Goal: Information Seeking & Learning: Find specific page/section

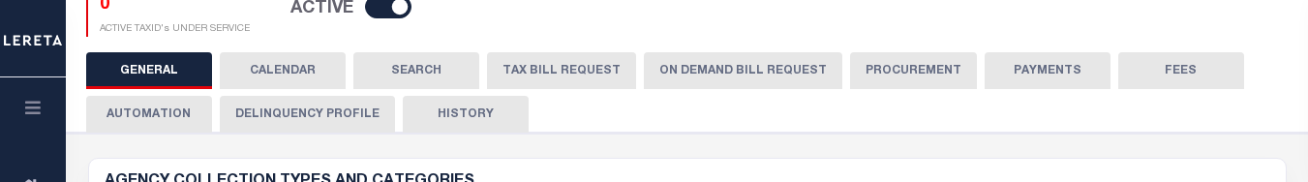
scroll to position [338, 0]
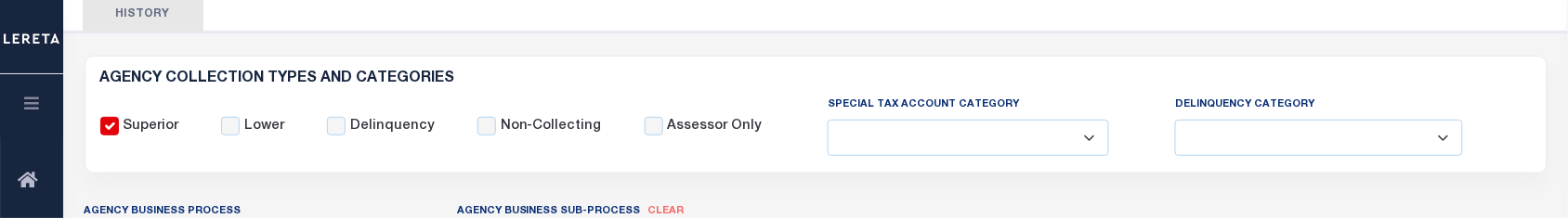
scroll to position [389, 0]
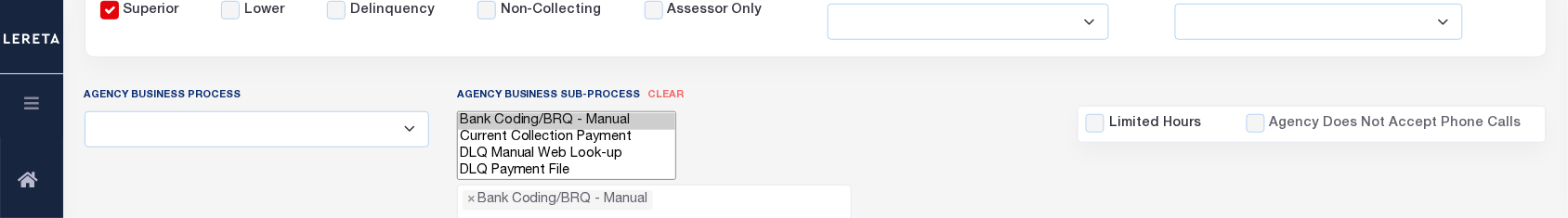
click at [843, 121] on div "Agency Business Process All Automation Bill Request Delinquency Payment Delinqu…" at bounding box center [817, 152] width 1491 height 133
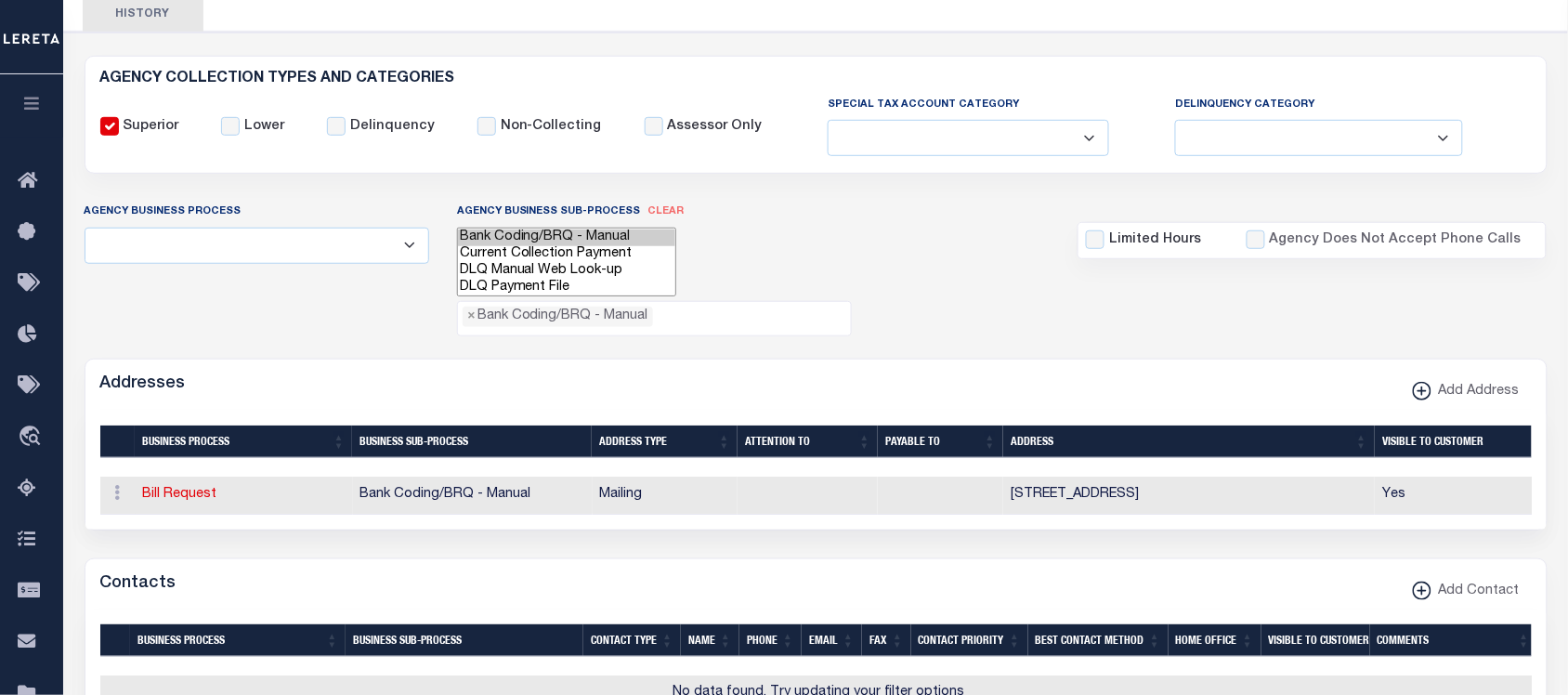
scroll to position [40, 0]
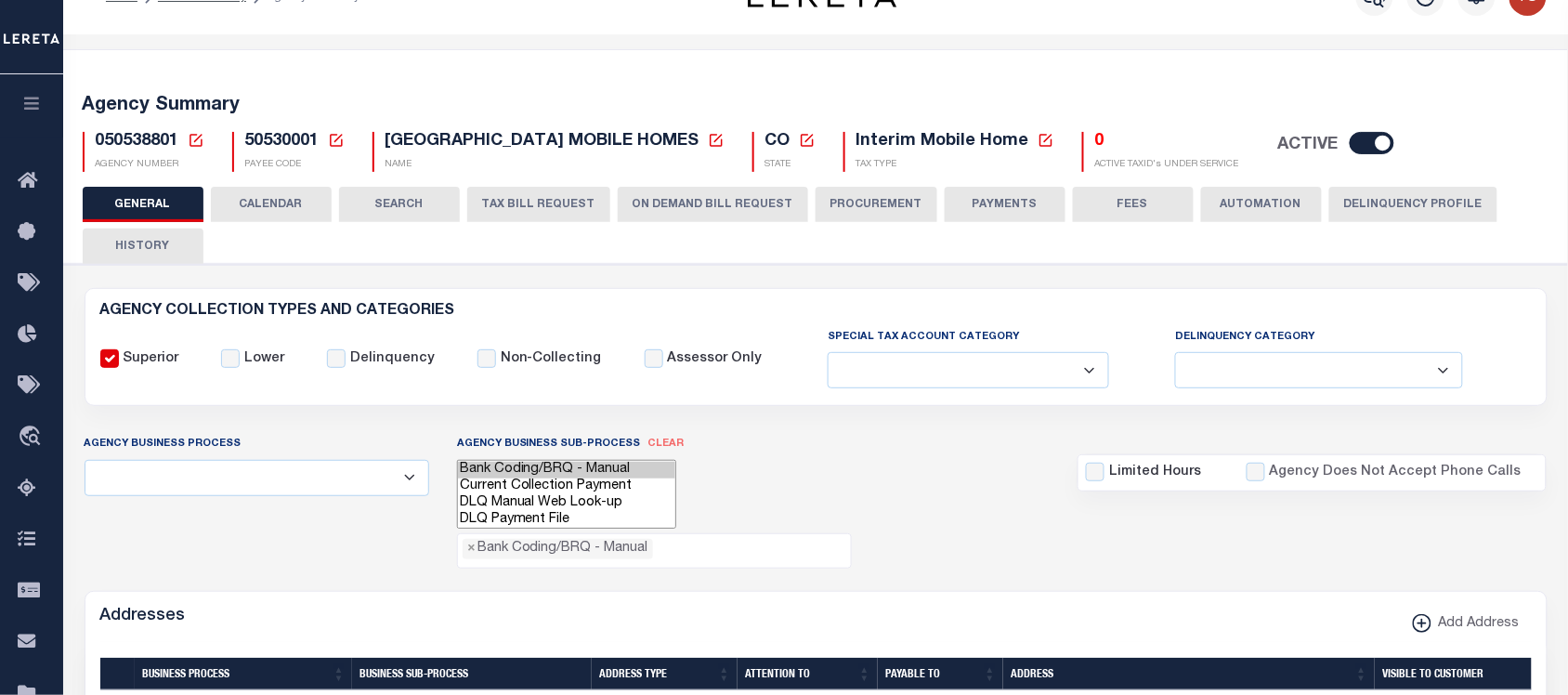
click at [857, 464] on div "Agency Business Process All Automation Bill Request Delinquency Payment Delinqu…" at bounding box center [817, 500] width 1491 height 133
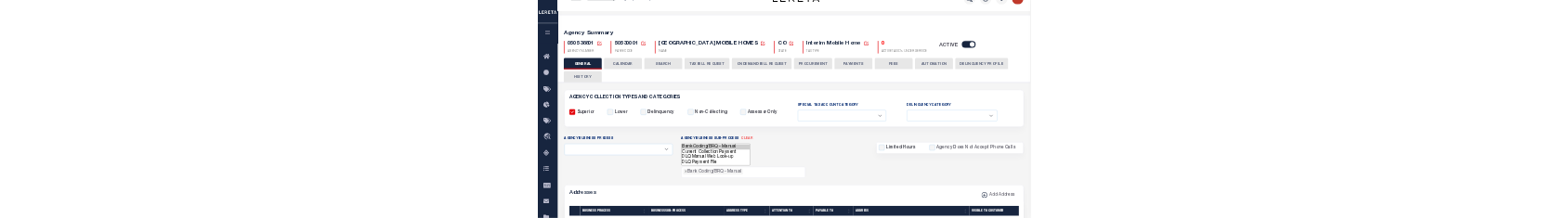
scroll to position [157, 0]
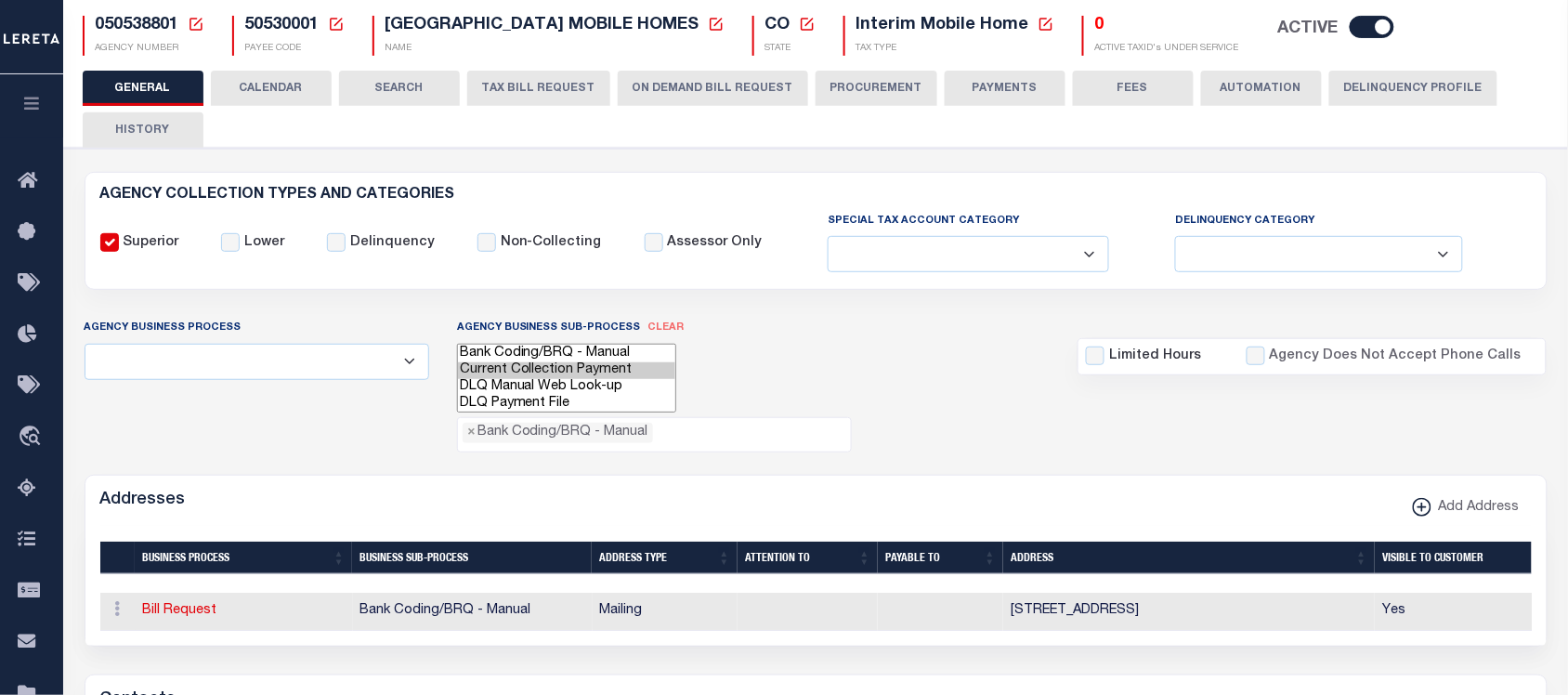
click at [545, 364] on option "Current Collection Payment" at bounding box center [566, 371] width 218 height 16
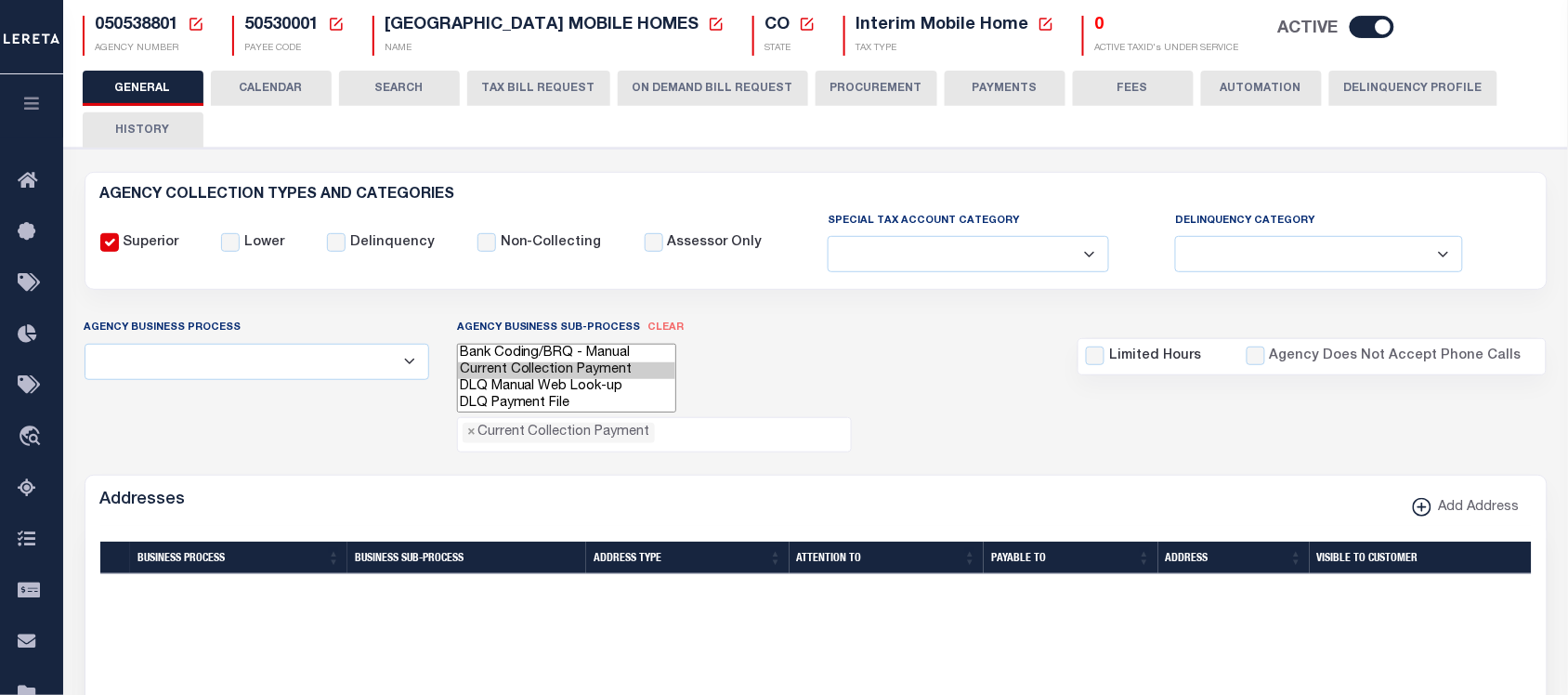
select select "17"
click at [535, 379] on option "DLQ Manual Web Look-up" at bounding box center [566, 387] width 218 height 16
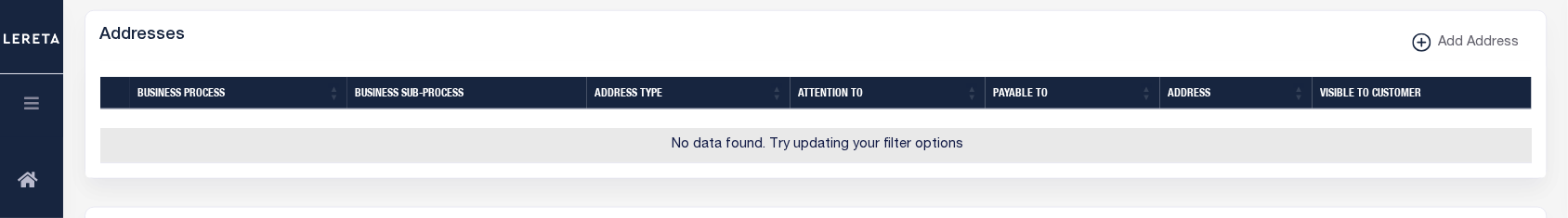
scroll to position [505, 0]
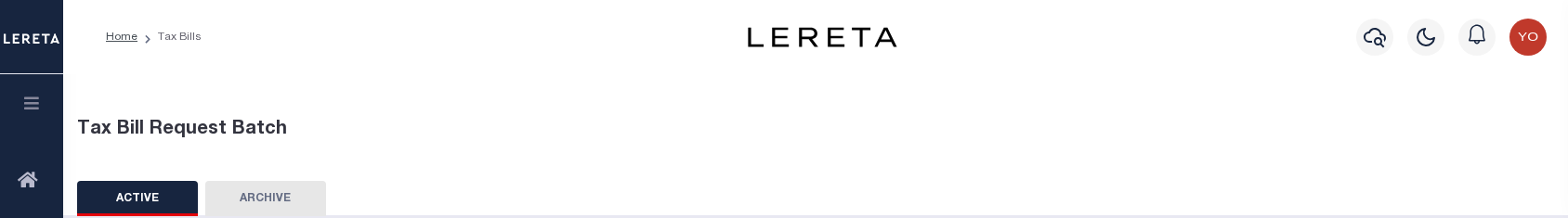
select select
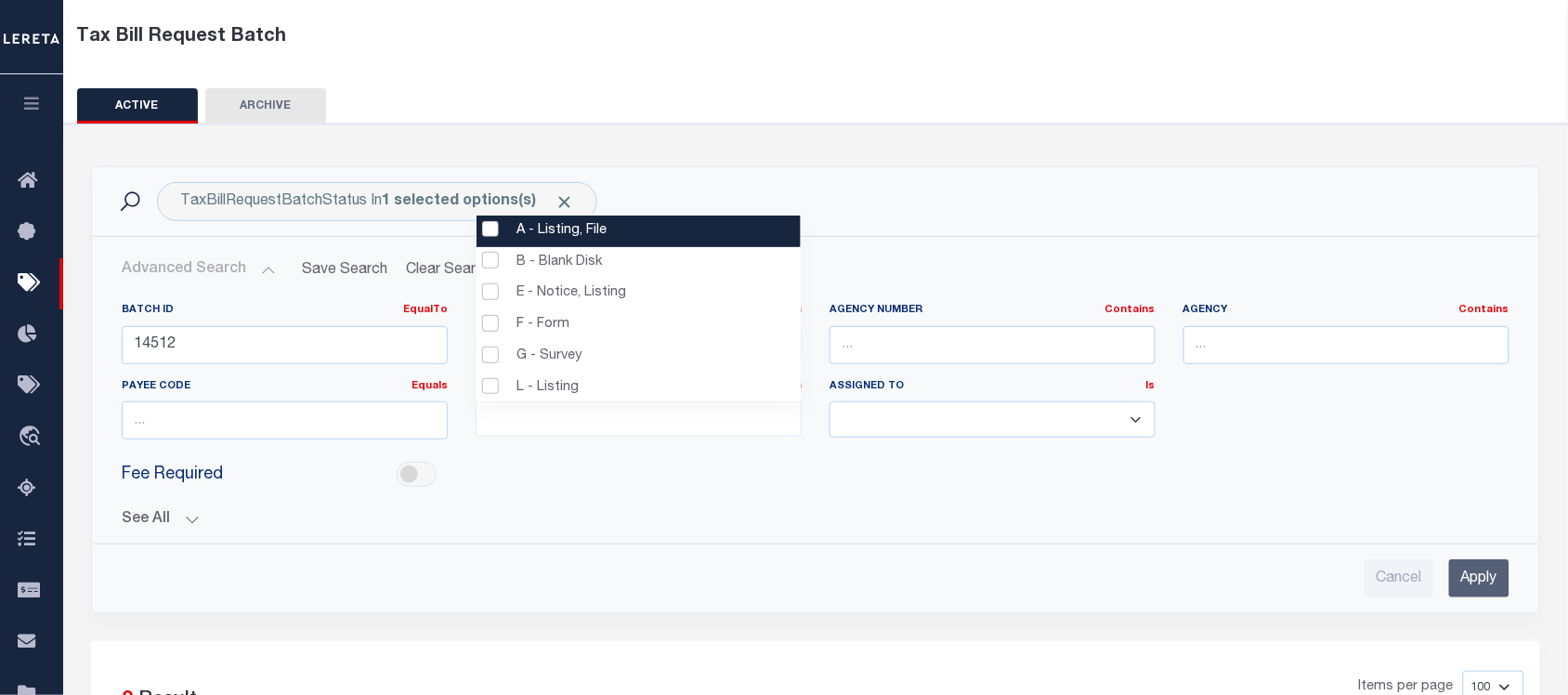
click at [35, 108] on icon "button" at bounding box center [32, 103] width 21 height 16
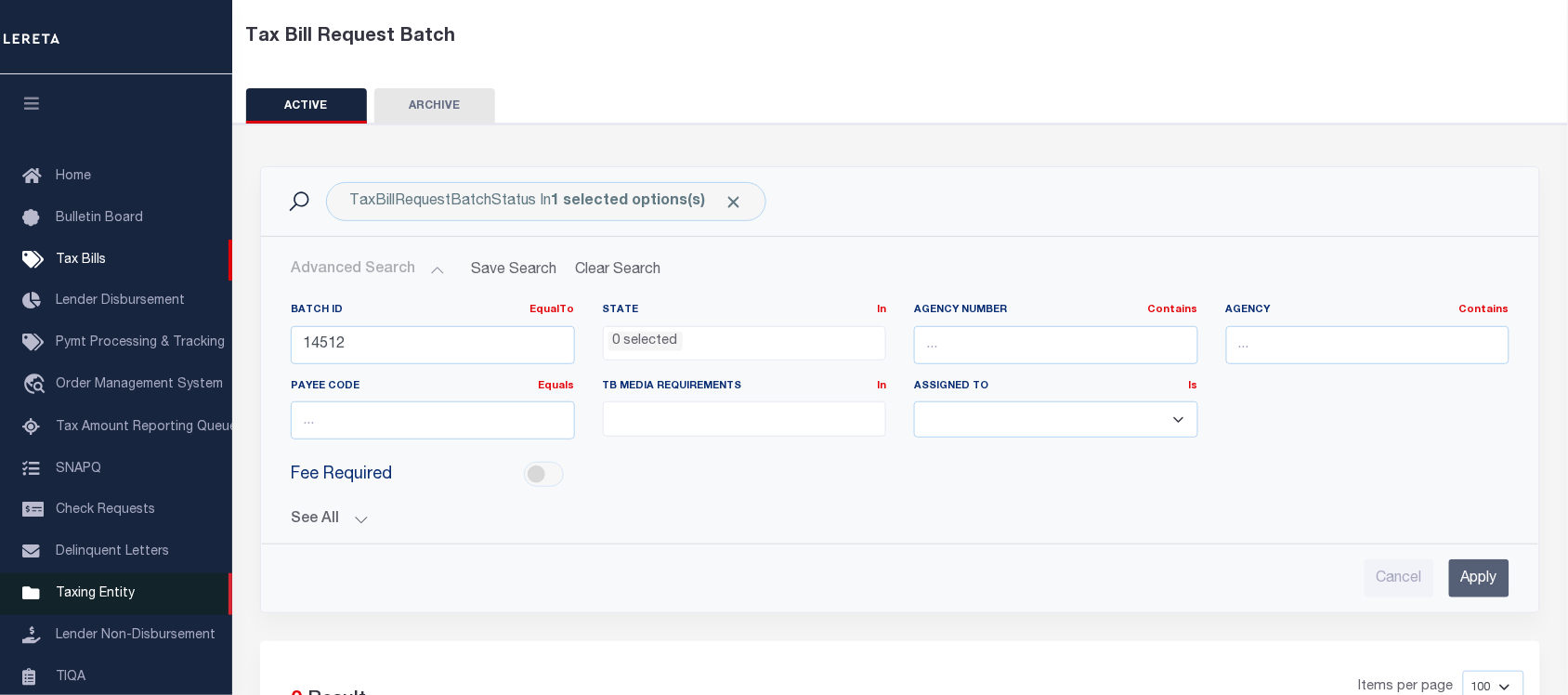
click at [119, 218] on span "Taxing Entity" at bounding box center [95, 594] width 79 height 13
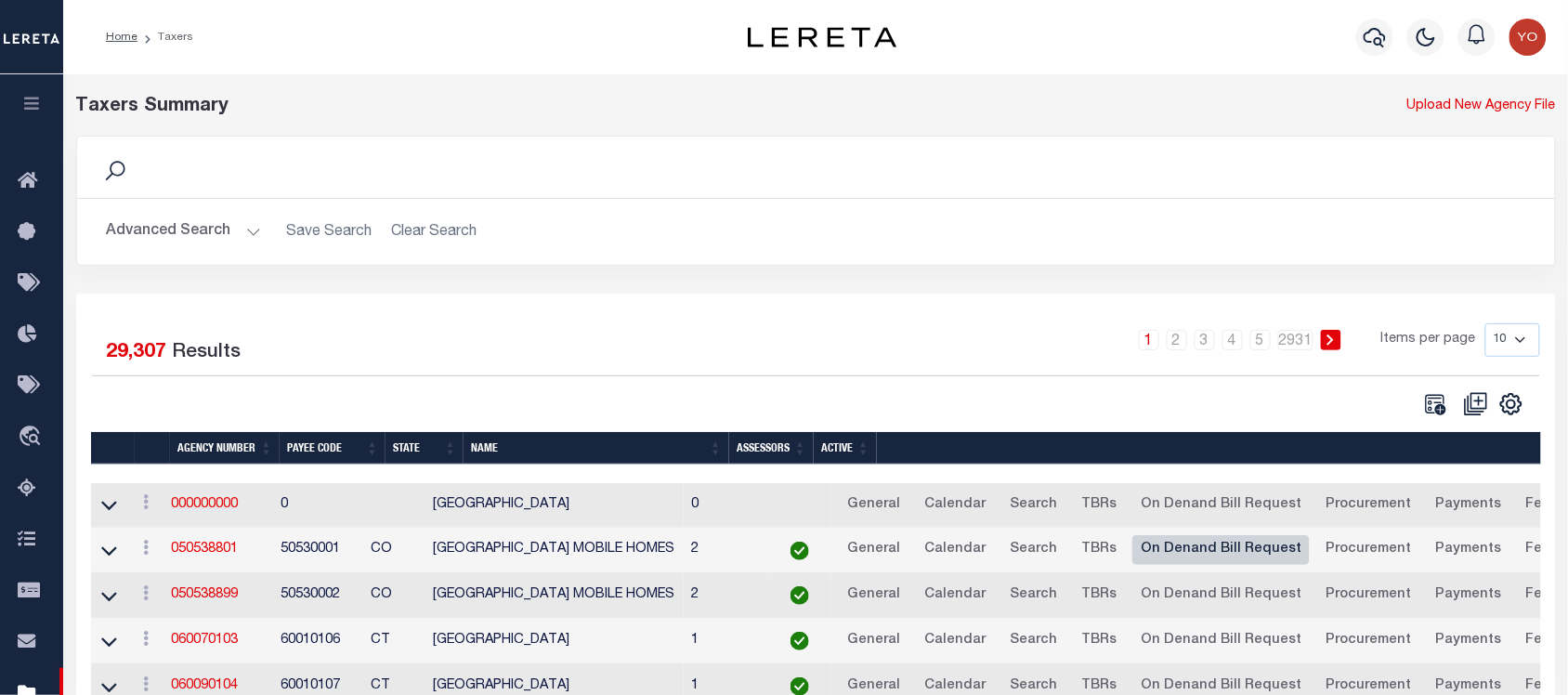
click at [1275, 555] on link "On Denand Bill Request" at bounding box center [1221, 550] width 178 height 30
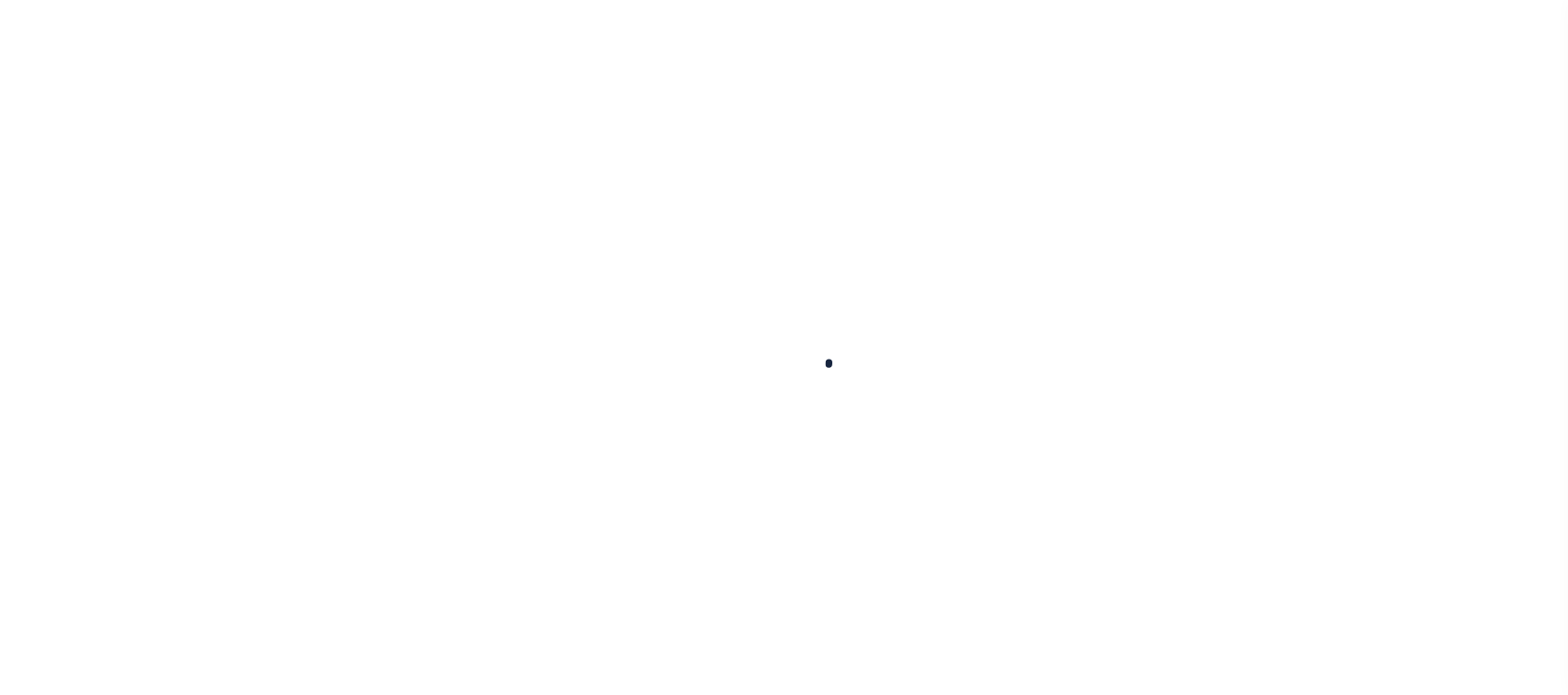
select select
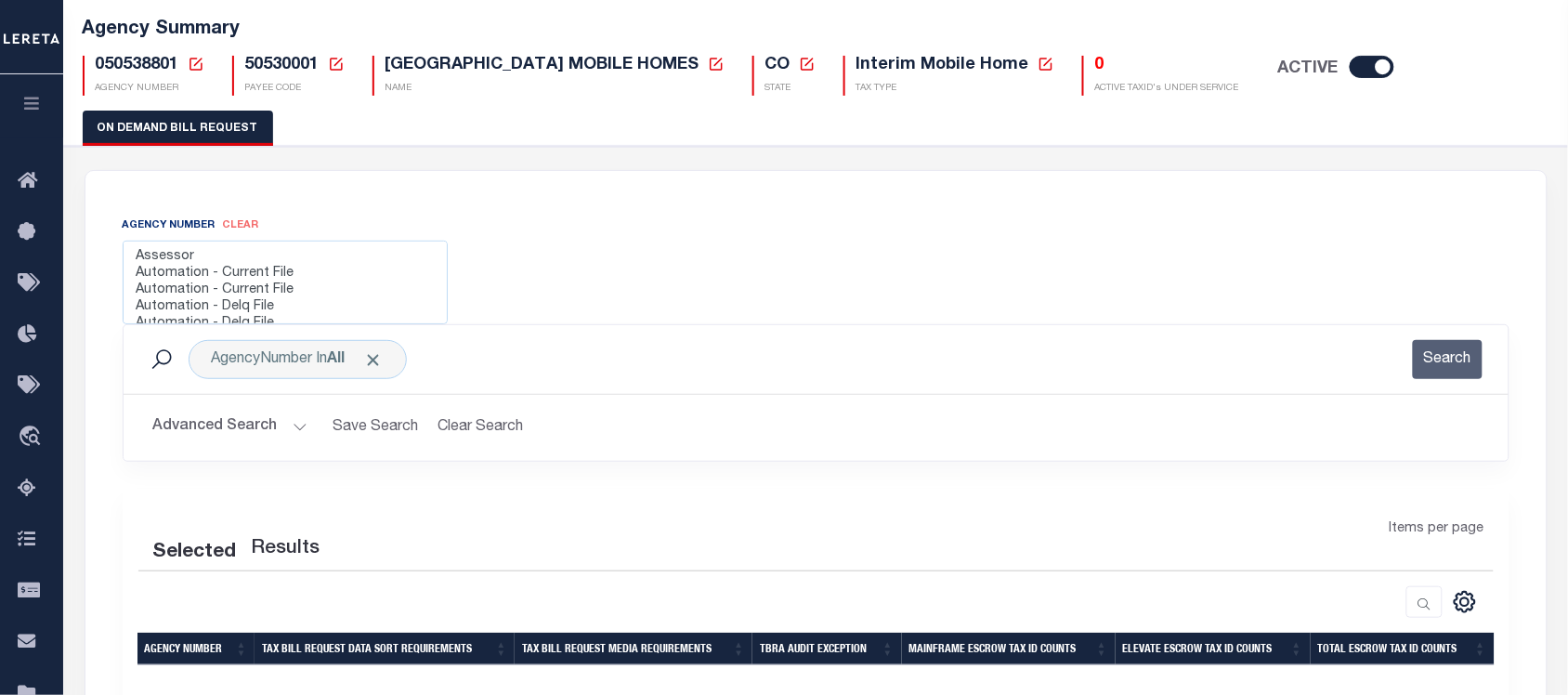
scroll to position [232, 0]
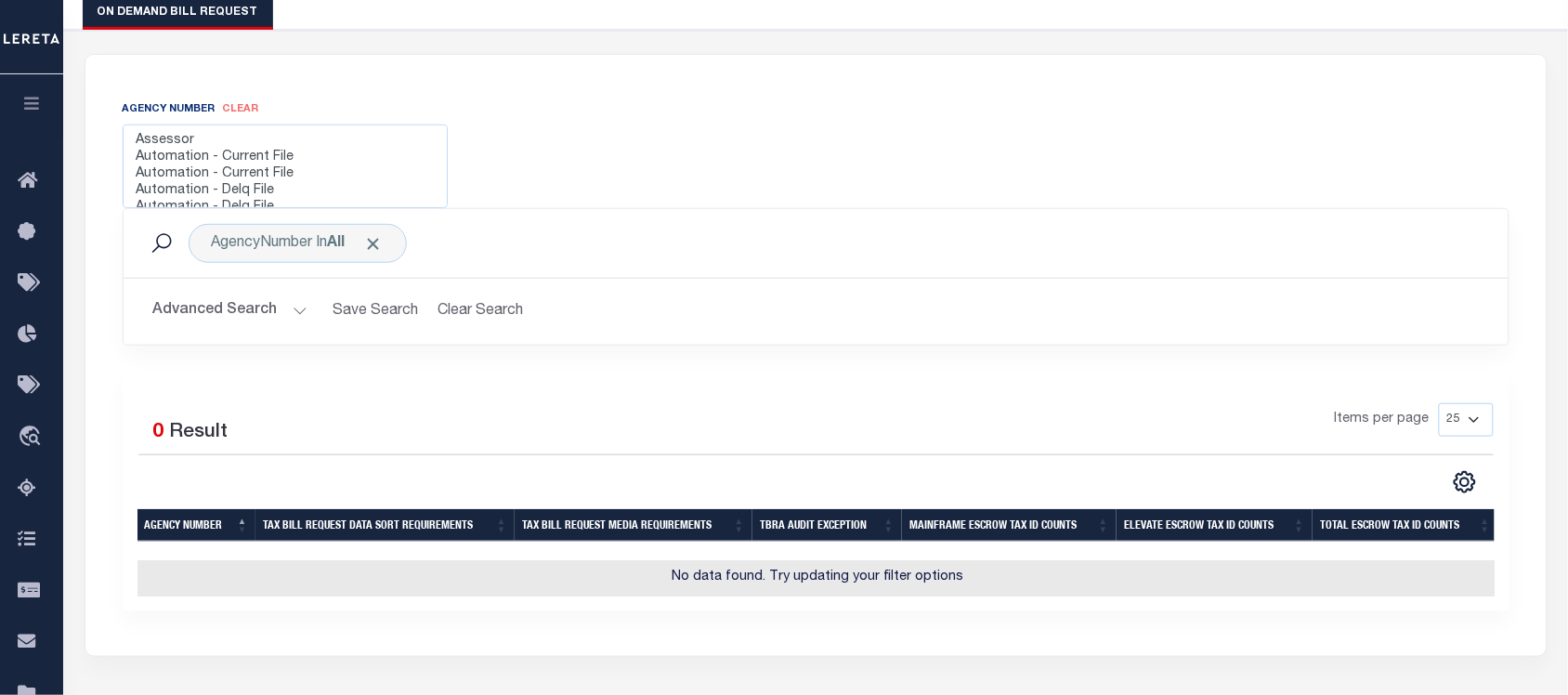
click at [741, 169] on div "Agency Number clear Assessor Automation - Current File Automation - Current Fil…" at bounding box center [816, 154] width 1414 height 108
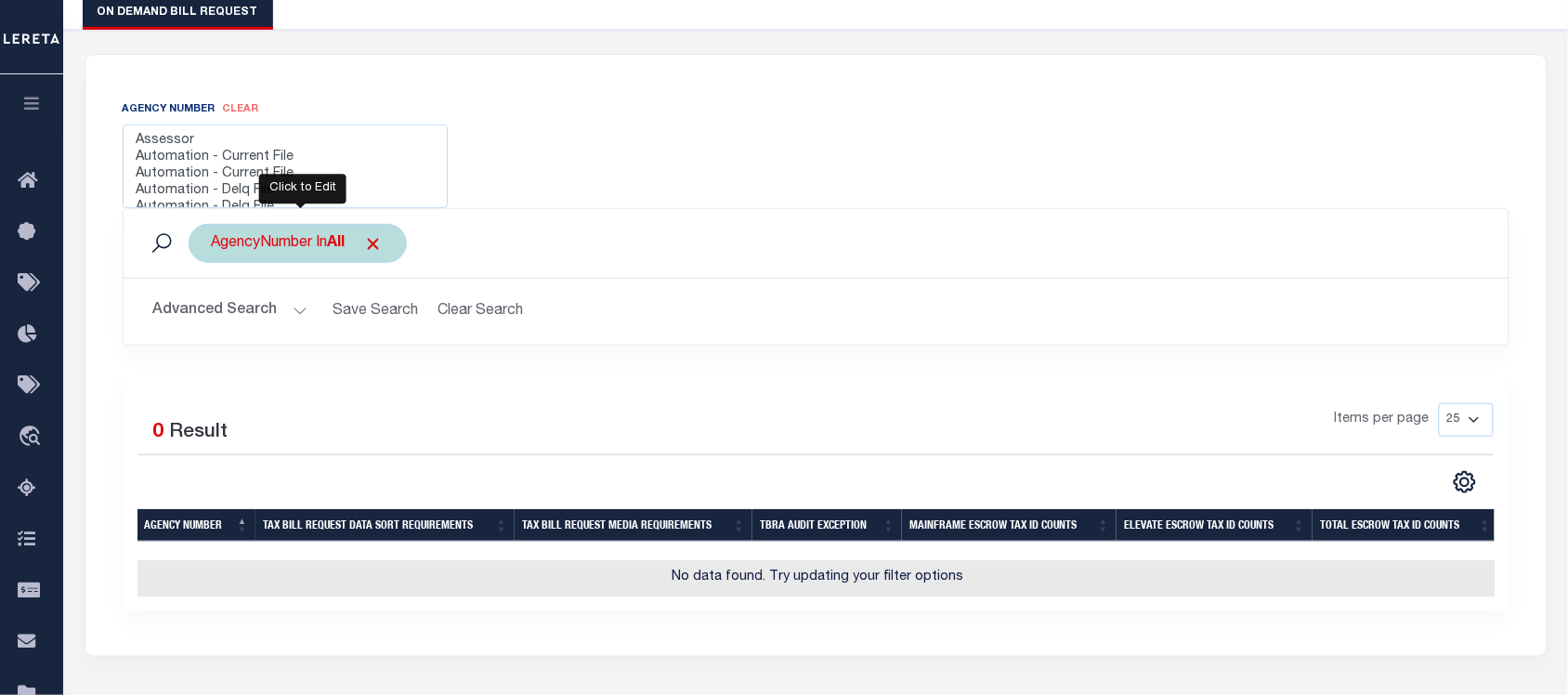
click at [232, 239] on div "AgencyNumber In All" at bounding box center [297, 243] width 218 height 39
click at [313, 281] on ul "× All" at bounding box center [349, 279] width 272 height 24
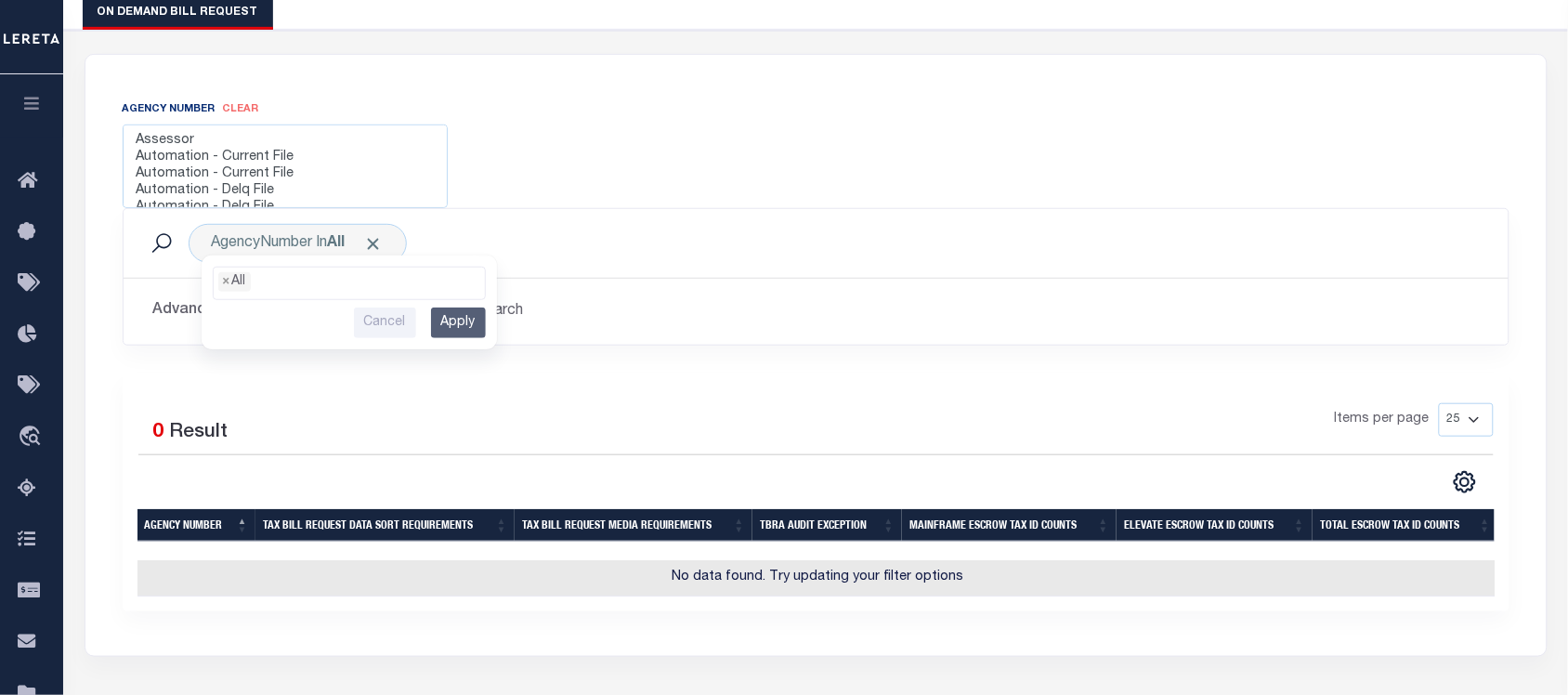
click at [546, 243] on div "AgencyNumber In All All 210530215 210530216 210530217 210530218 210530219 21053…" at bounding box center [816, 243] width 1355 height 39
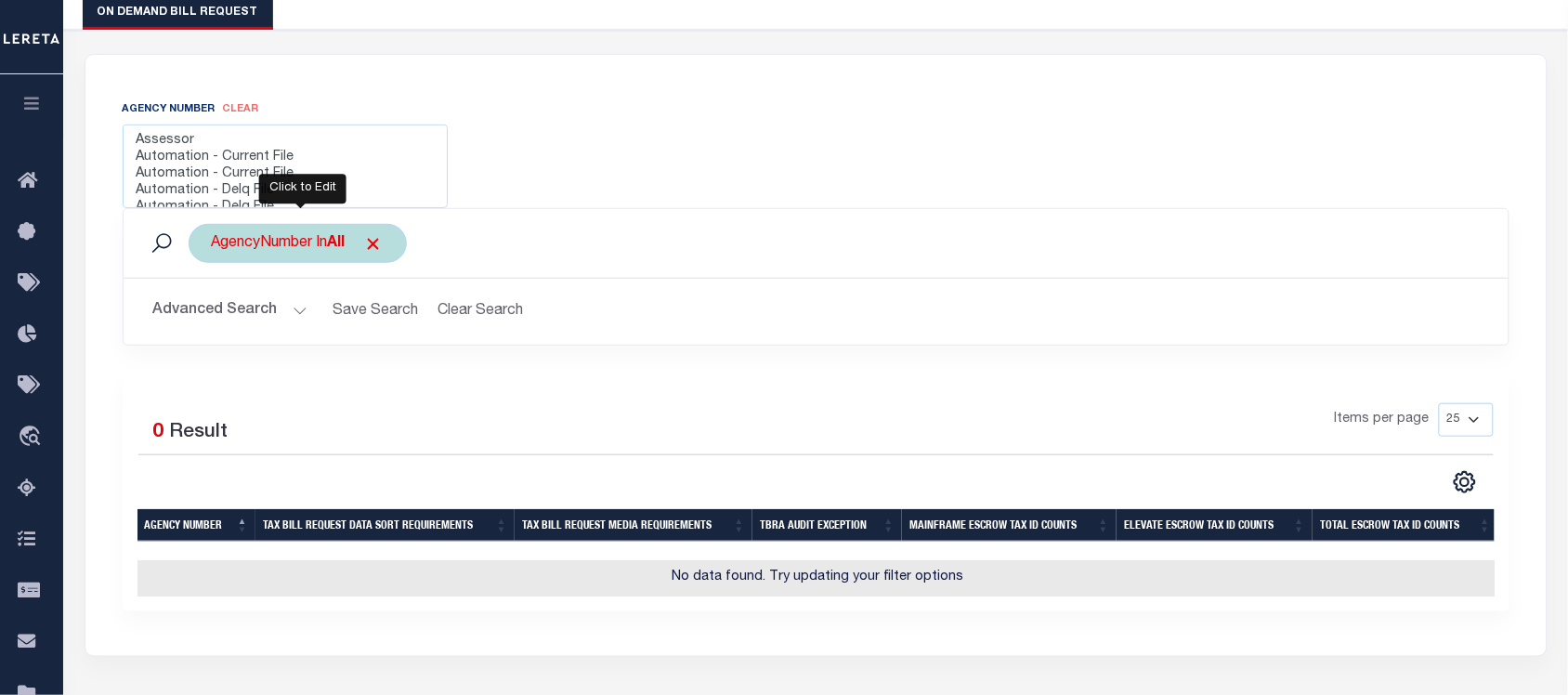
click at [238, 247] on div "AgencyNumber In All All 210530215 210530216 210530217 210530218 210530219 21053…" at bounding box center [297, 243] width 218 height 39
click at [286, 283] on ul "× All" at bounding box center [349, 279] width 272 height 24
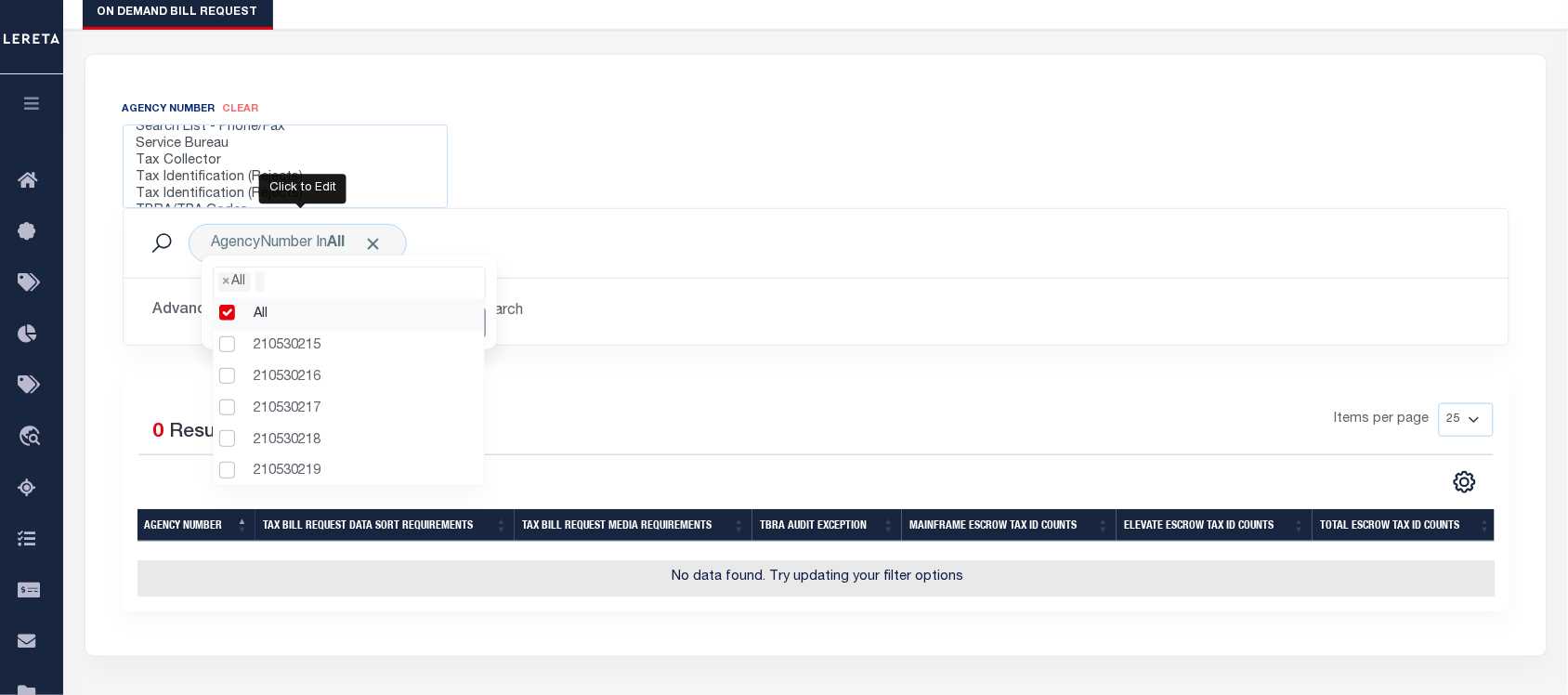
scroll to position [569, 0]
click at [620, 167] on div "Agency Number clear Assessor Automation - Current File Automation - Current Fil…" at bounding box center [816, 154] width 1414 height 108
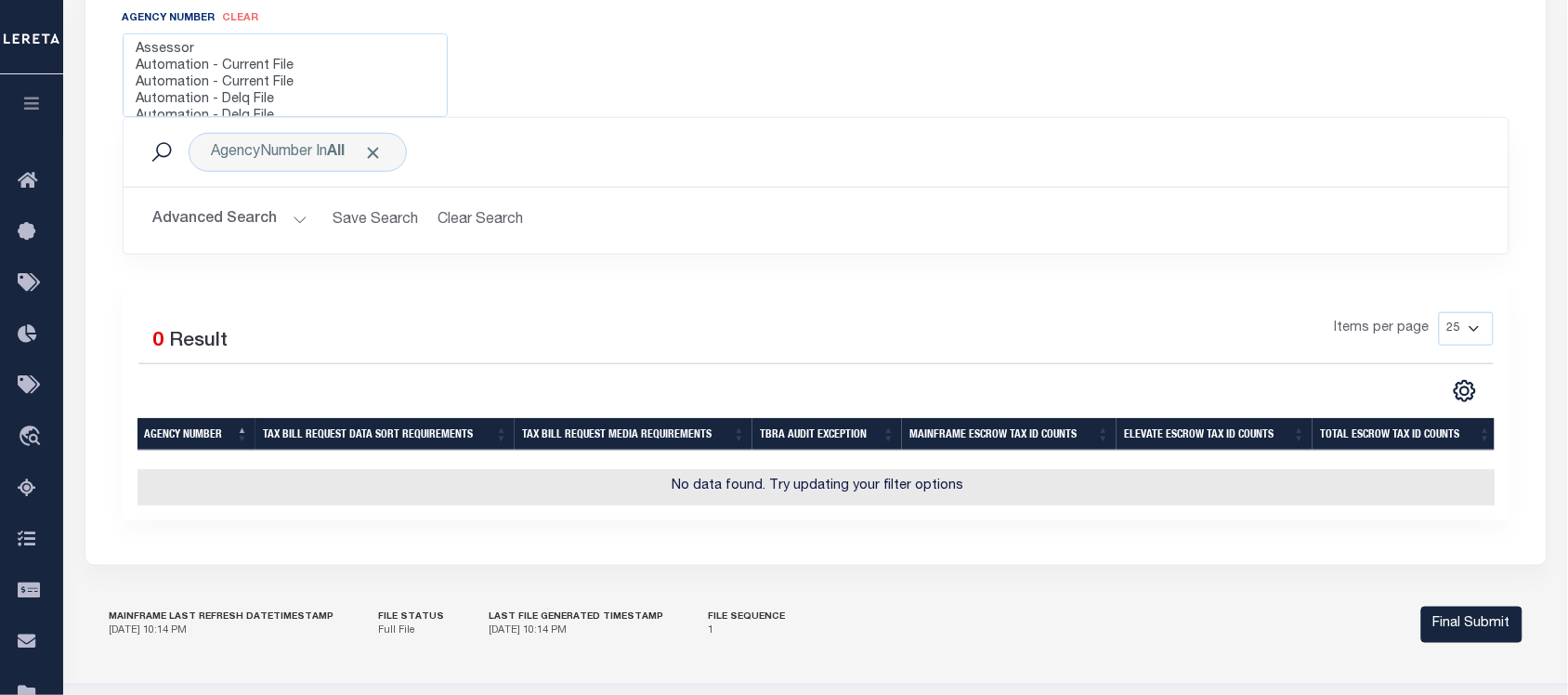
scroll to position [207, 0]
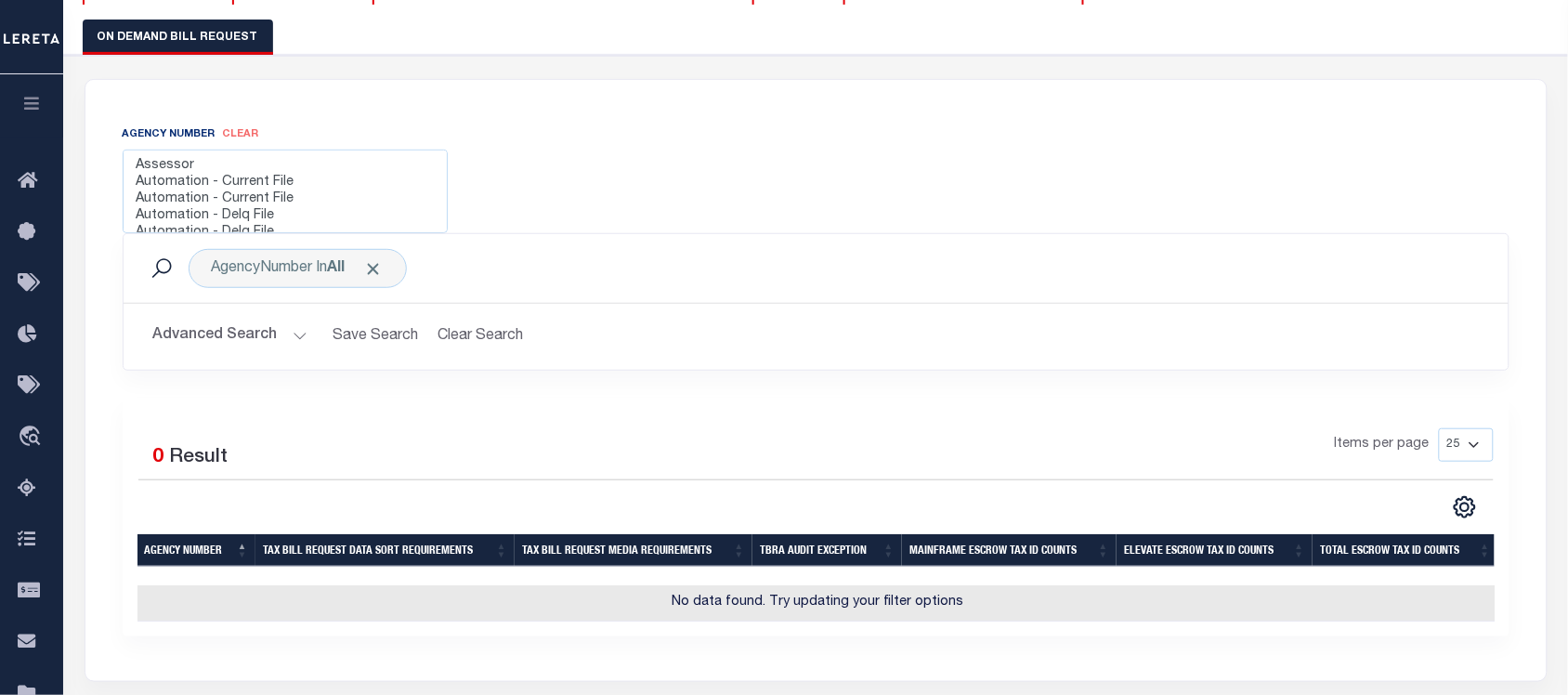
click at [244, 333] on button "Advanced Search" at bounding box center [230, 337] width 154 height 36
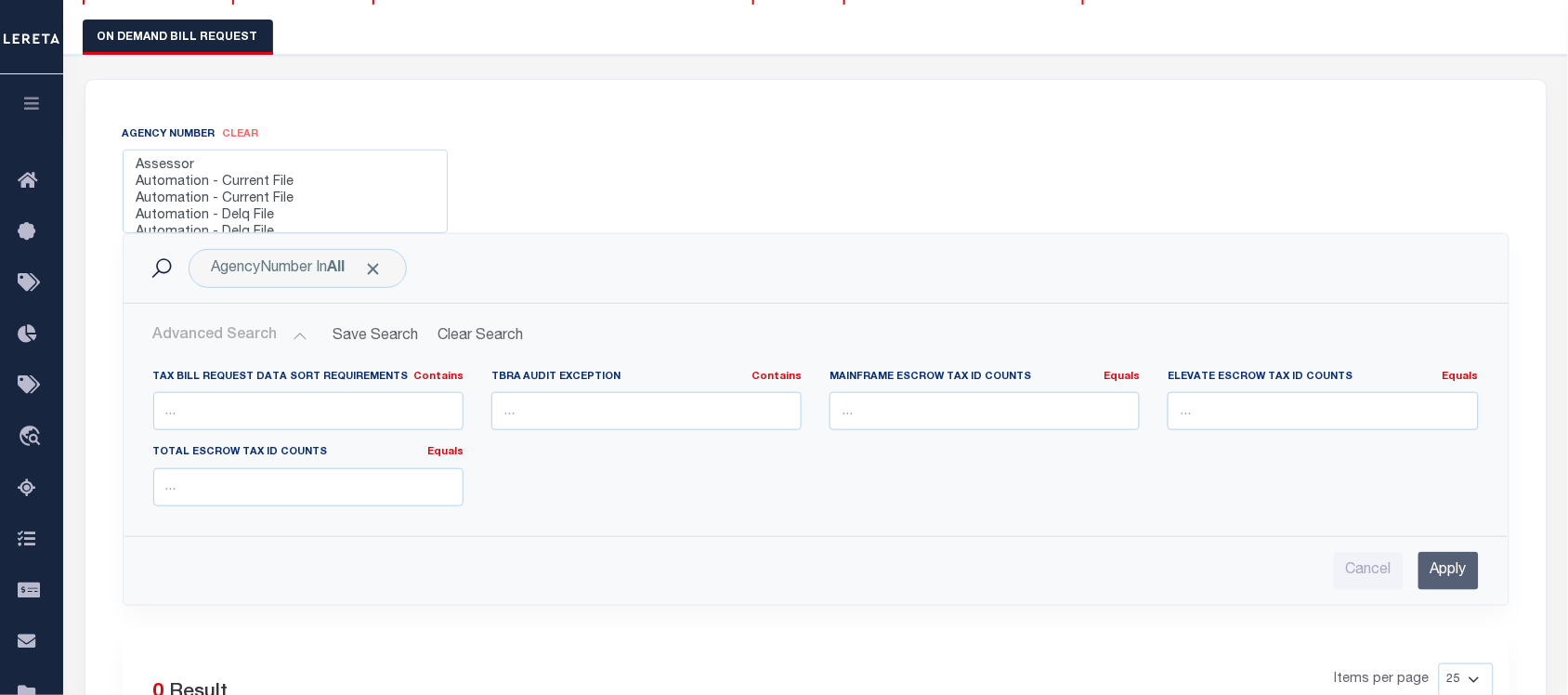
click at [245, 333] on button "Advanced Search" at bounding box center [230, 337] width 154 height 36
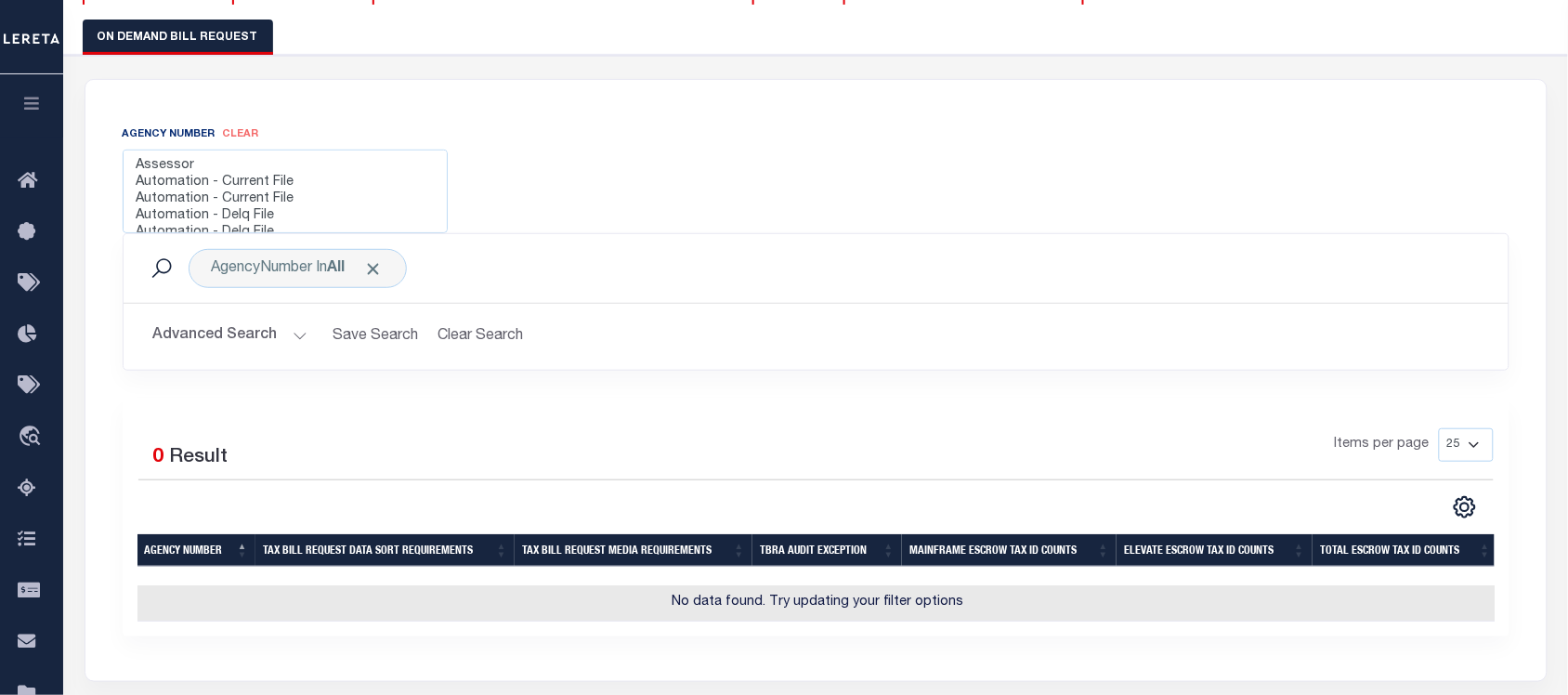
click at [249, 135] on span "clear" at bounding box center [241, 134] width 36 height 11
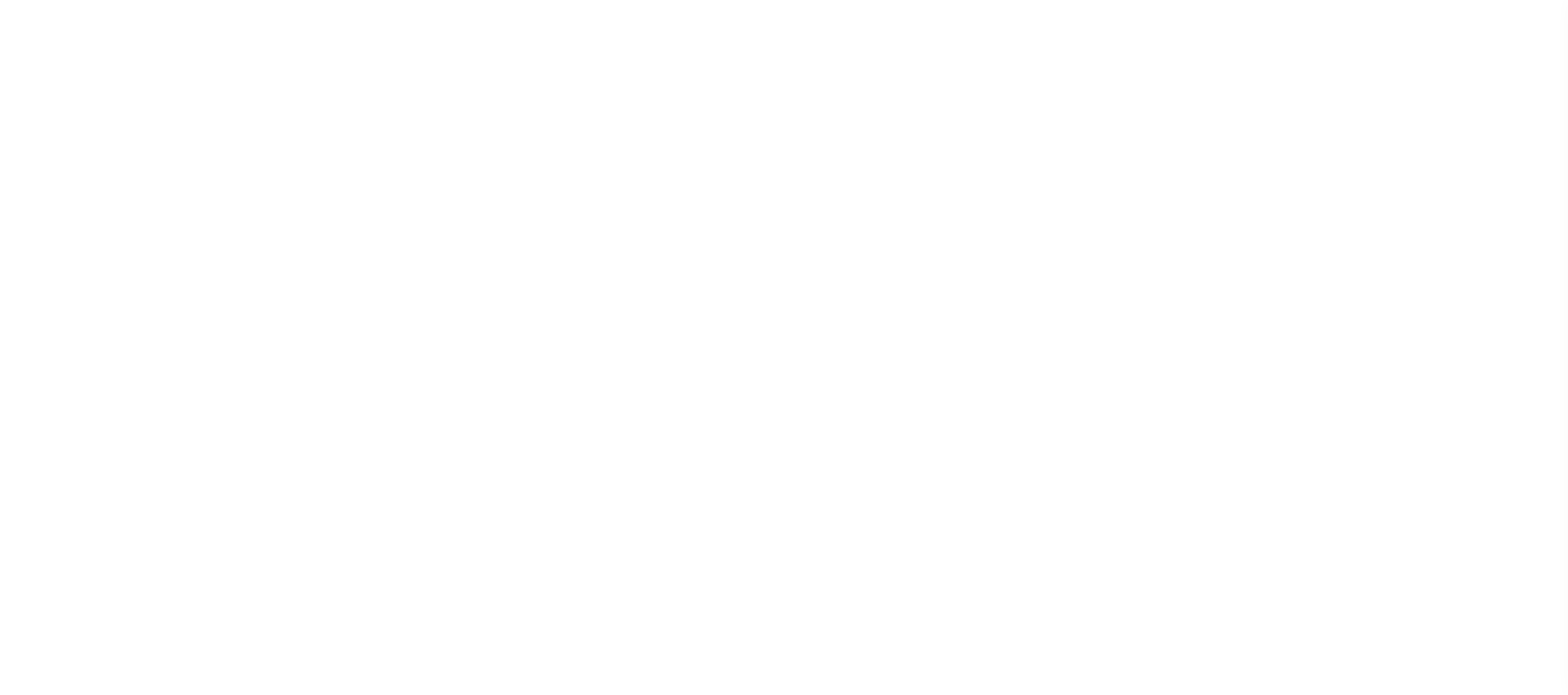
select select
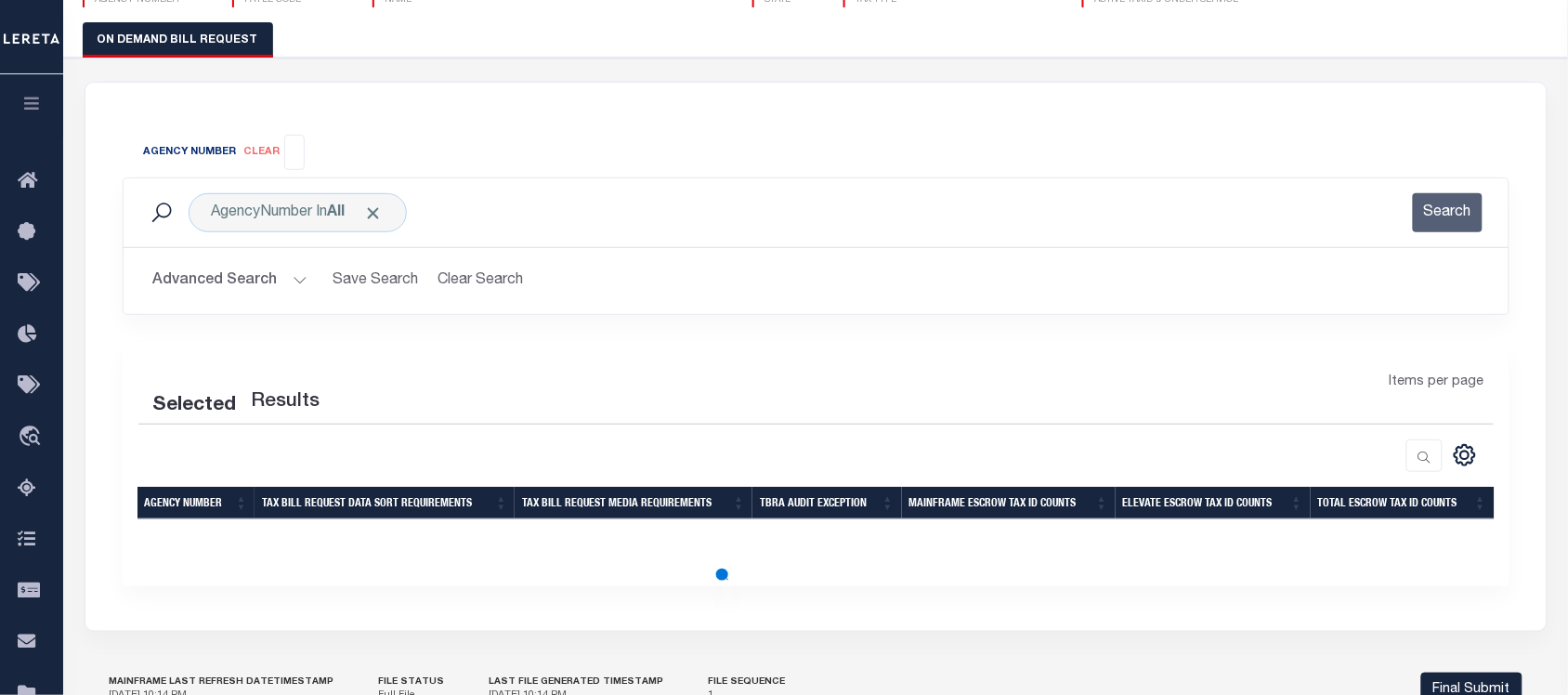
scroll to position [204, 0]
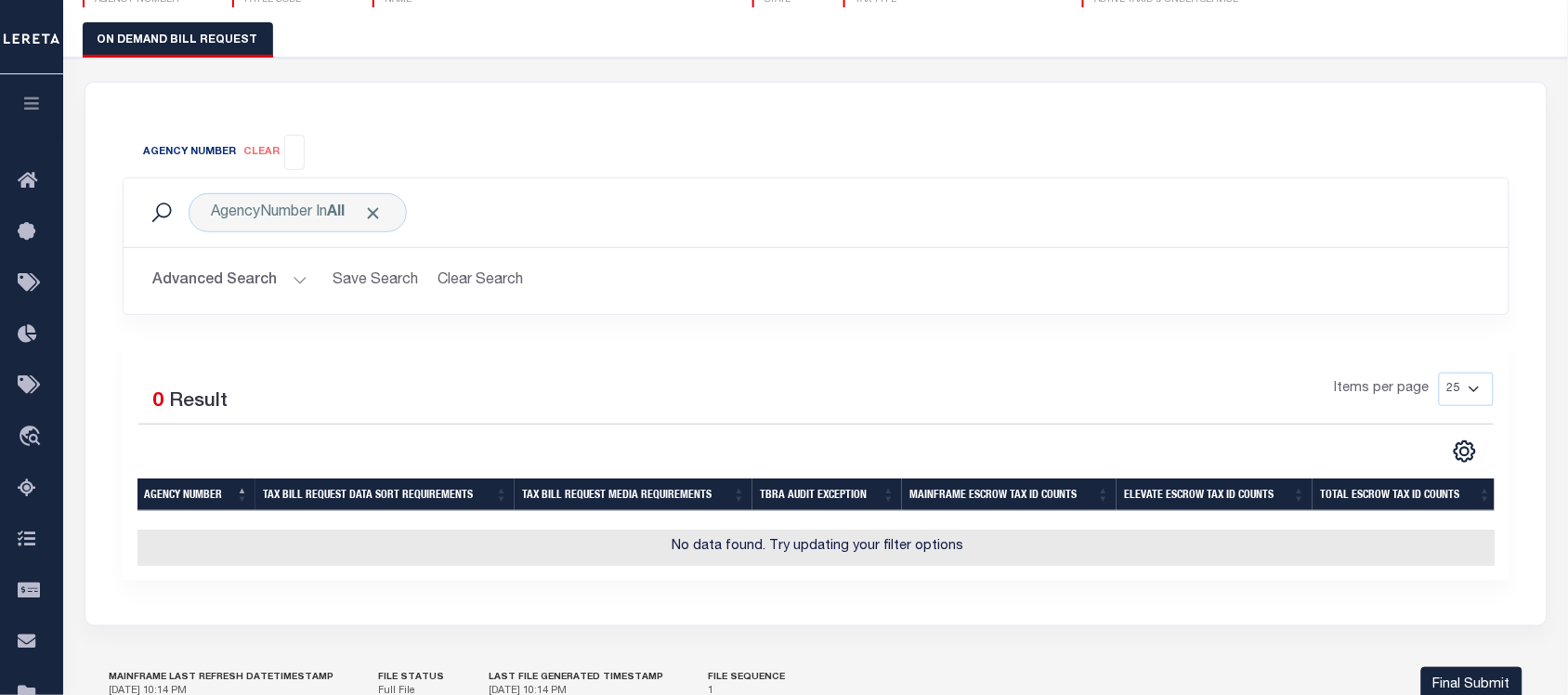
click at [299, 147] on input "search" at bounding box center [295, 150] width 11 height 20
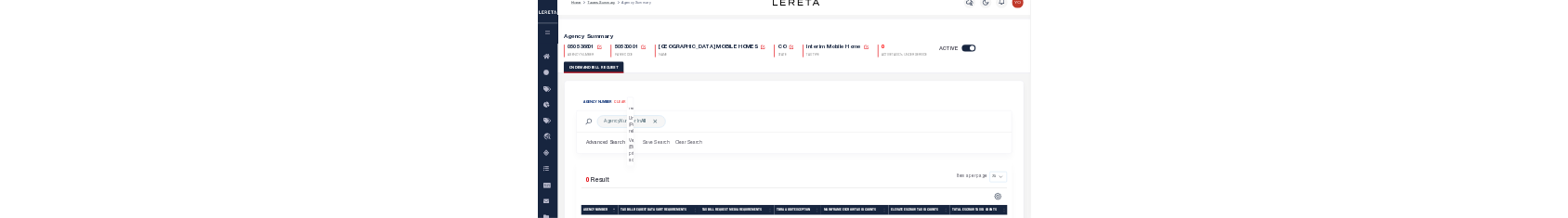
scroll to position [2726, 0]
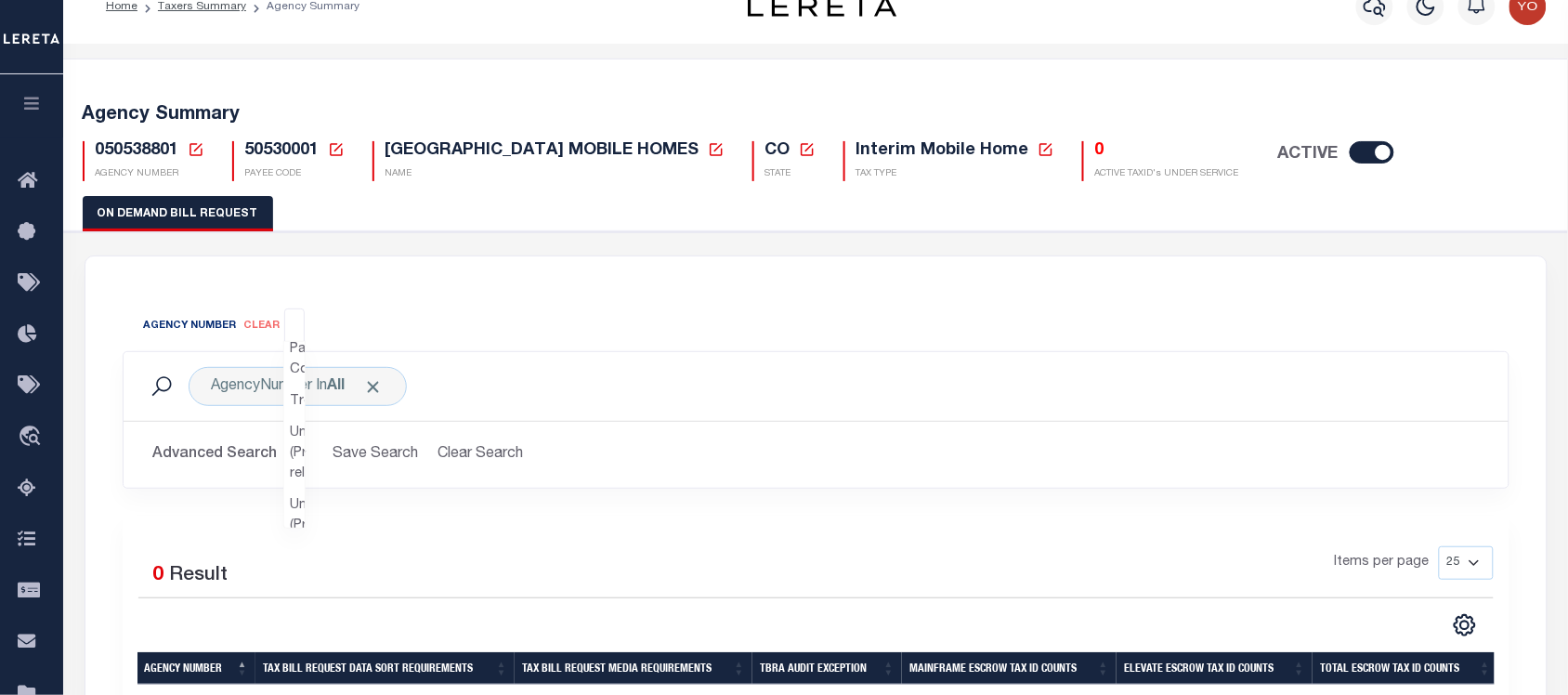
click at [328, 316] on div "Agency Number clear Assessor Automation - Current File Automation - Current Fil…" at bounding box center [301, 325] width 343 height 36
click at [257, 321] on span "clear" at bounding box center [263, 325] width 36 height 11
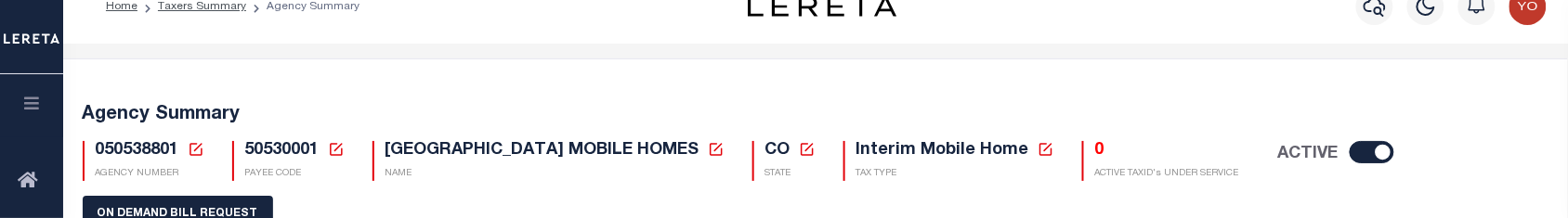
scroll to position [263, 0]
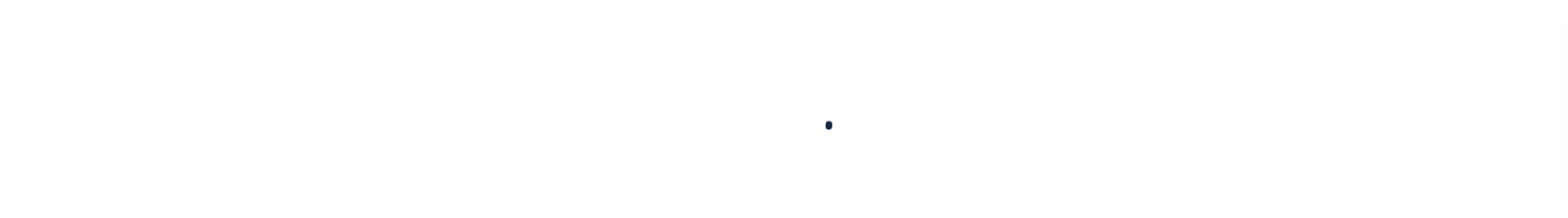
select select
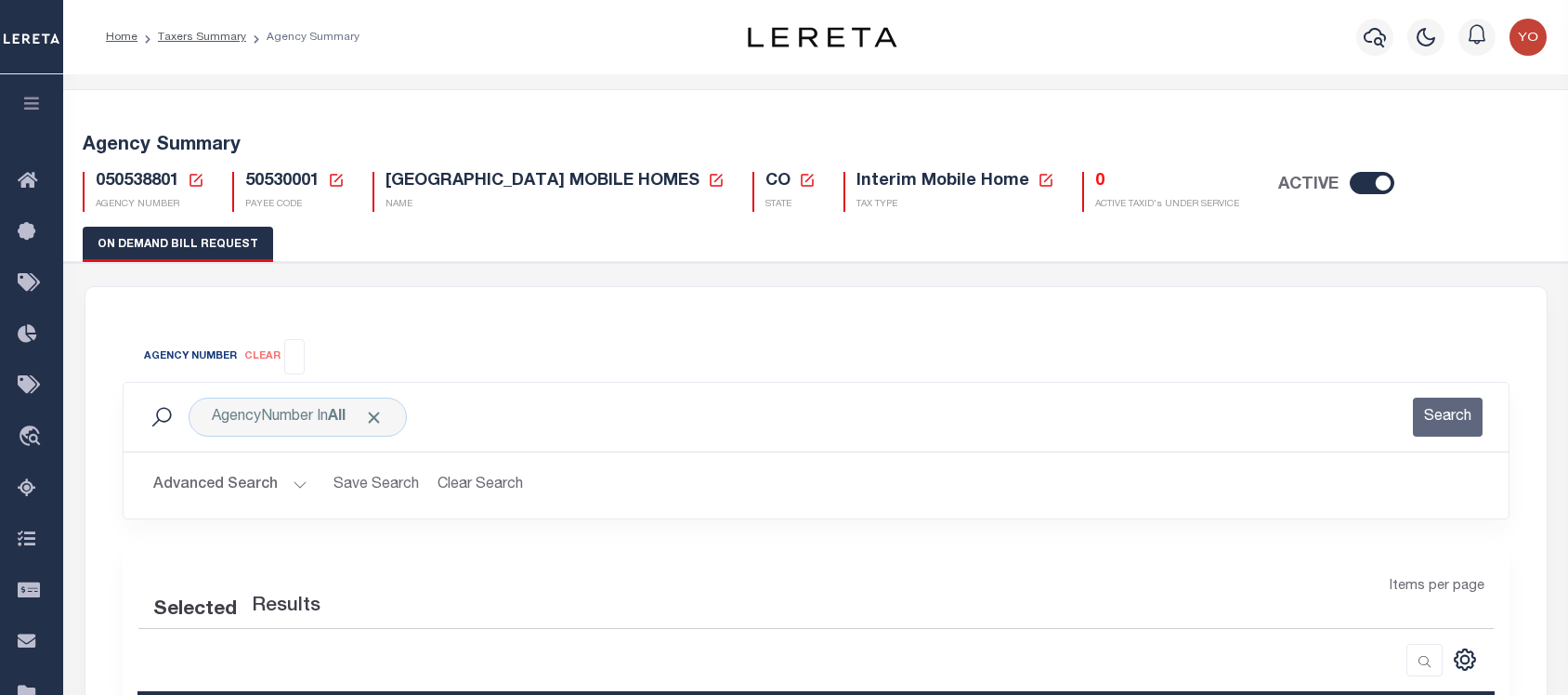
select select
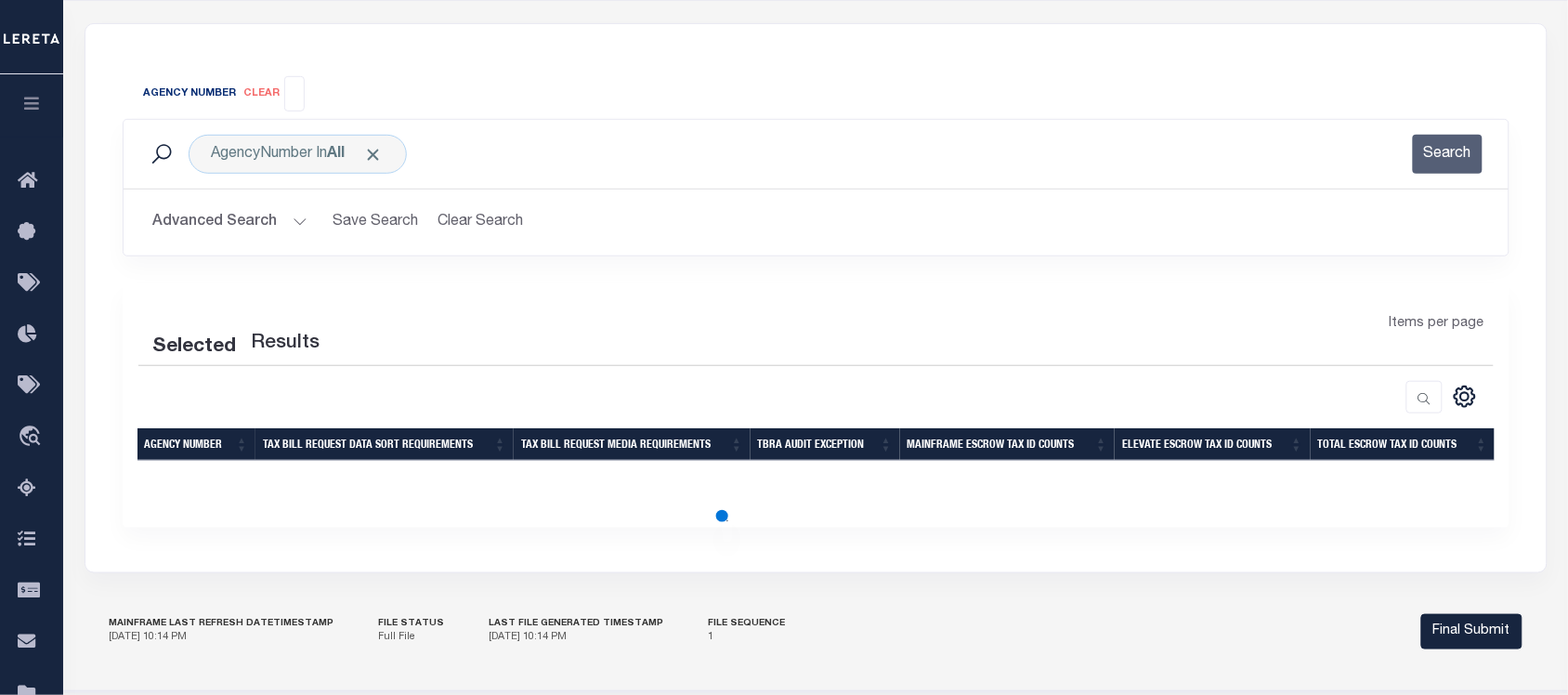
scroll to position [263, 0]
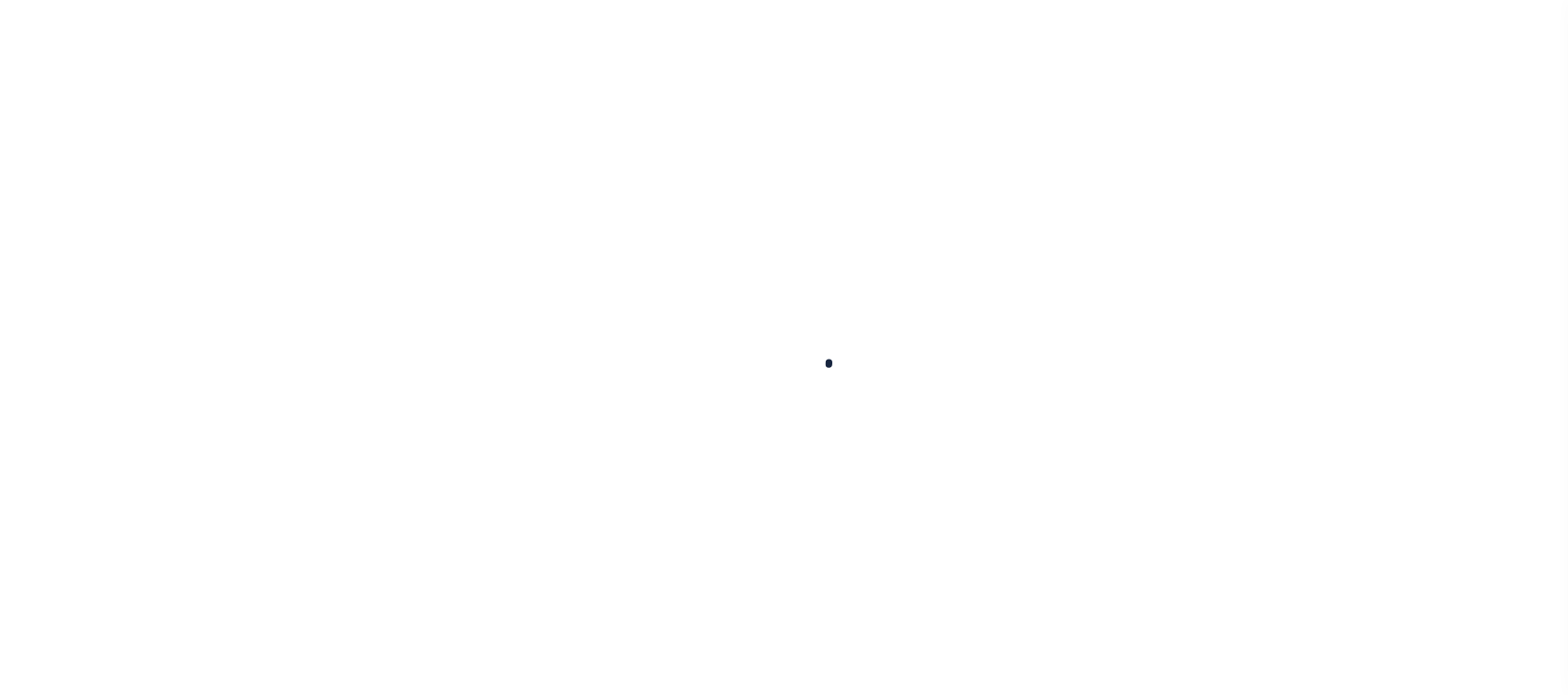
select select
checkbox input "false"
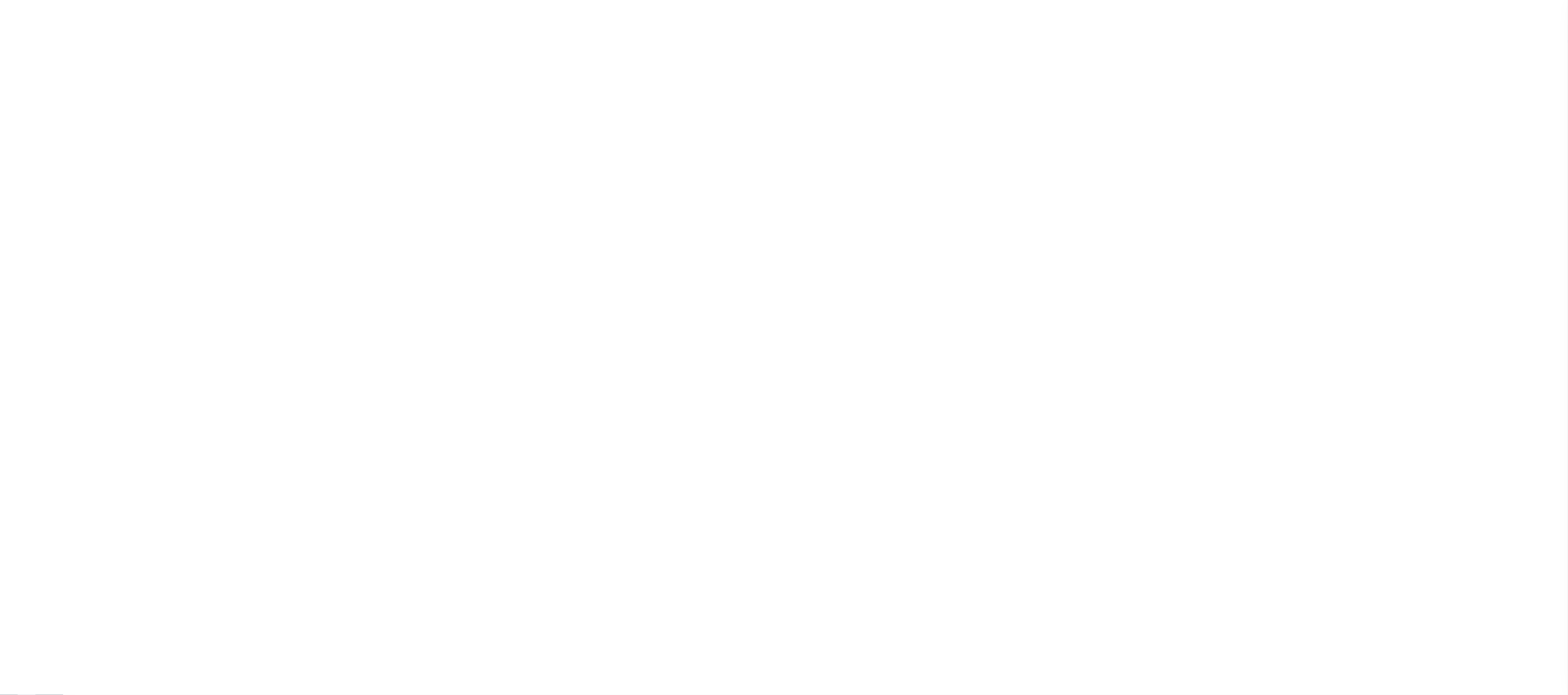
checkbox input "false"
type input "810500000"
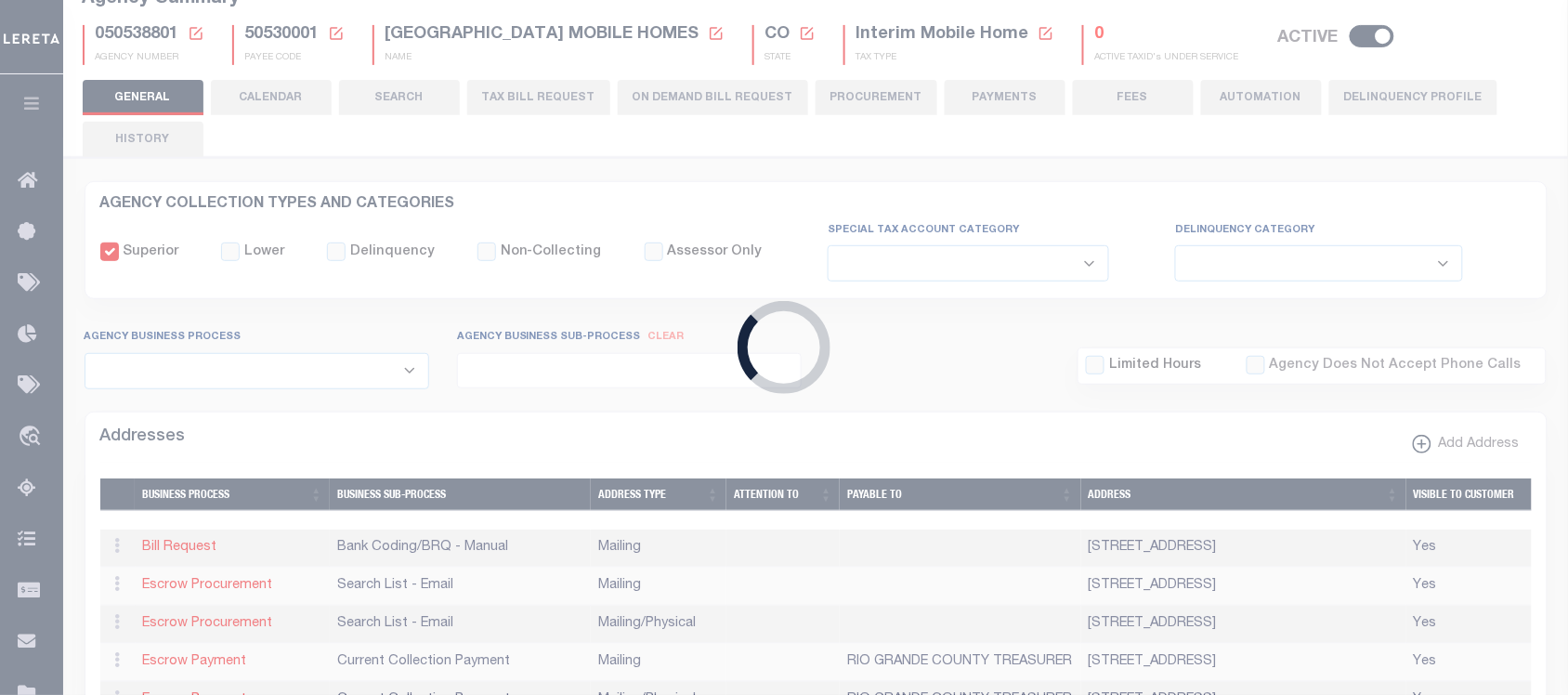
scroll to position [495, 0]
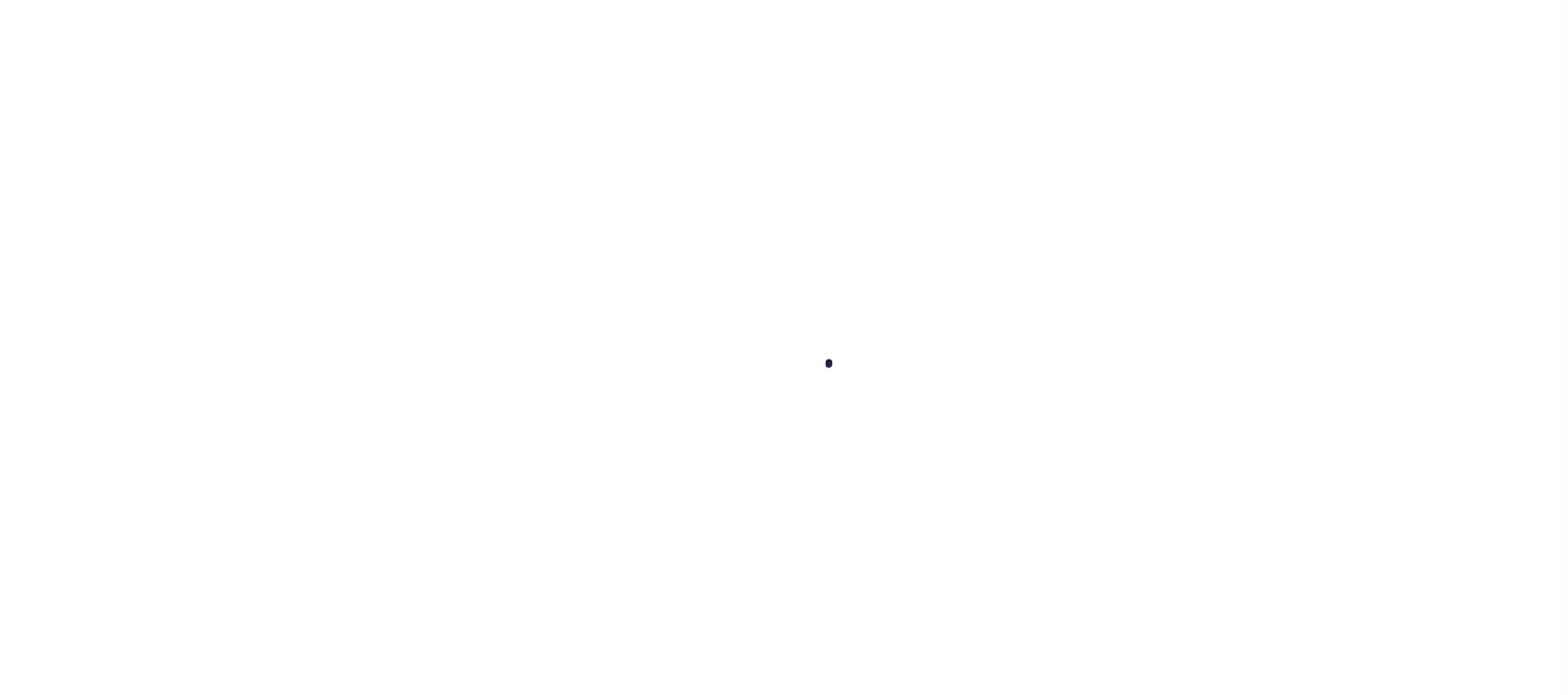
select select
checkbox input "false"
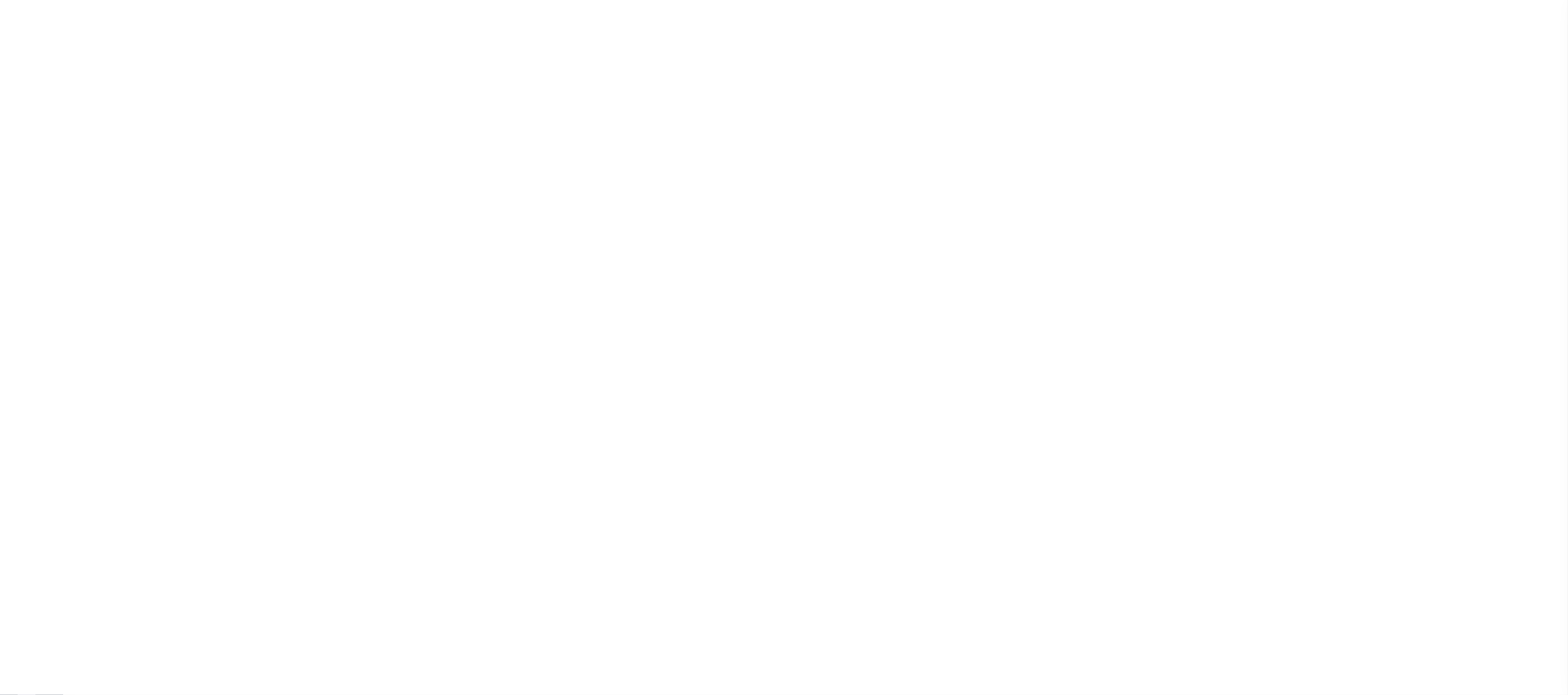
checkbox input "false"
type input "810500000"
select select
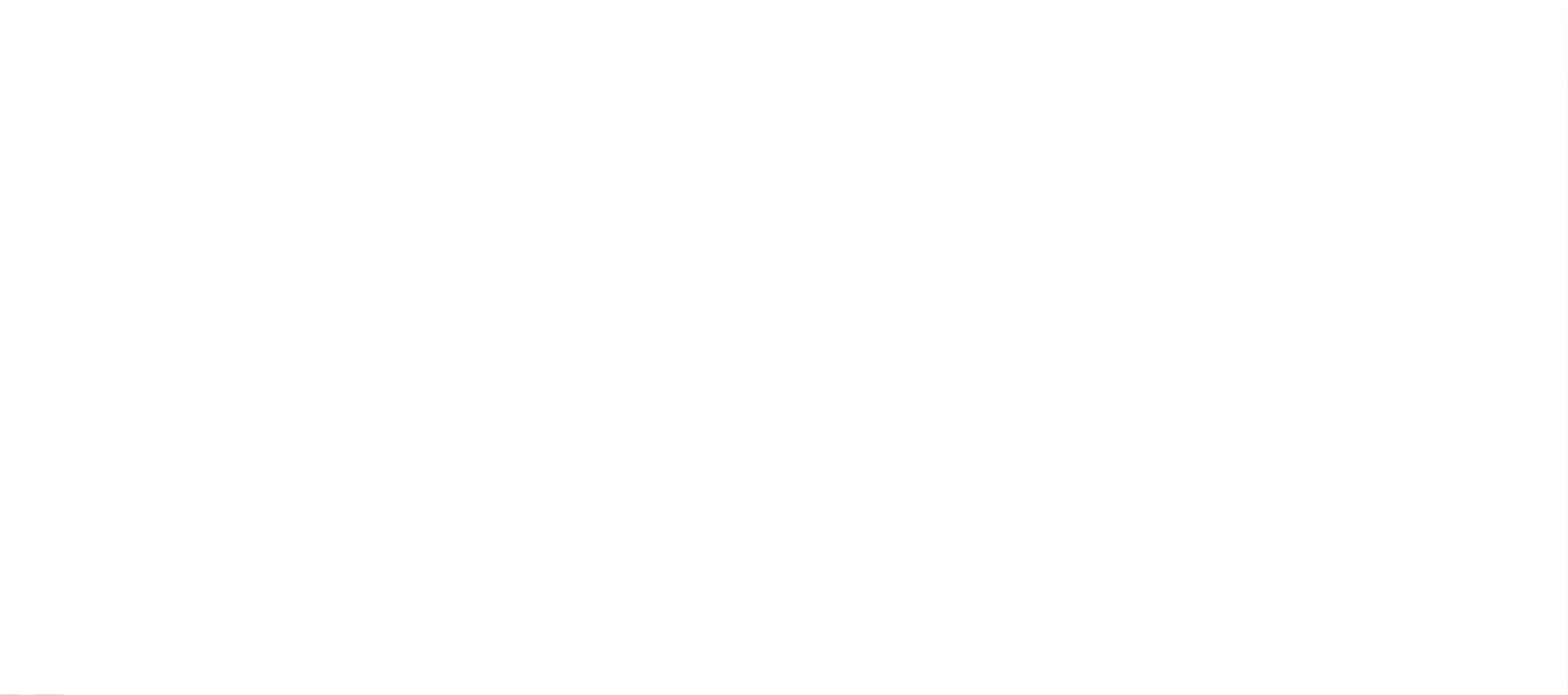
checkbox input "false"
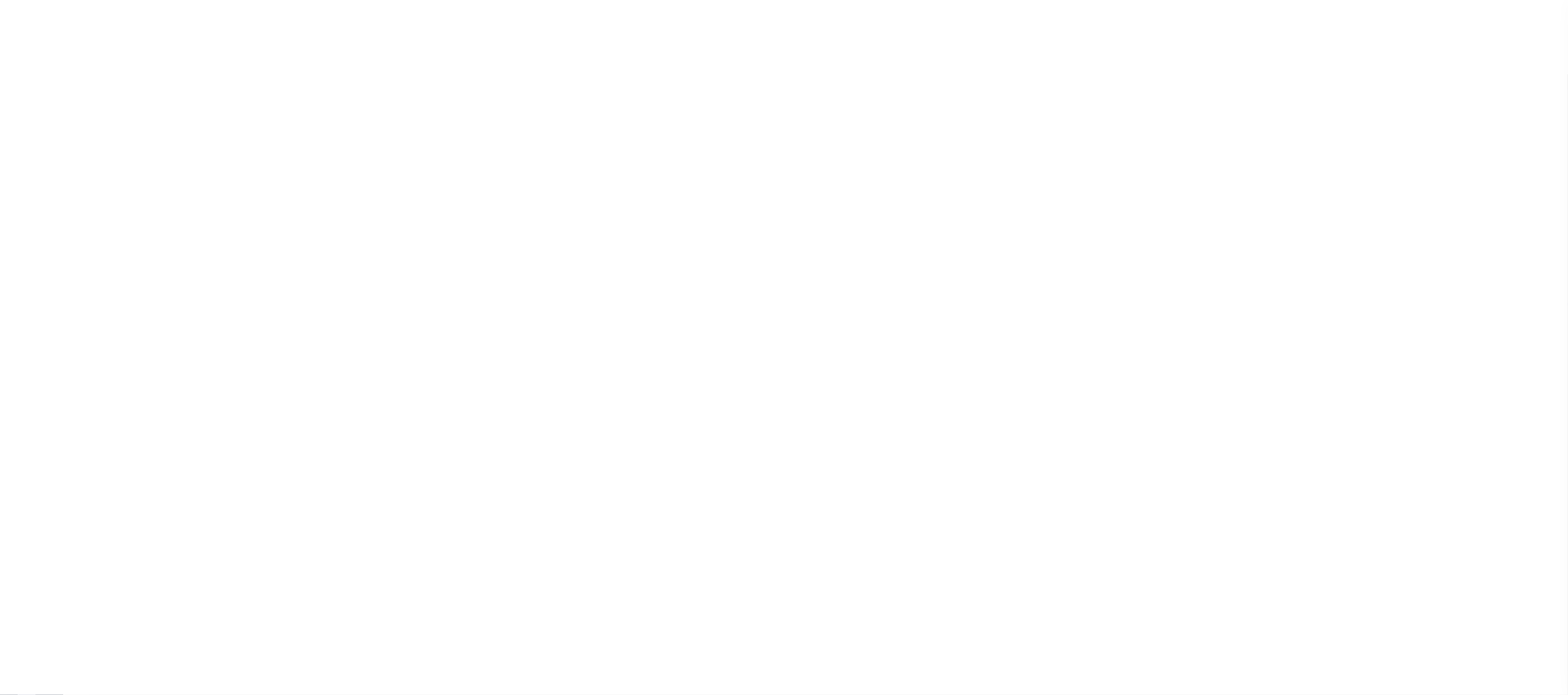
type input "810500000"
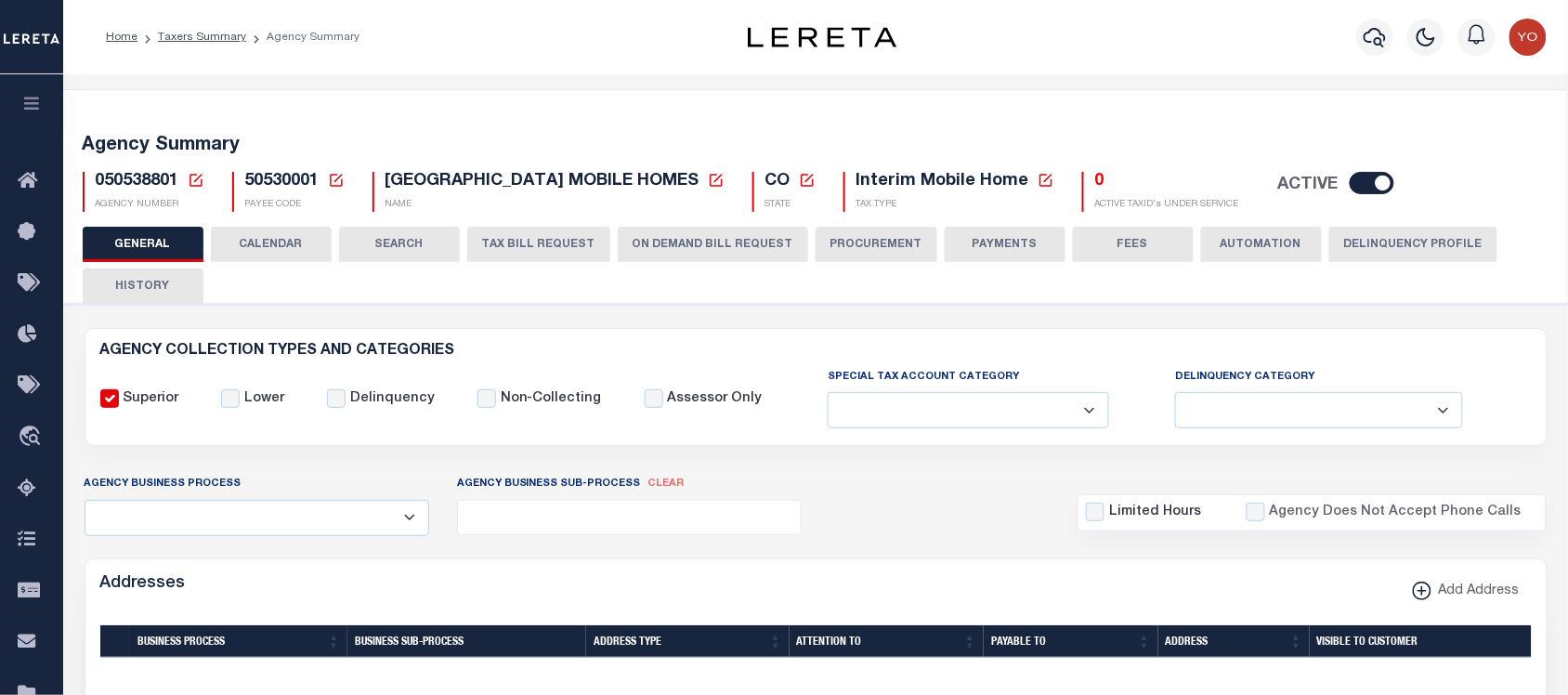
click at [717, 249] on button "ON DEMAND BILL REQUEST" at bounding box center [713, 244] width 190 height 36
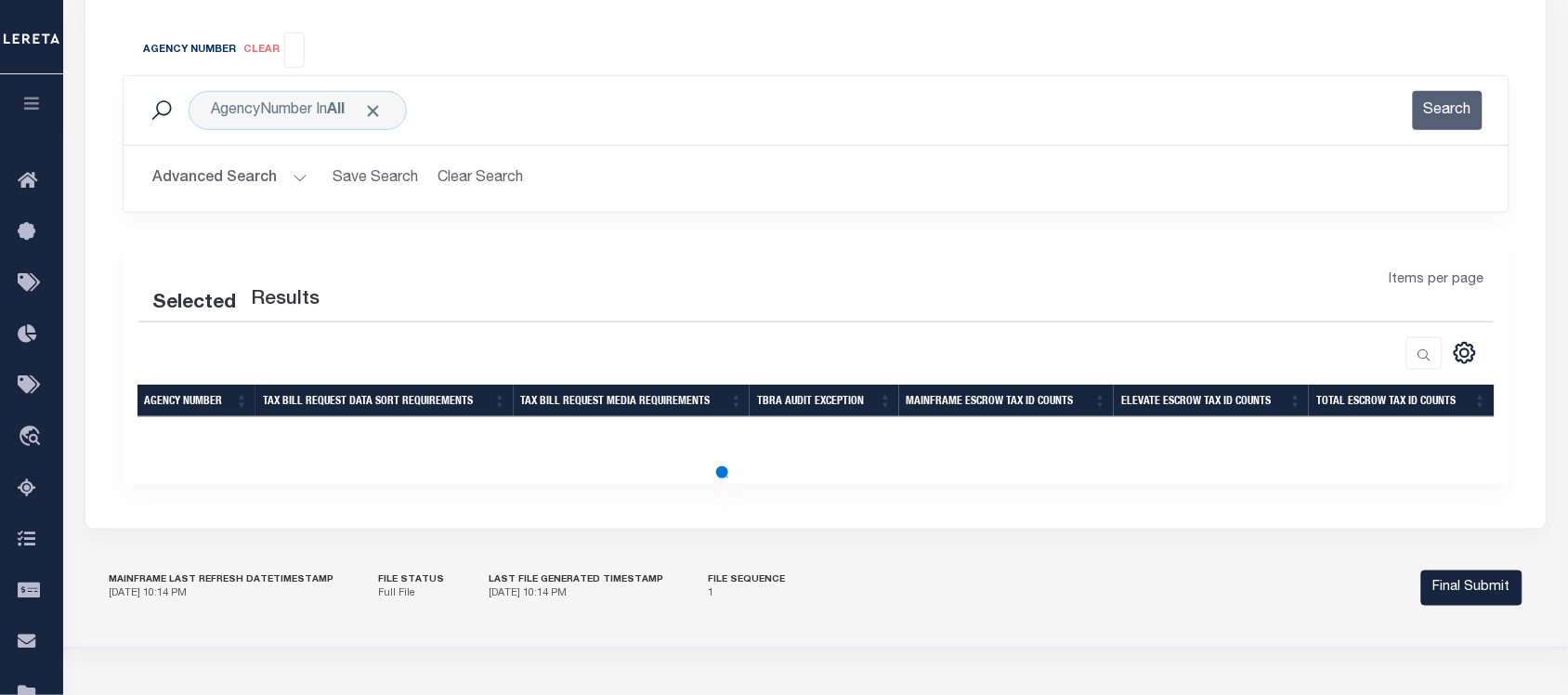
scroll to position [116, 0]
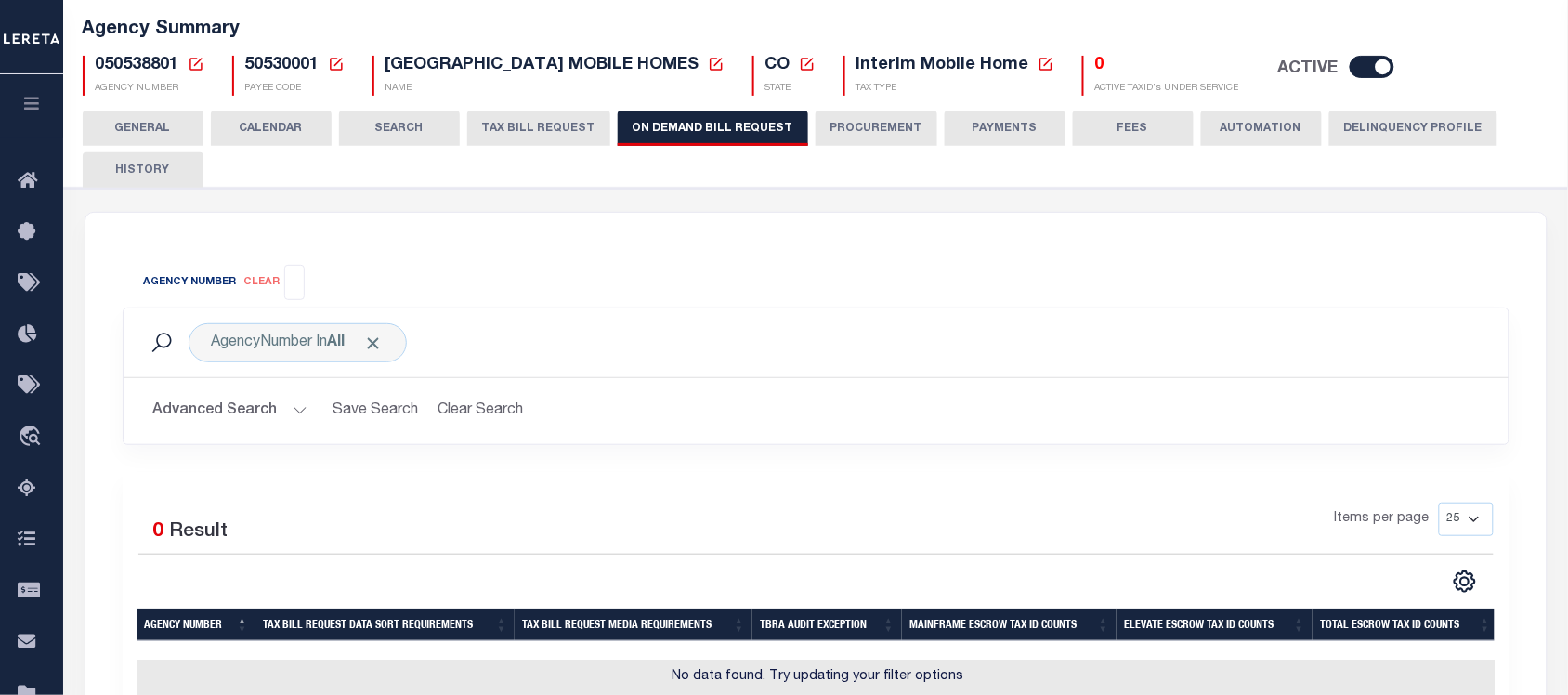
click at [297, 276] on input "search" at bounding box center [295, 280] width 11 height 20
click at [335, 275] on div "Agency Number clear Assessor Automation - Current File Automation - Current Fil…" at bounding box center [301, 282] width 343 height 36
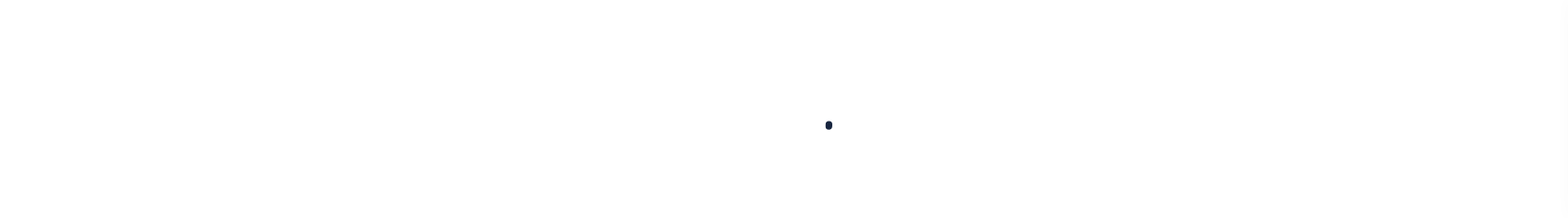
select select
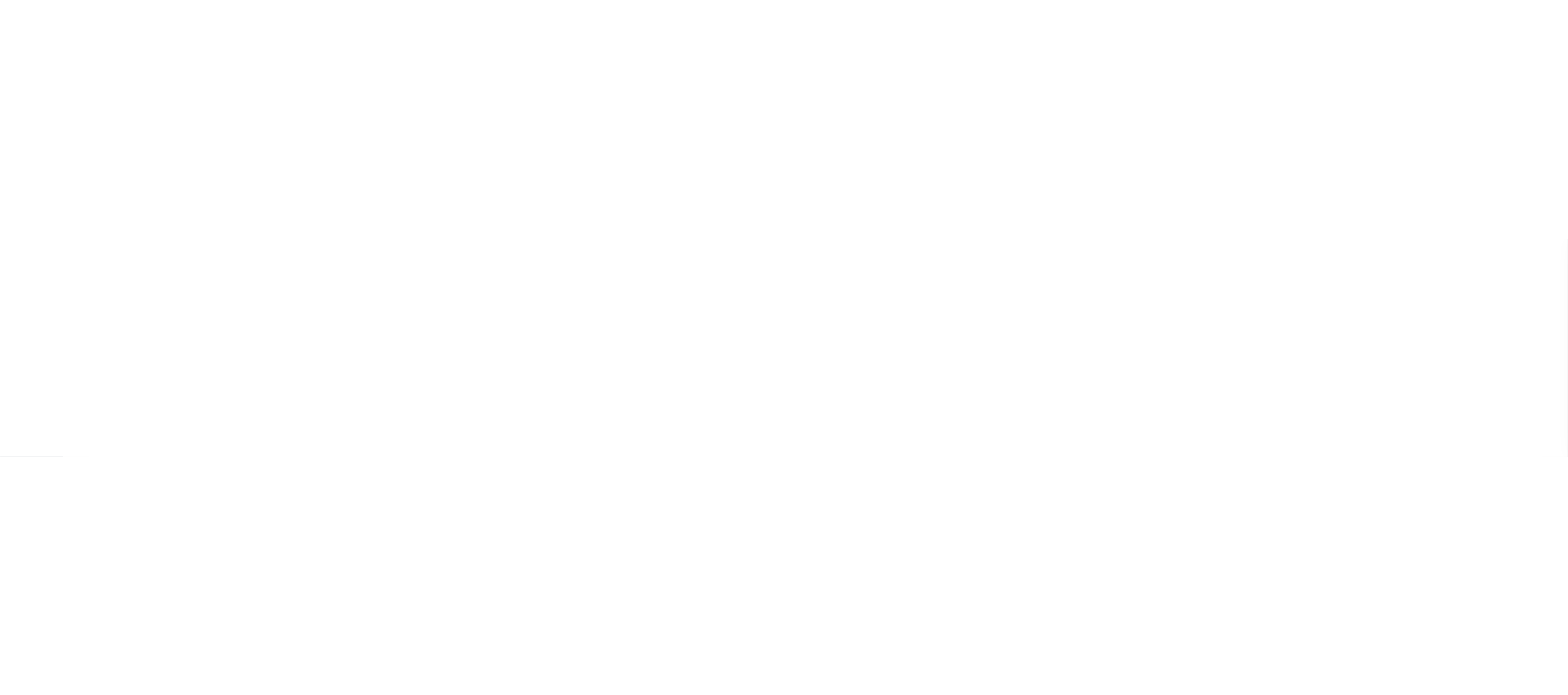
scroll to position [505, 0]
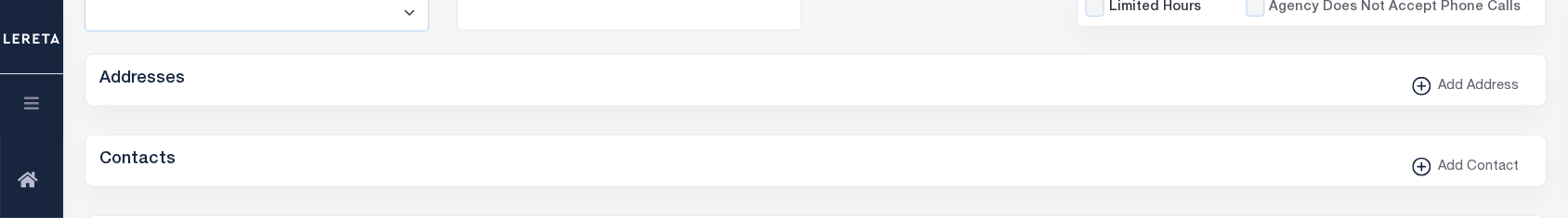
checkbox input "false"
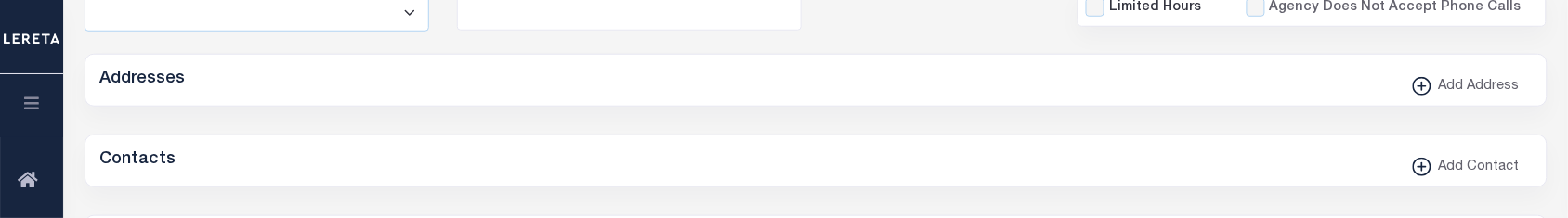
type input "810500000"
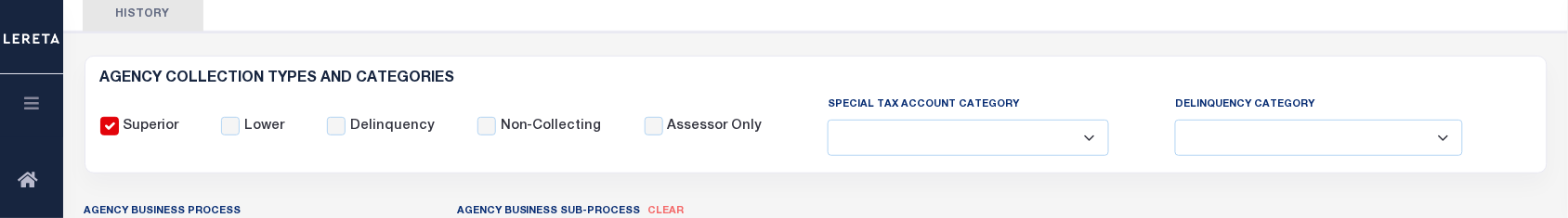
scroll to position [389, 0]
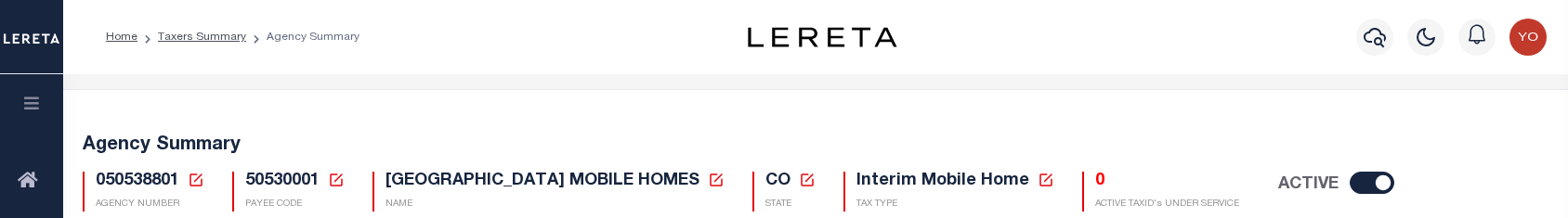
select select
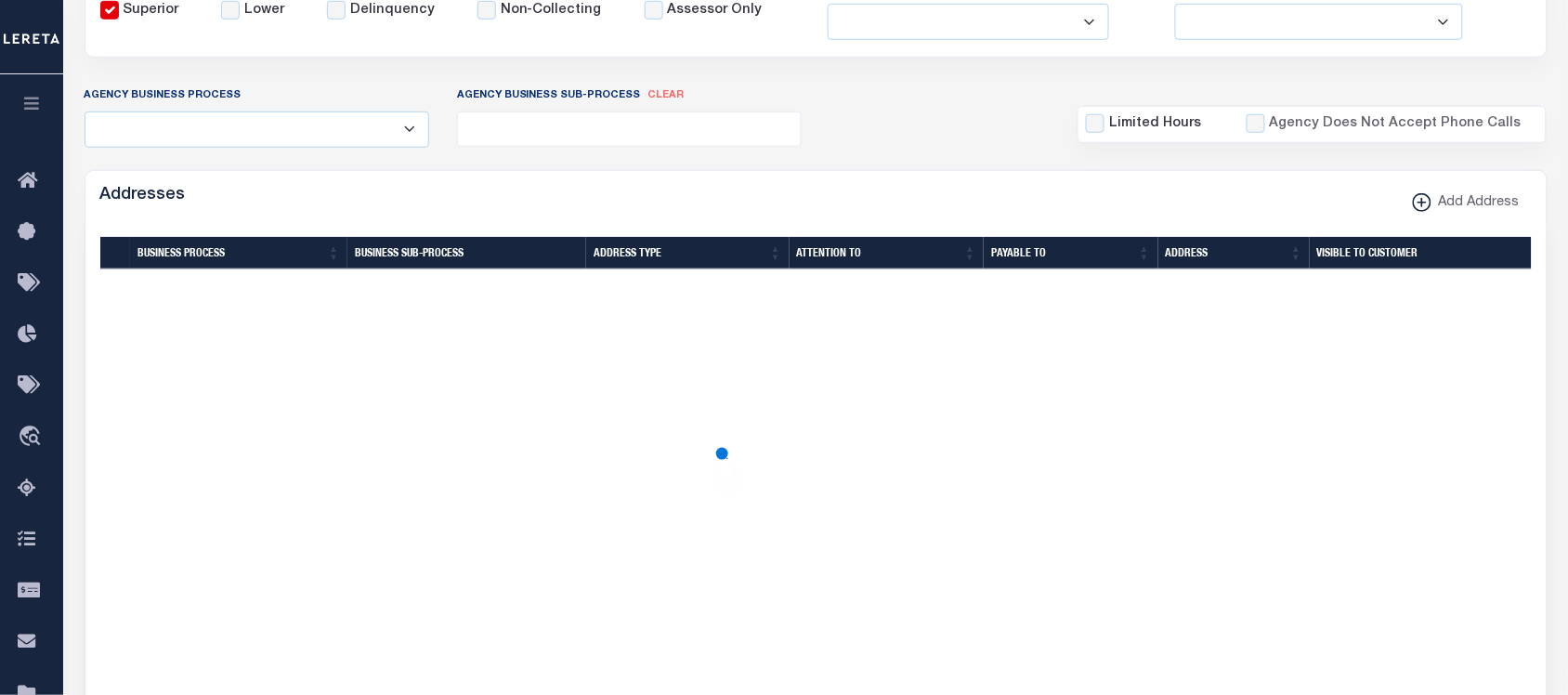
scroll to position [389, 0]
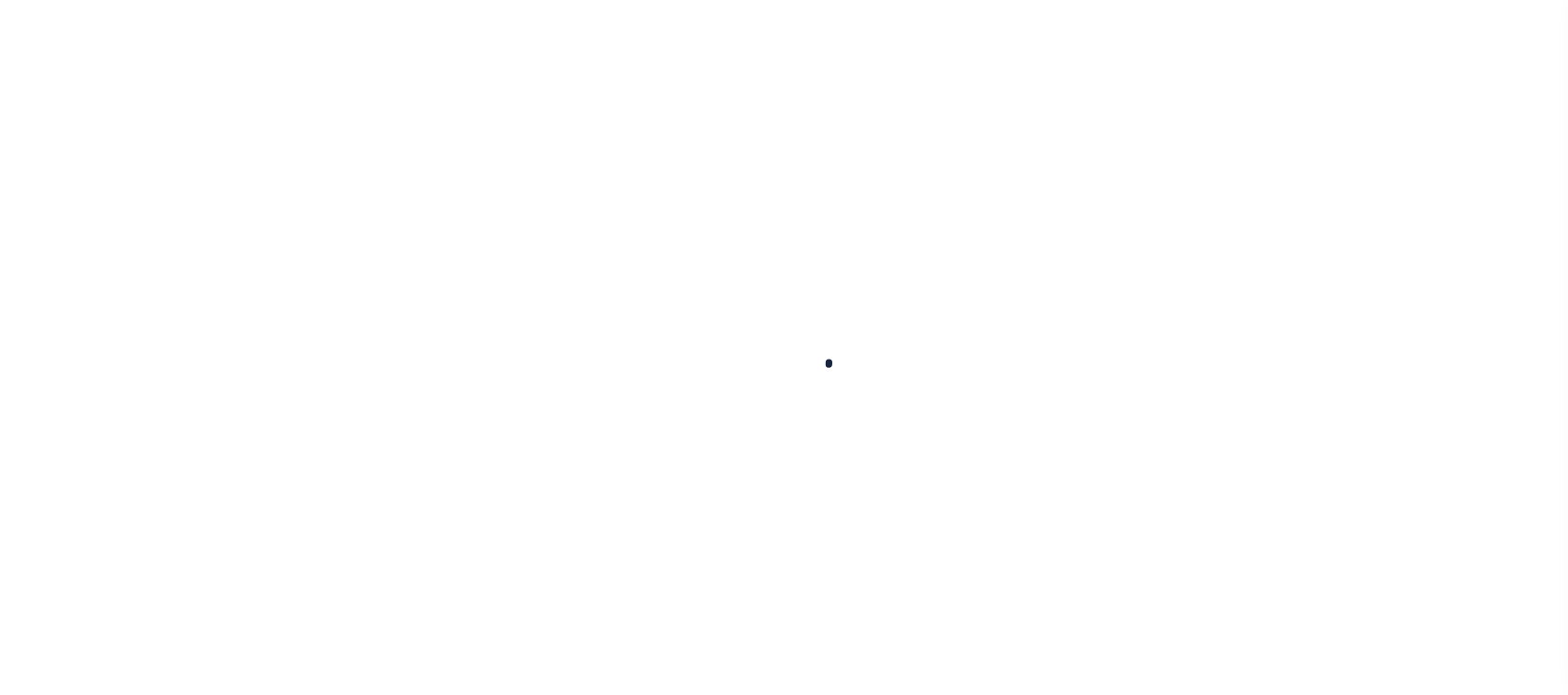
select select
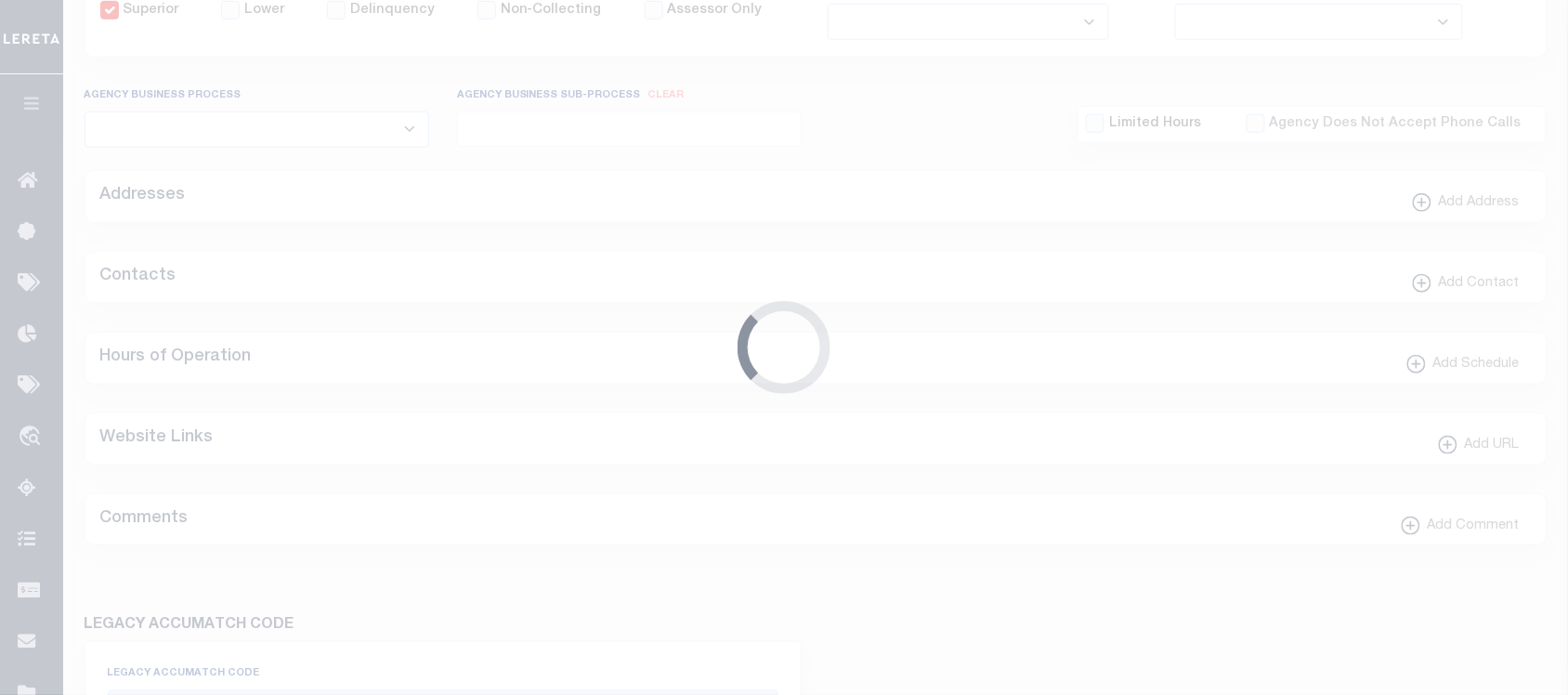
checkbox input "false"
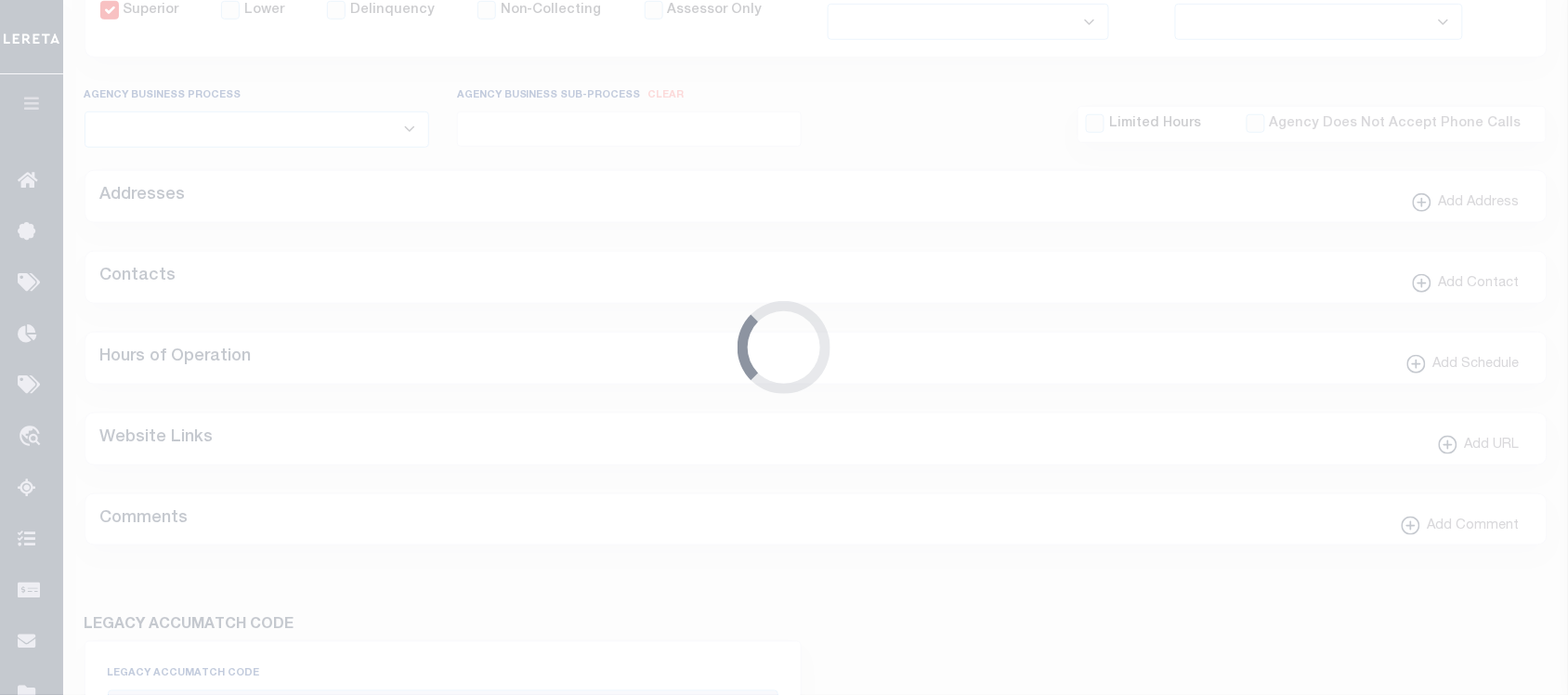
type input "810500000"
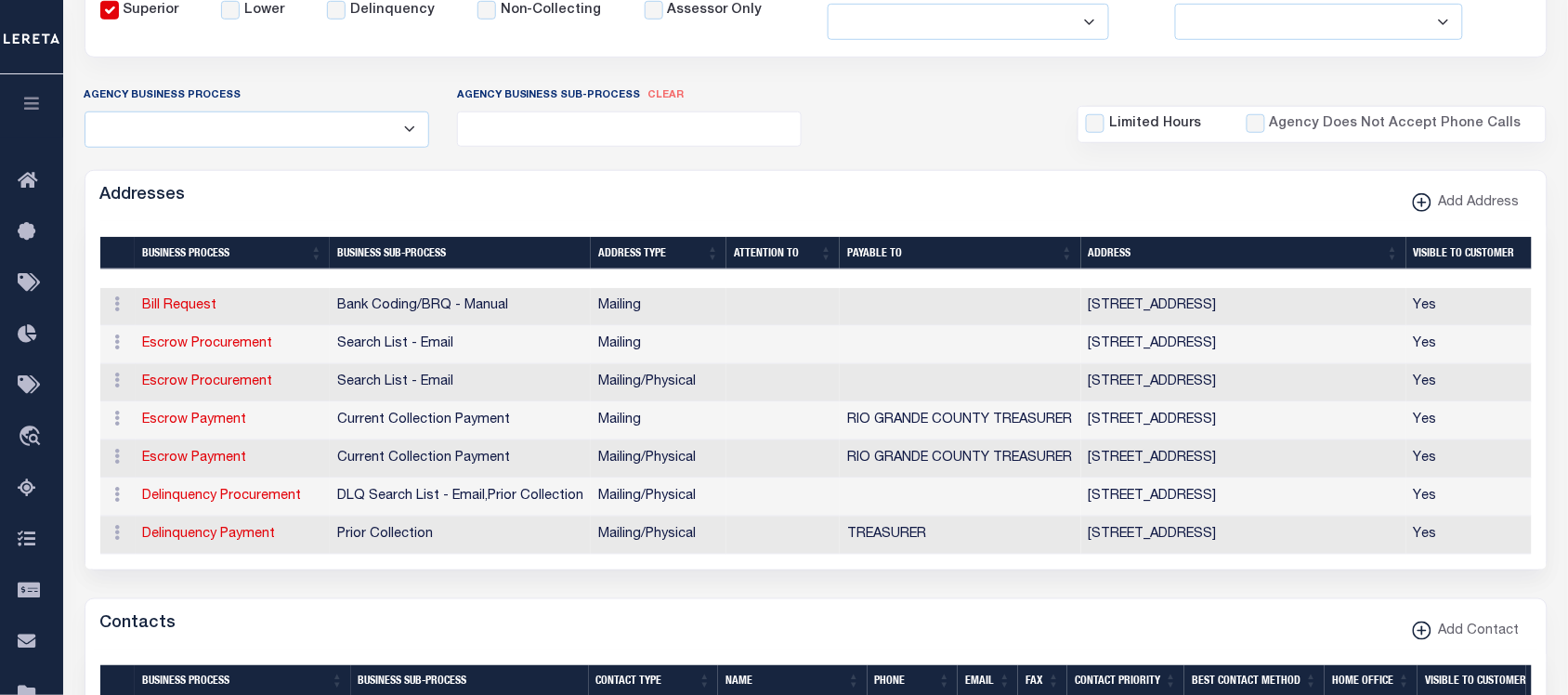
click at [611, 112] on ul at bounding box center [630, 125] width 344 height 25
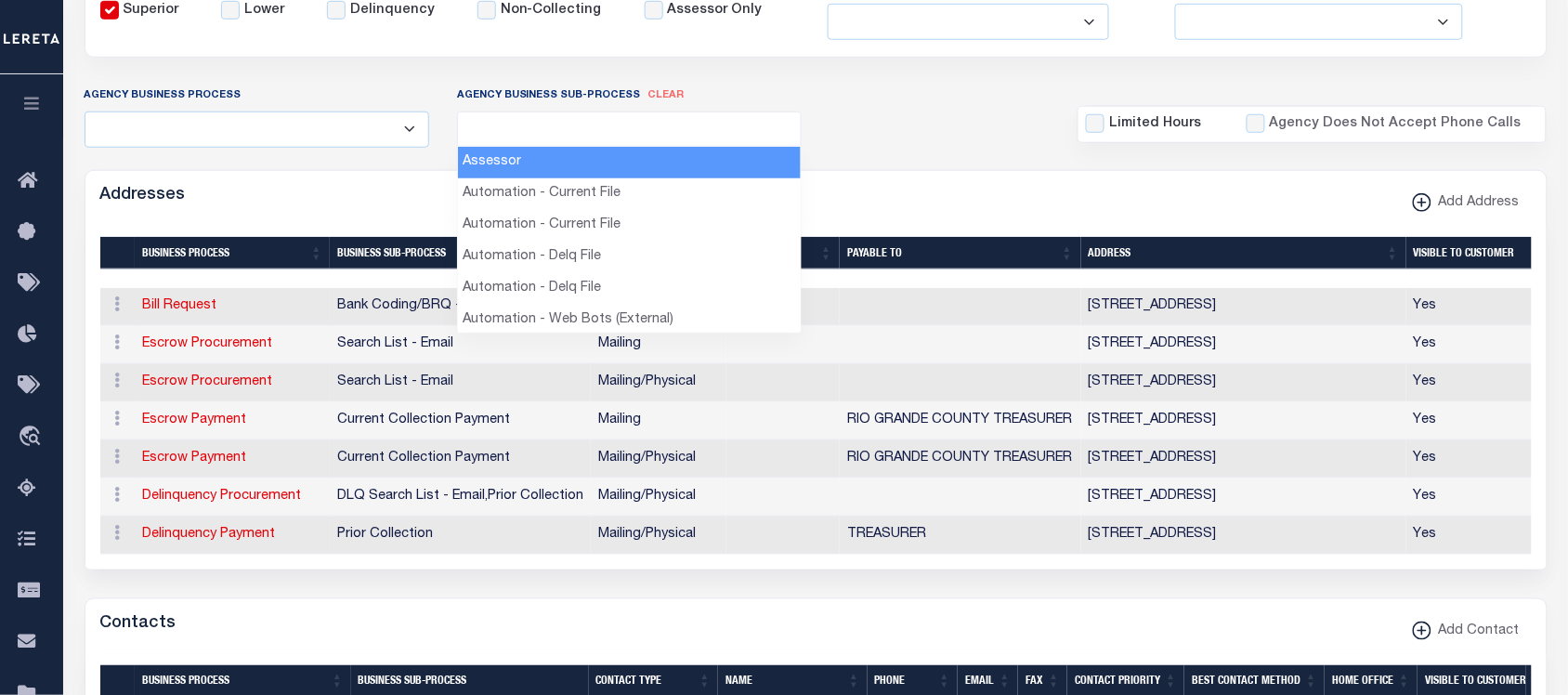
click at [873, 108] on div "Agency Business Process All Automation Bill Request Delinquency Payment Delinqu…" at bounding box center [817, 116] width 1491 height 61
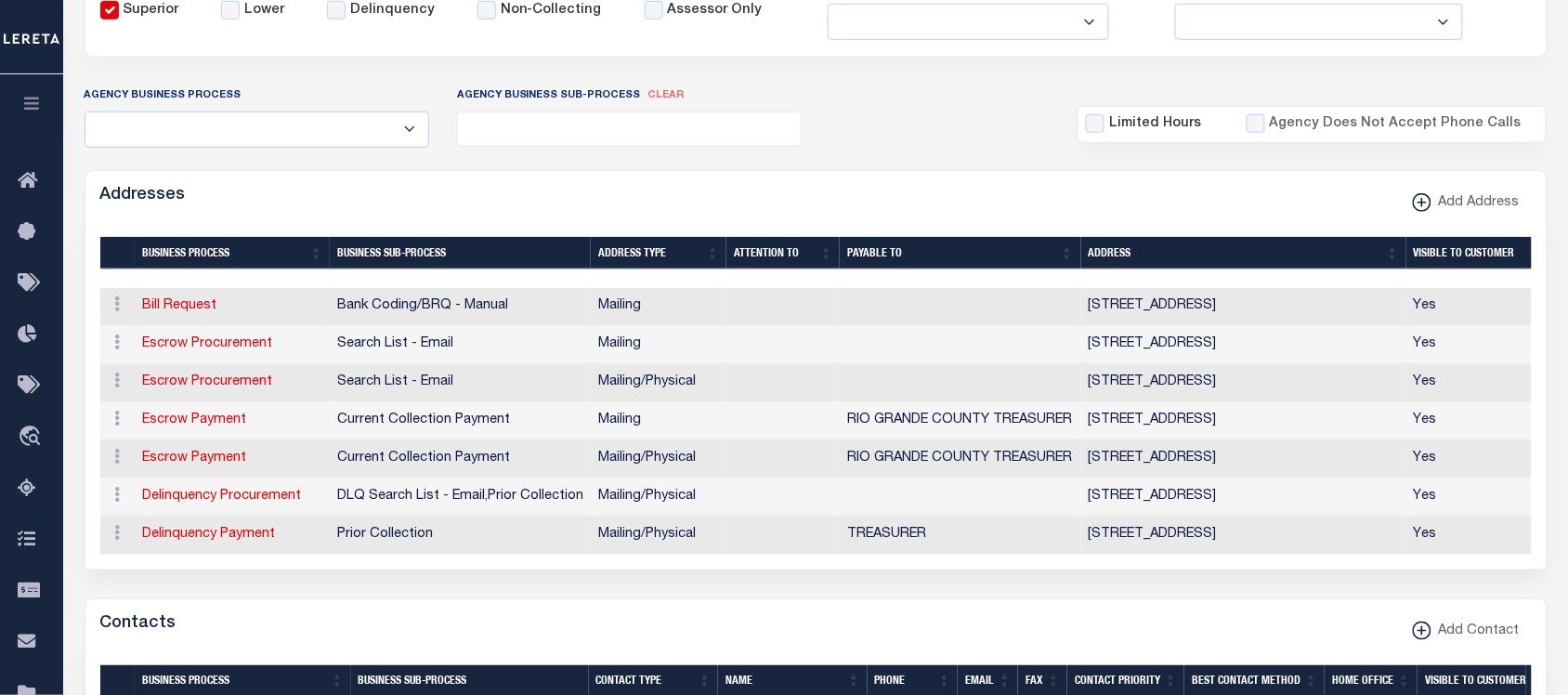
scroll to position [273, 0]
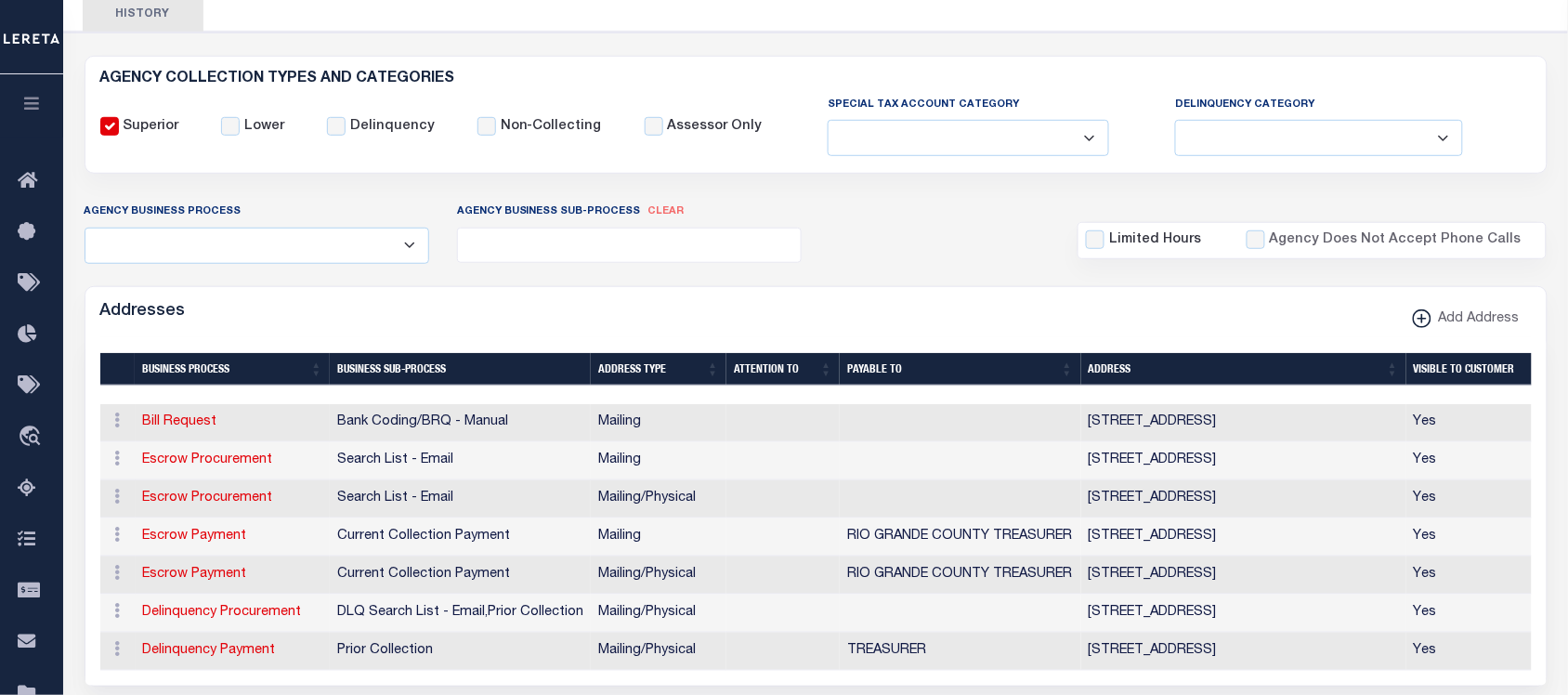
click at [563, 247] on ul at bounding box center [630, 241] width 344 height 25
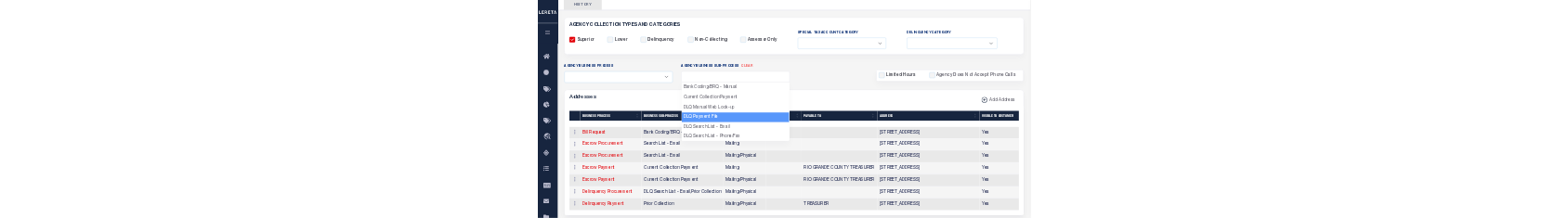
scroll to position [0, 0]
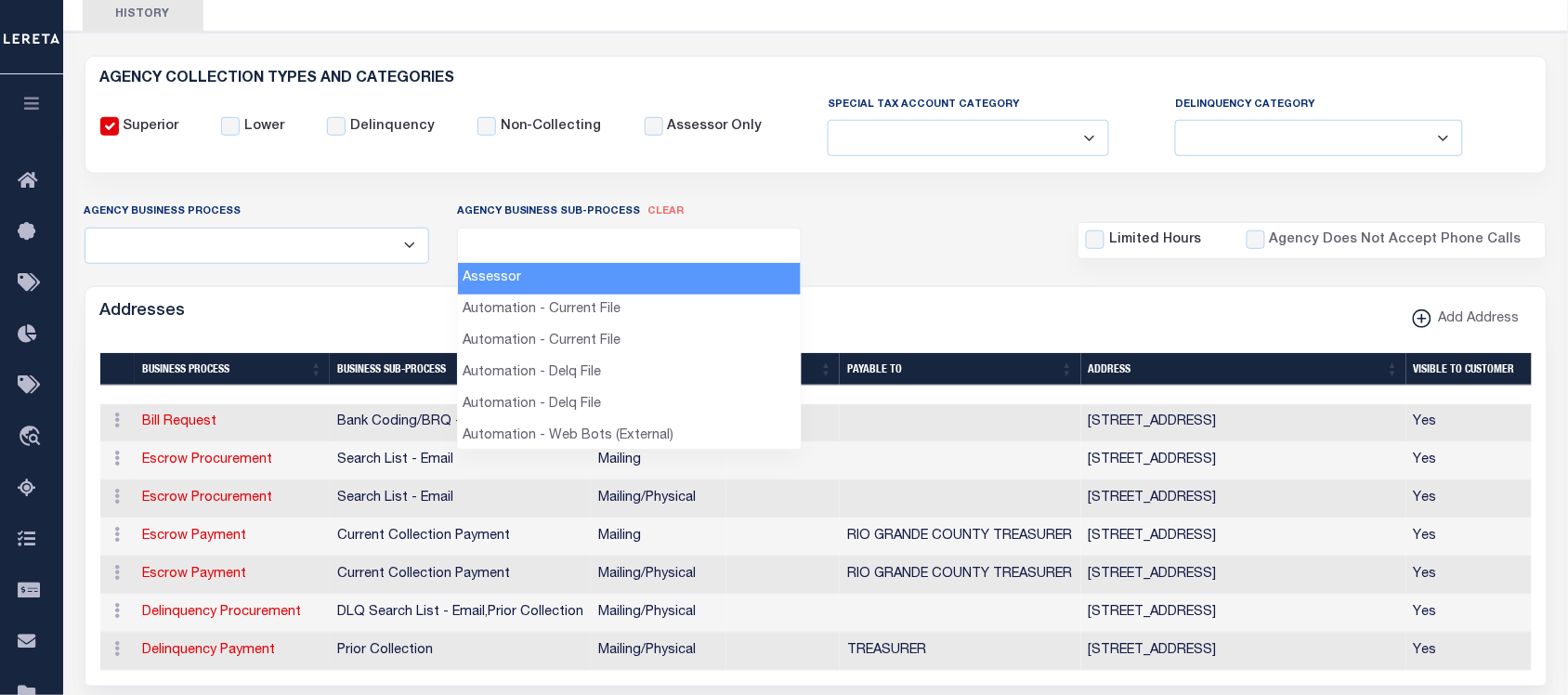
click at [335, 243] on select "All Automation Bill Request Delinquency Payment Delinquency Procurement Escrow …" at bounding box center [256, 246] width 344 height 36
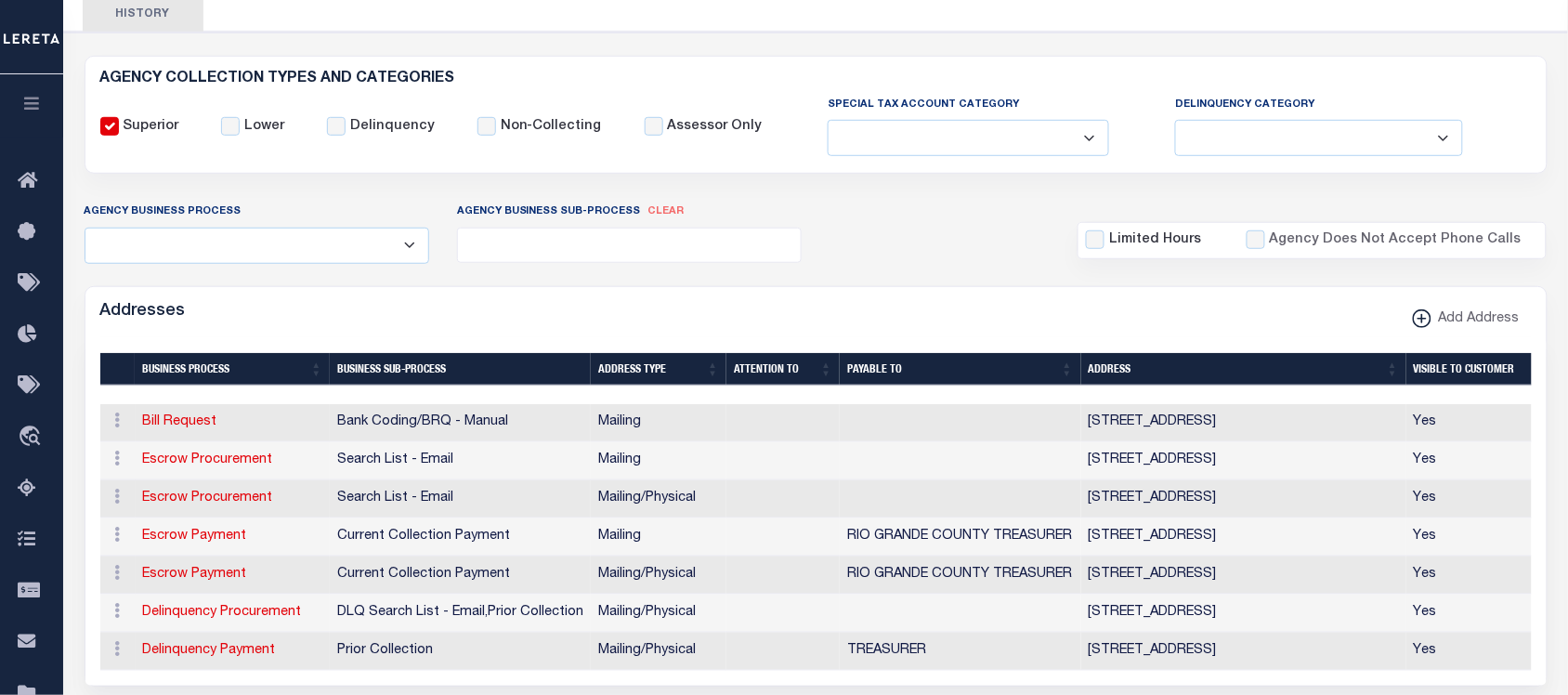
click at [344, 245] on select "All Automation Bill Request Delinquency Payment Delinquency Procurement Escrow …" at bounding box center [256, 246] width 344 height 36
click at [572, 239] on ul at bounding box center [630, 241] width 344 height 25
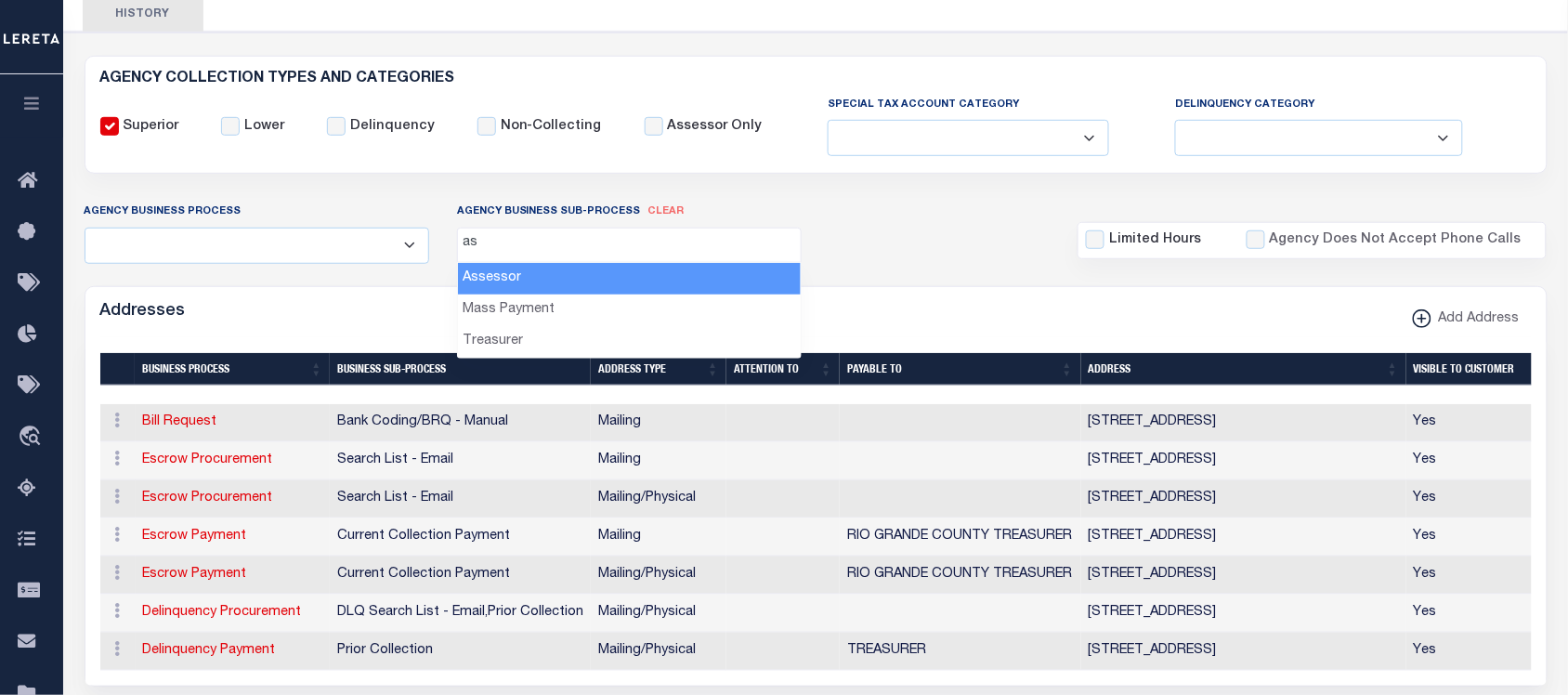
type input "a"
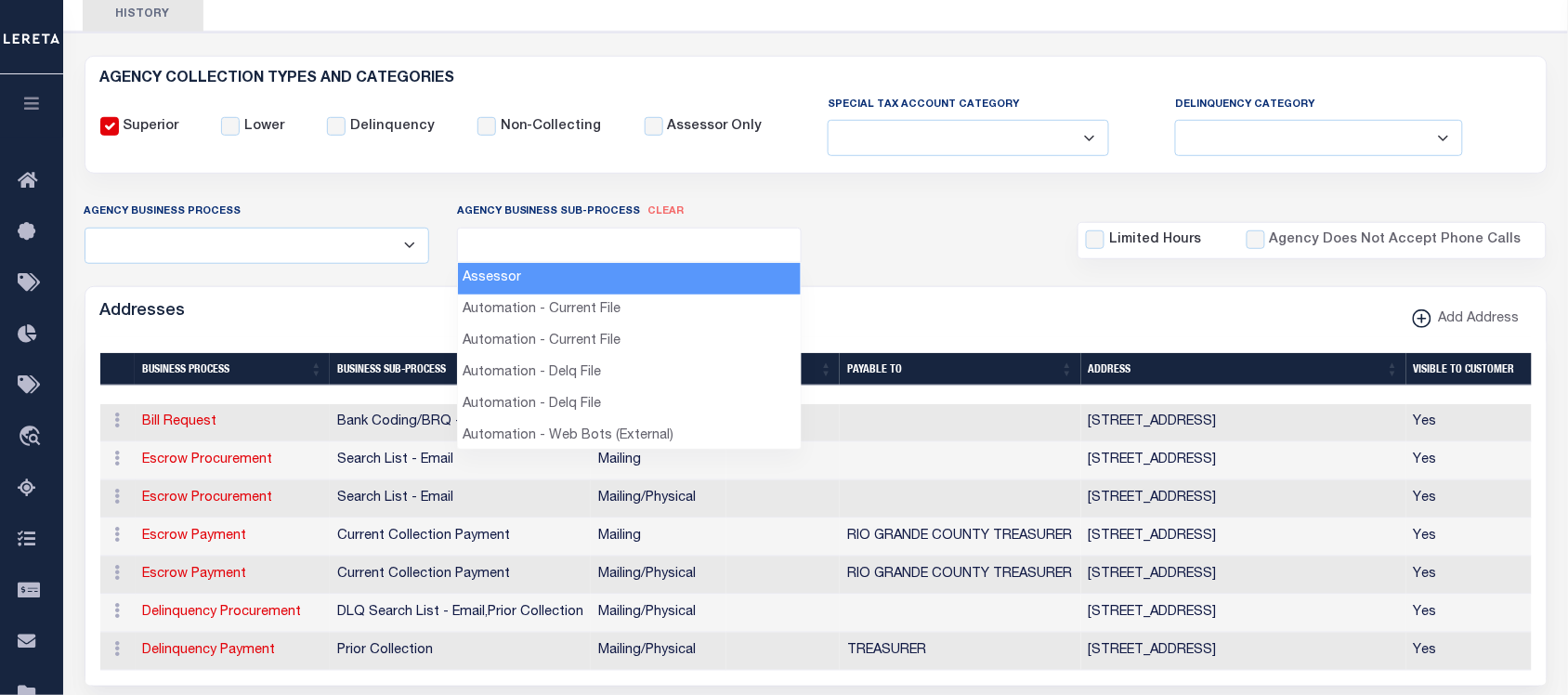
click at [862, 212] on div "Agency Business Process All Automation Bill Request Delinquency Payment Delinqu…" at bounding box center [817, 232] width 1491 height 61
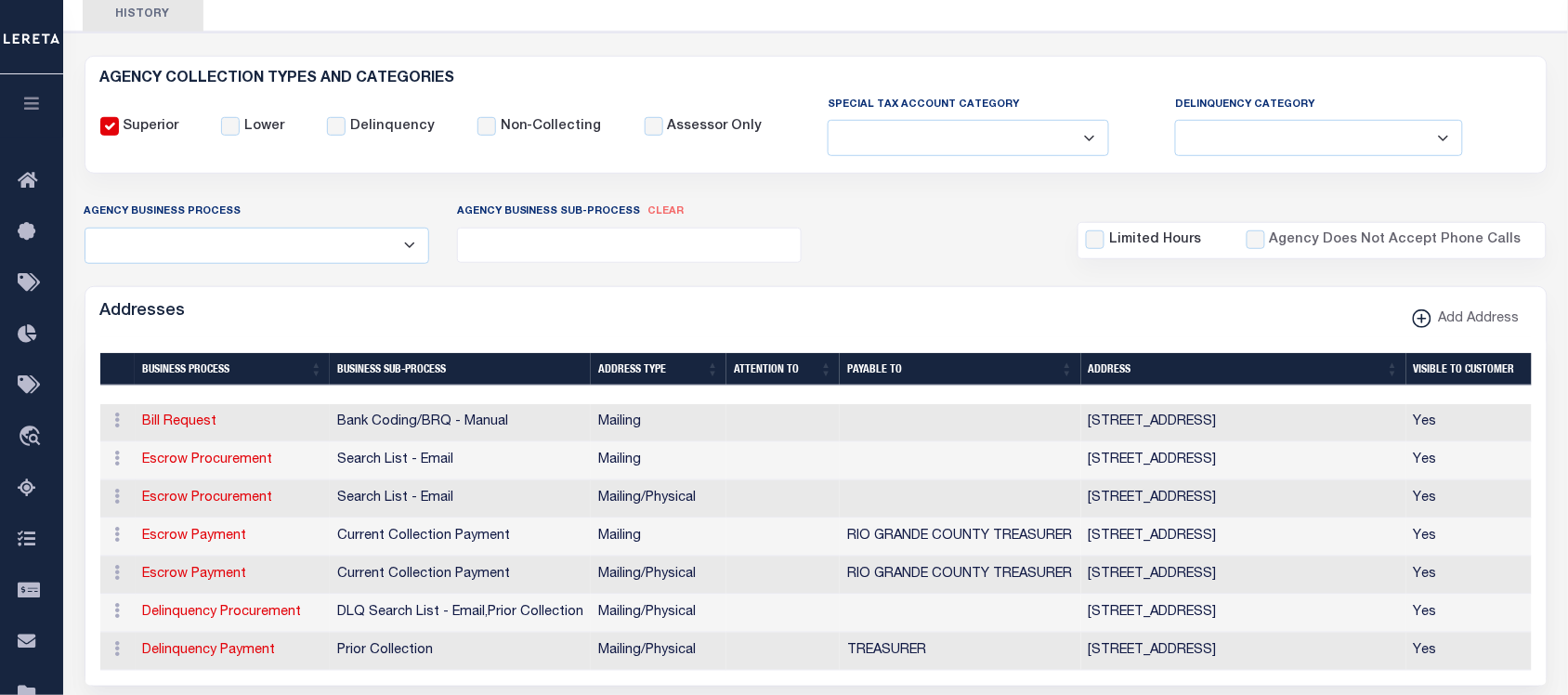
click at [667, 245] on ul at bounding box center [630, 241] width 344 height 25
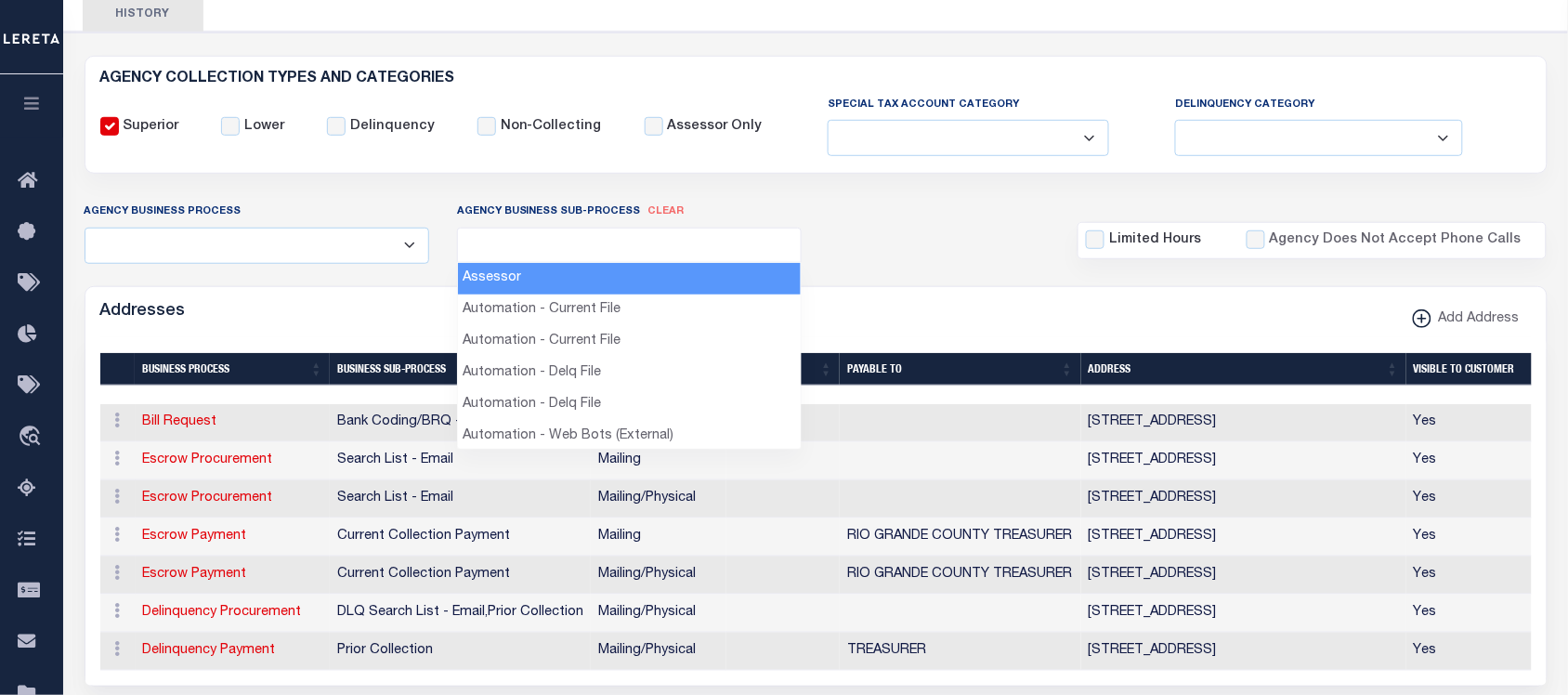
click at [911, 230] on div "Agency Business Process All Automation Bill Request Delinquency Payment Delinqu…" at bounding box center [817, 232] width 1491 height 61
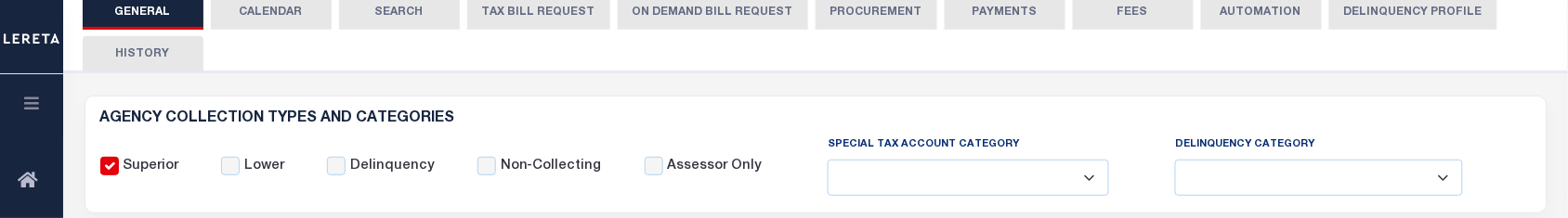
scroll to position [349, 0]
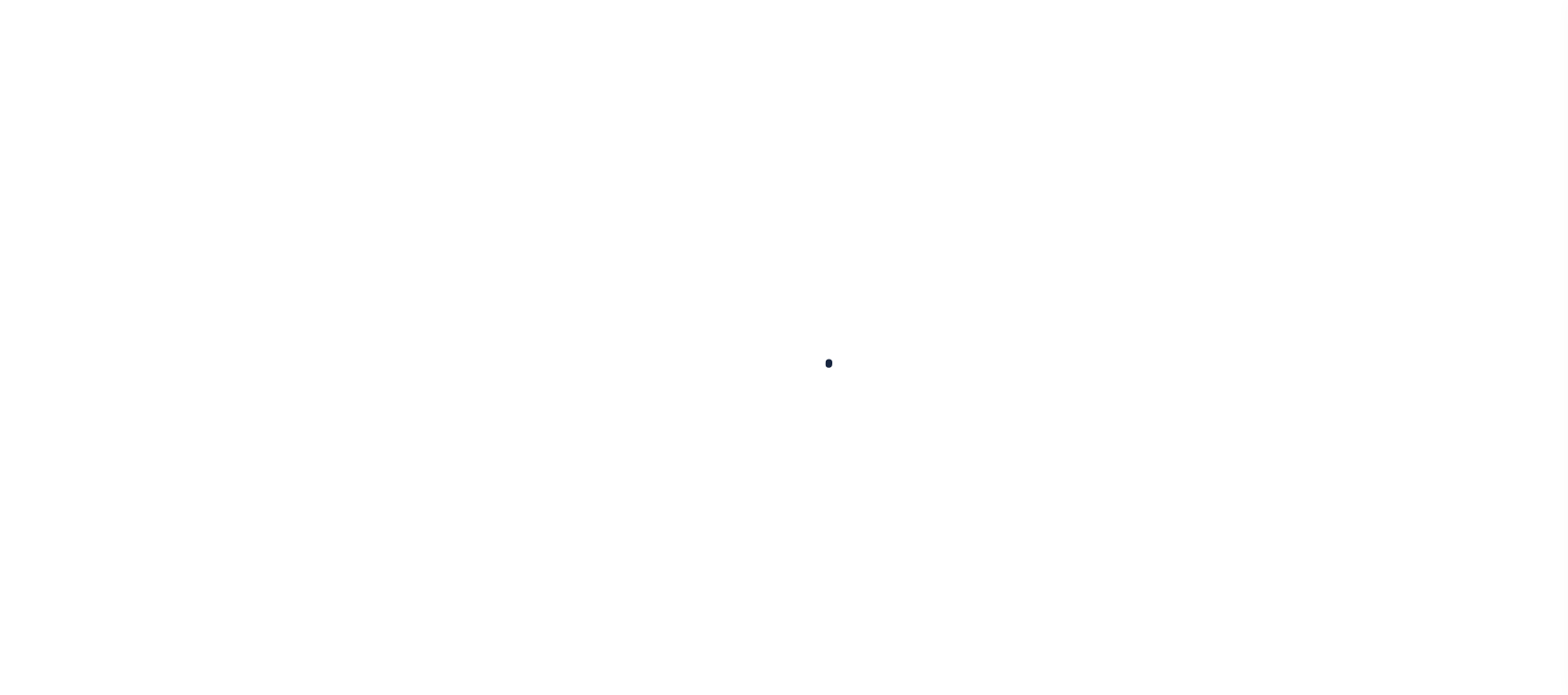
select select
checkbox input "false"
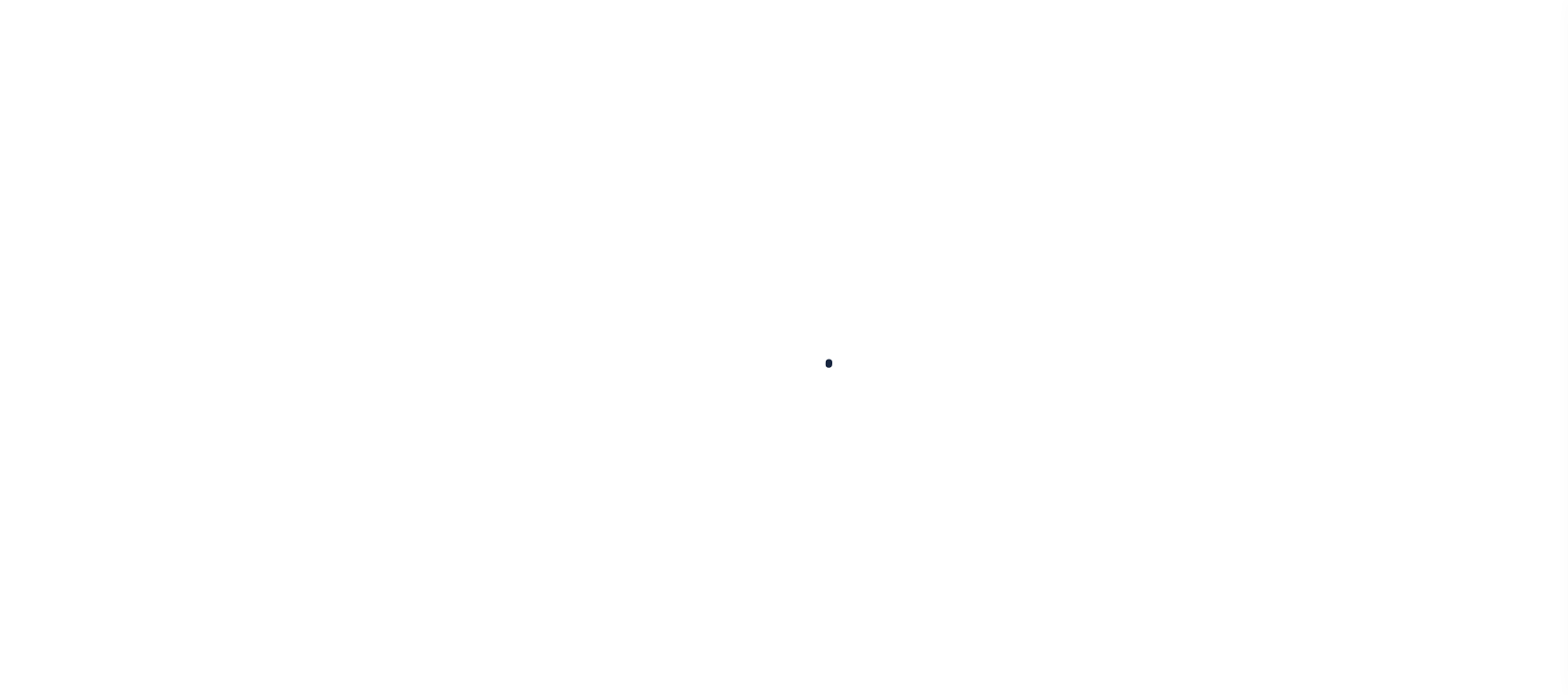
checkbox input "false"
type input "810500000"
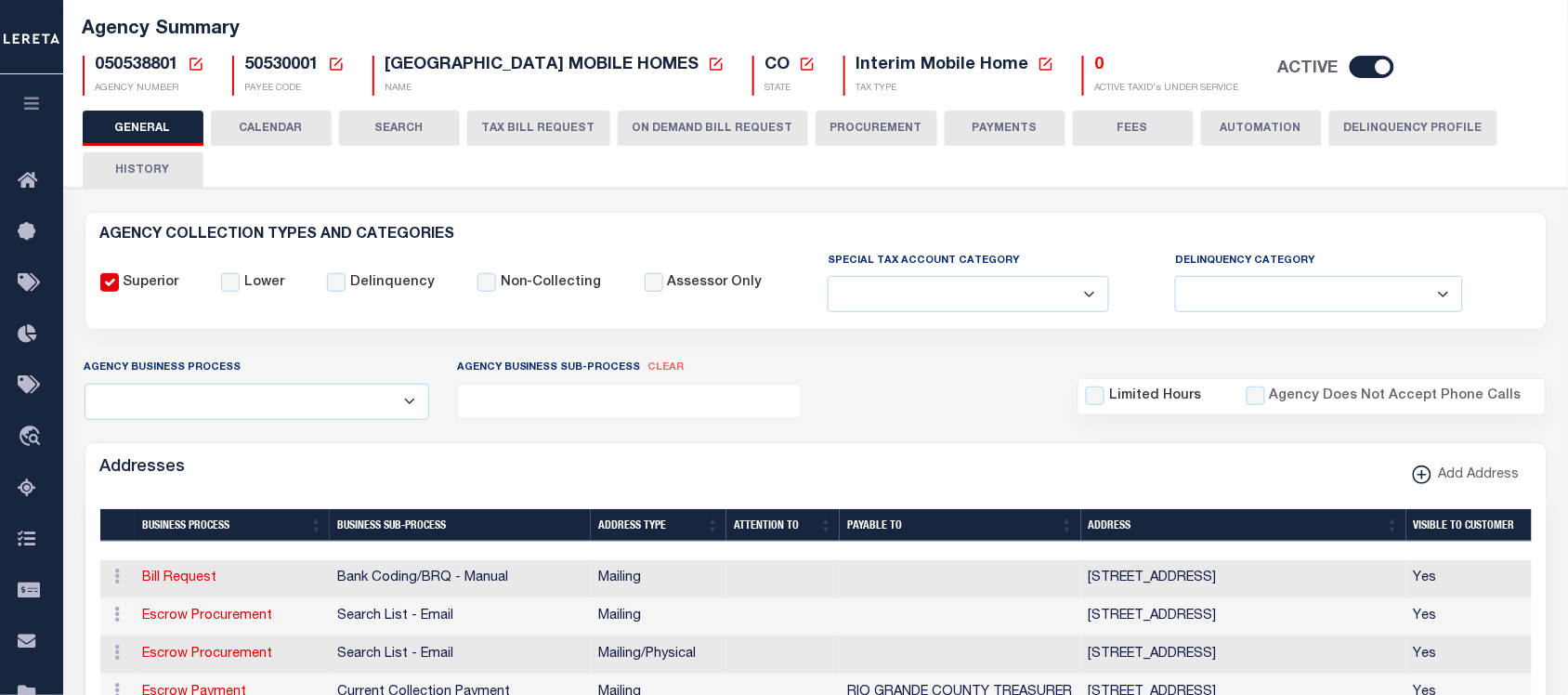
click at [655, 131] on button "ON DEMAND BILL REQUEST" at bounding box center [713, 128] width 190 height 36
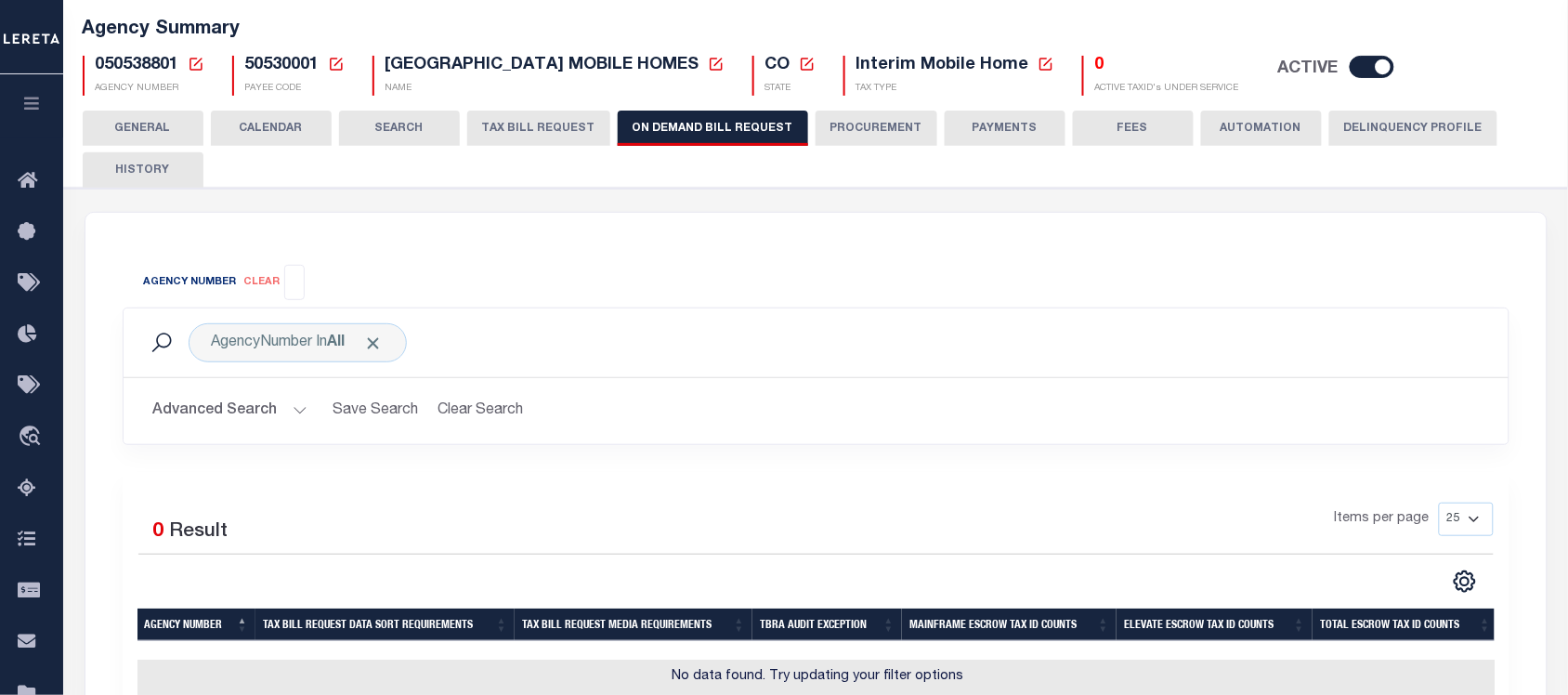
click at [291, 276] on input "search" at bounding box center [295, 280] width 11 height 20
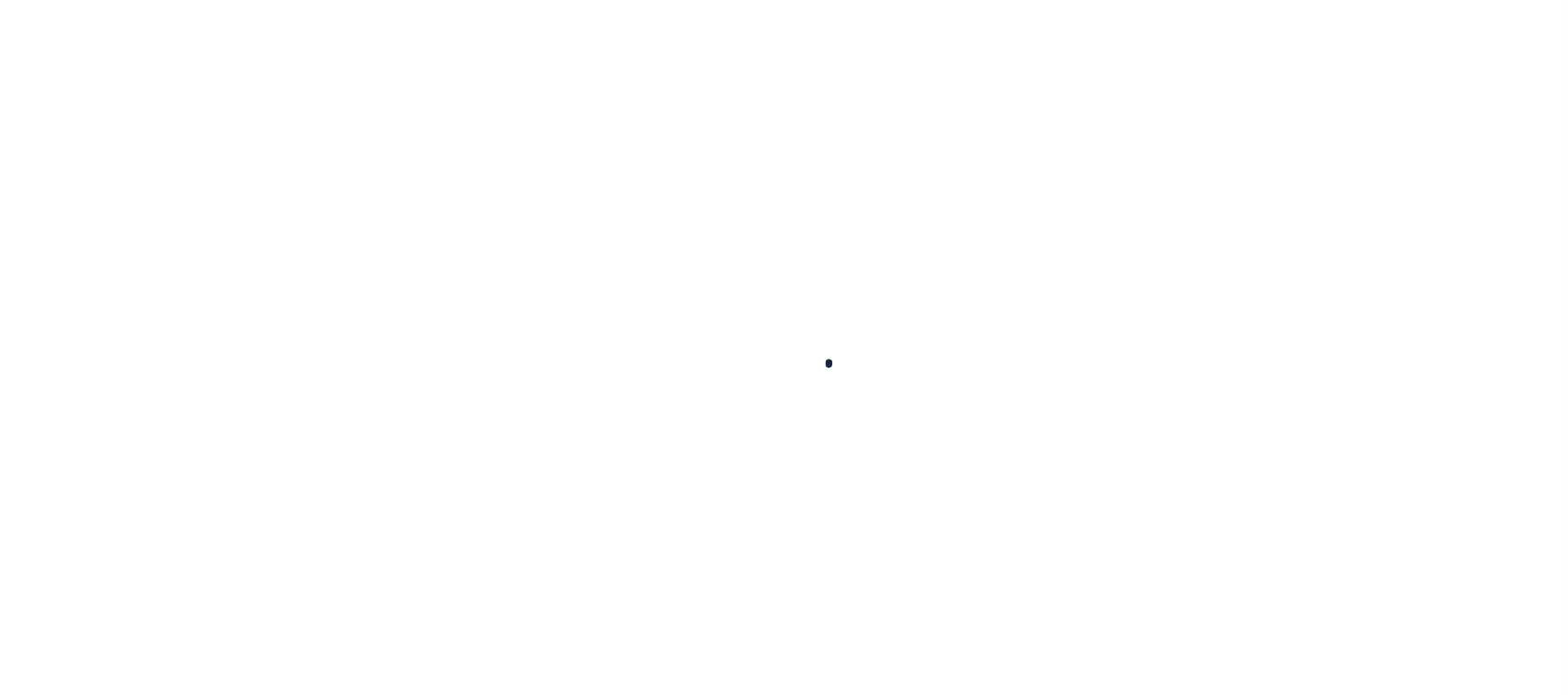
select select
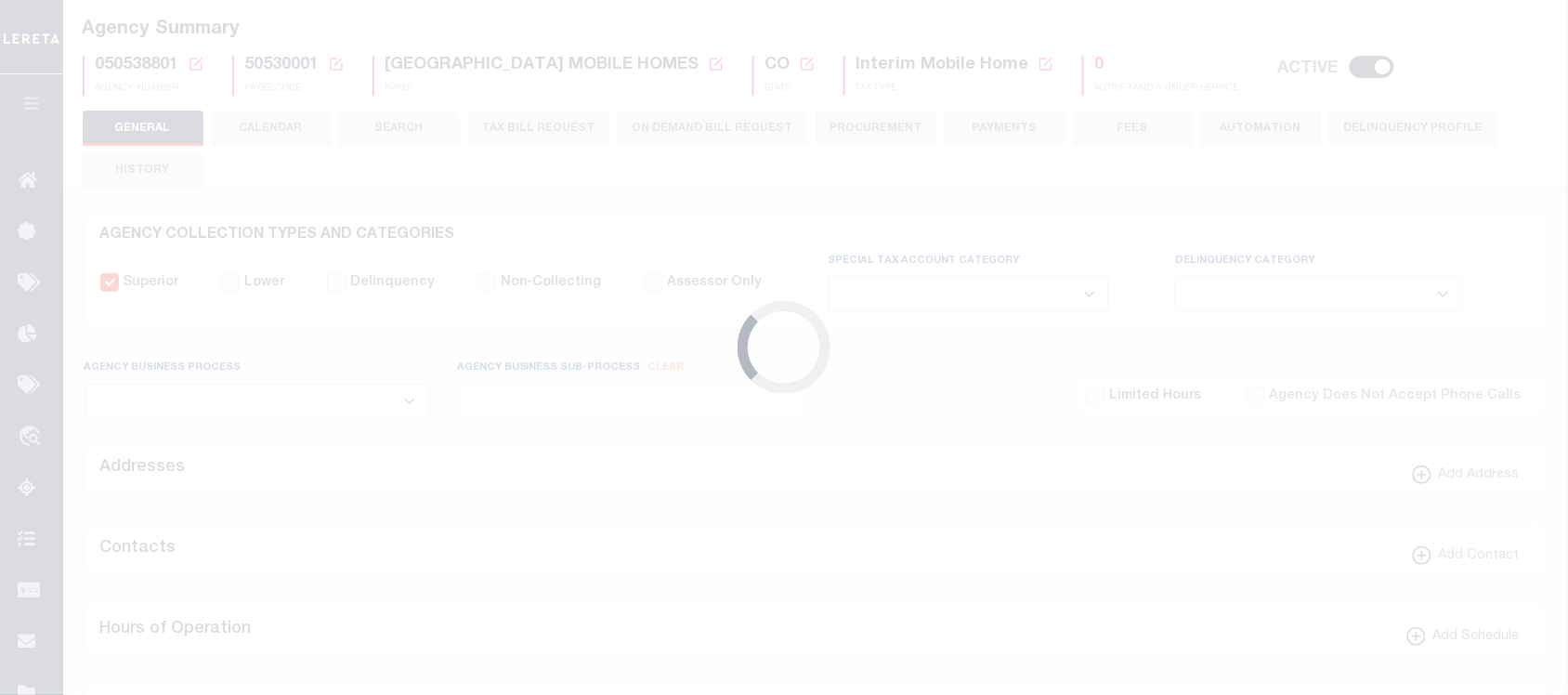
checkbox input "false"
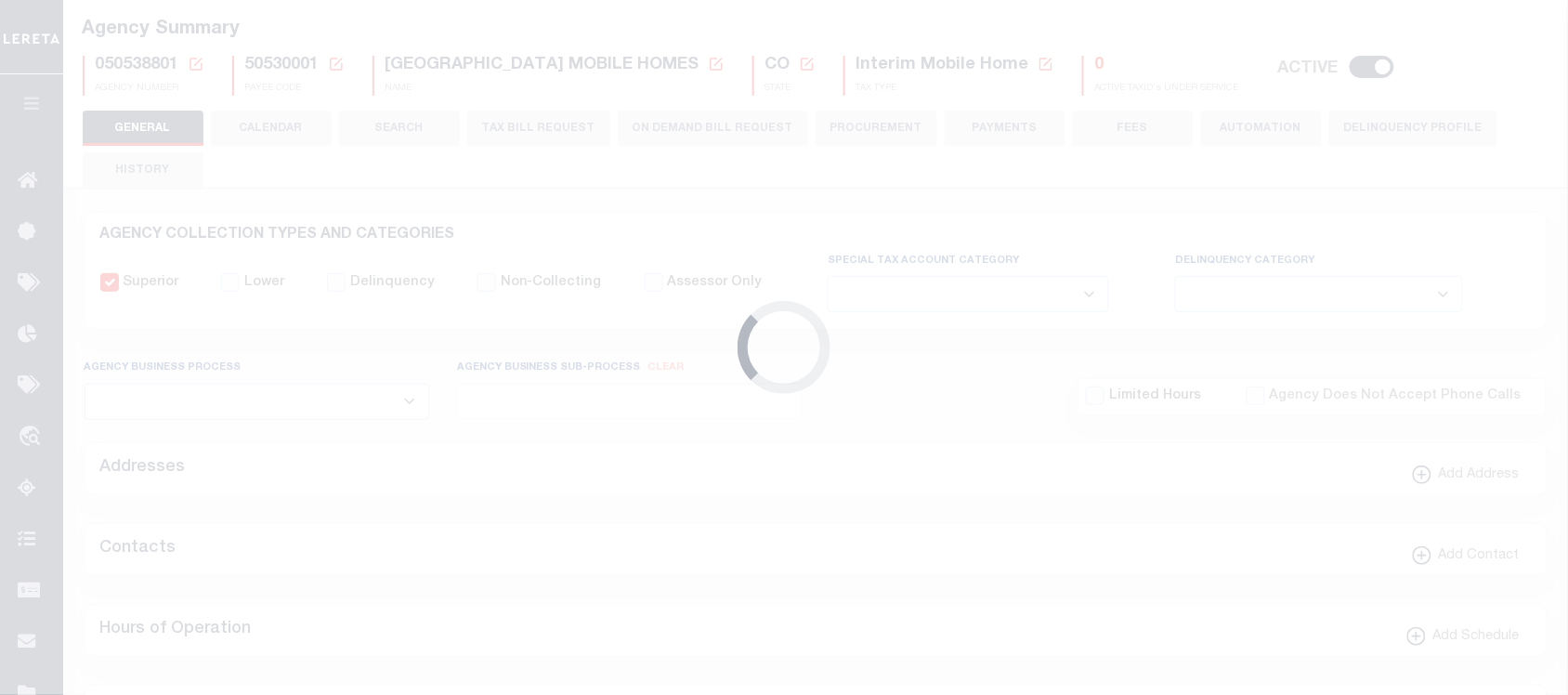
type input "810500000"
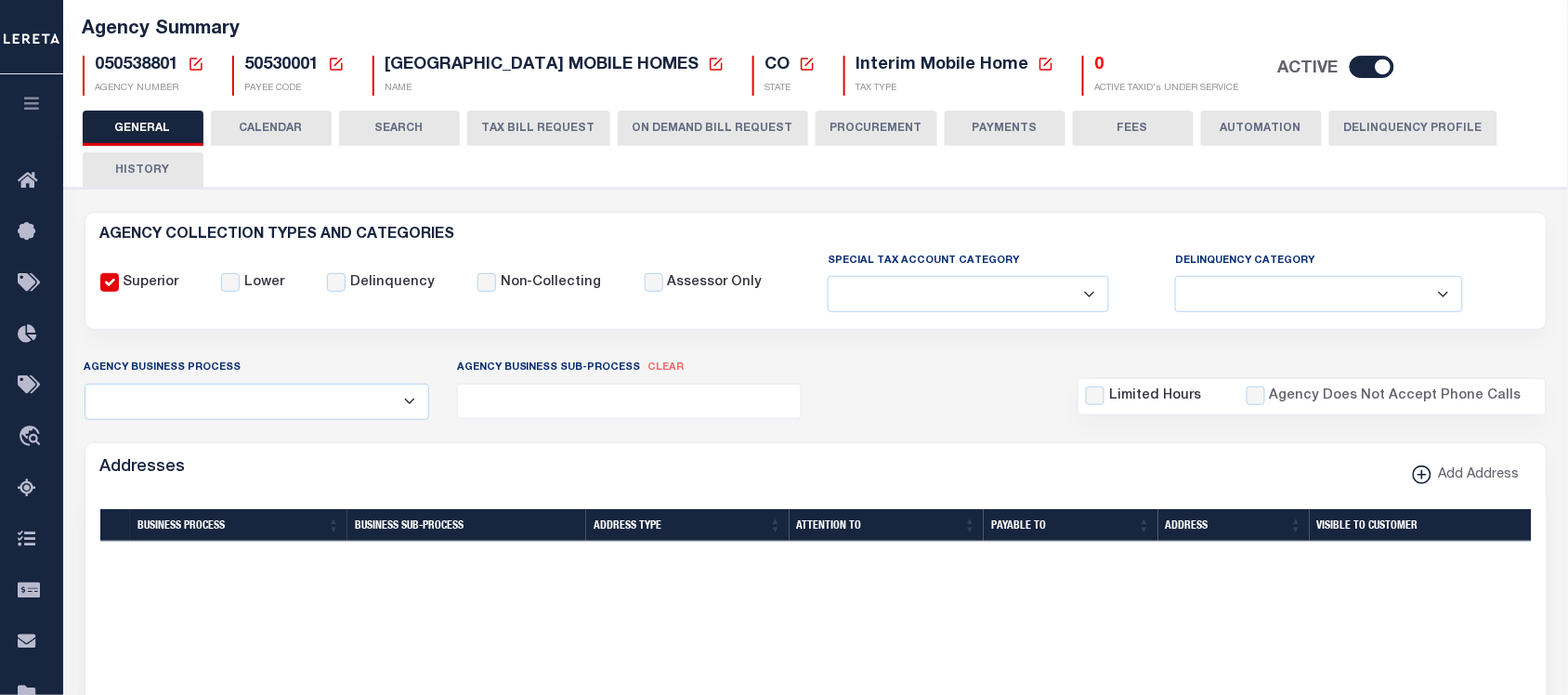
scroll to position [116, 0]
click at [721, 116] on button "ON DEMAND BILL REQUEST" at bounding box center [713, 128] width 190 height 36
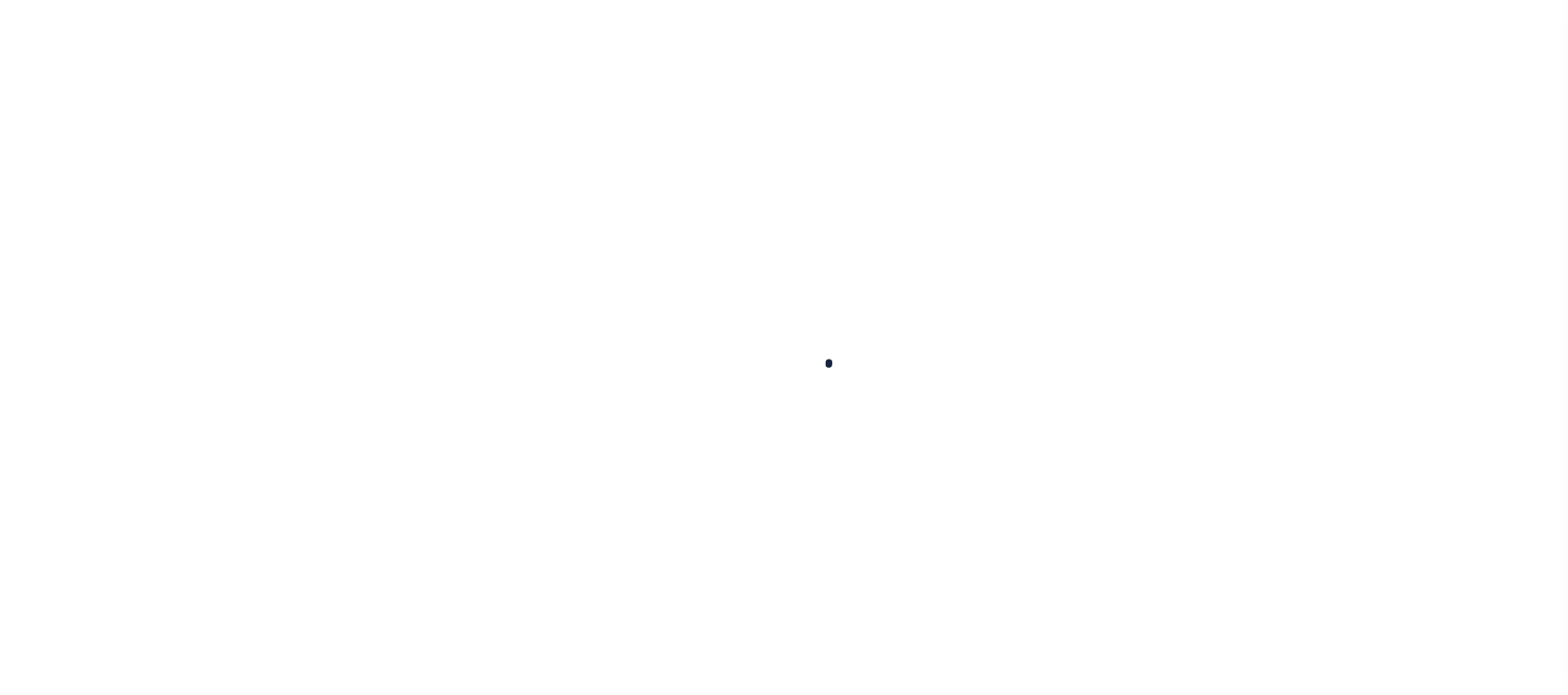
select select
checkbox input "false"
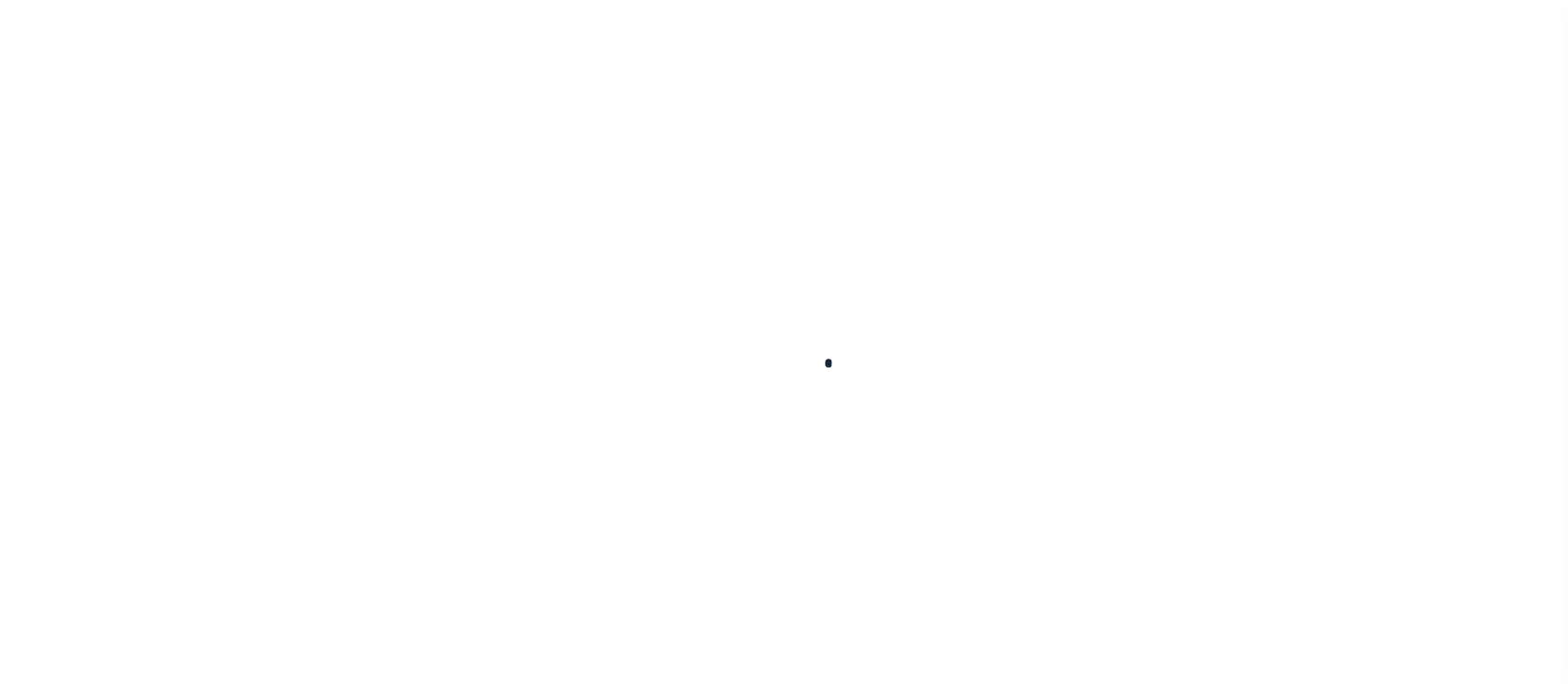
checkbox input "false"
type input "810500000"
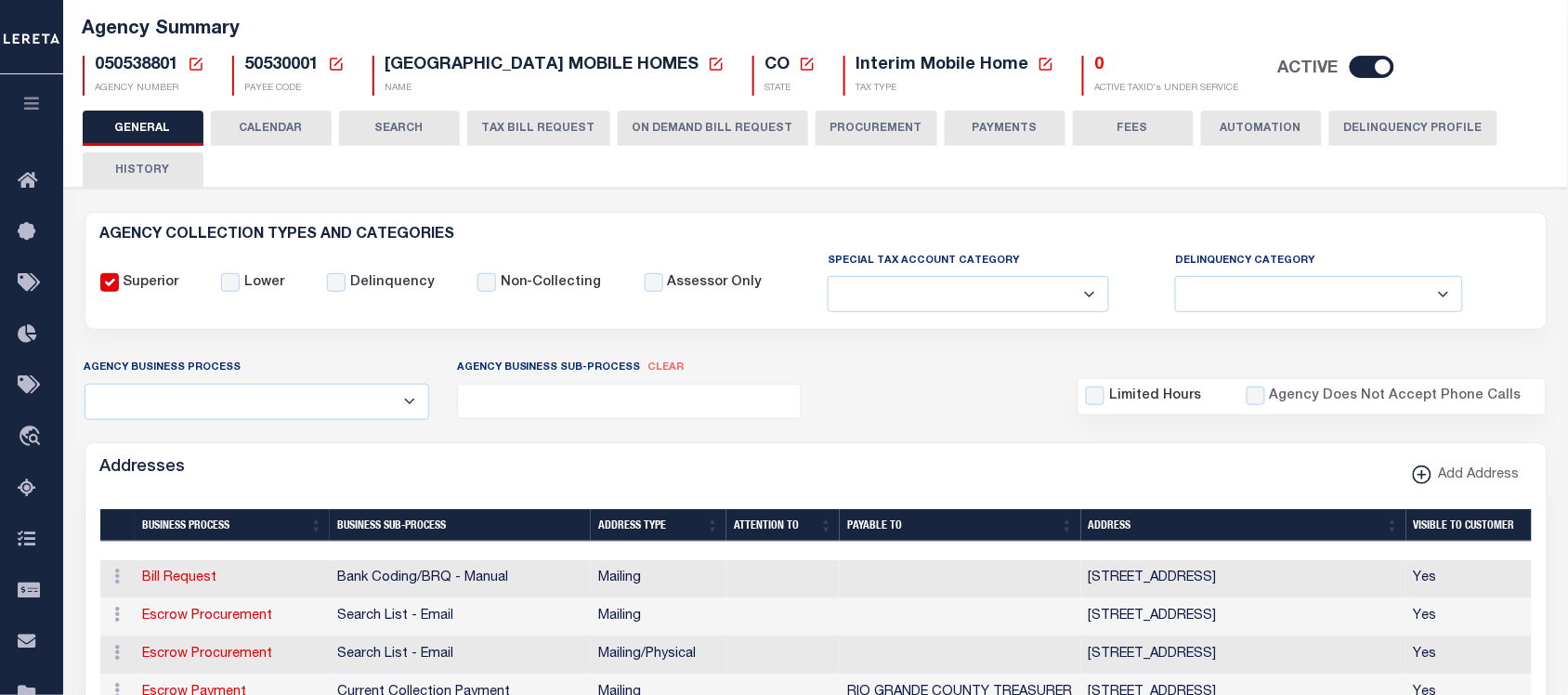
click at [623, 405] on ul at bounding box center [630, 397] width 344 height 25
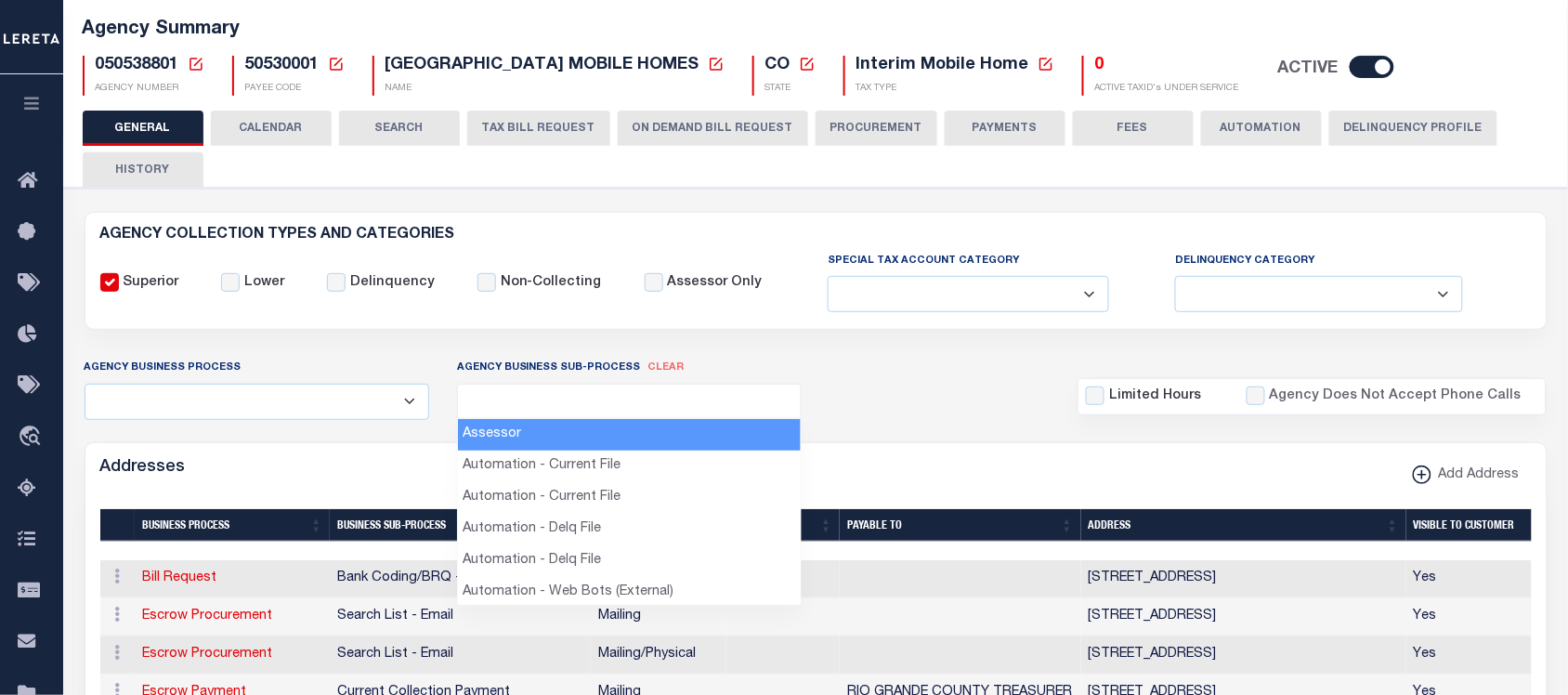
click at [919, 396] on div "Agency Business Process All Automation Bill Request Delinquency Payment Delinqu…" at bounding box center [817, 389] width 1491 height 61
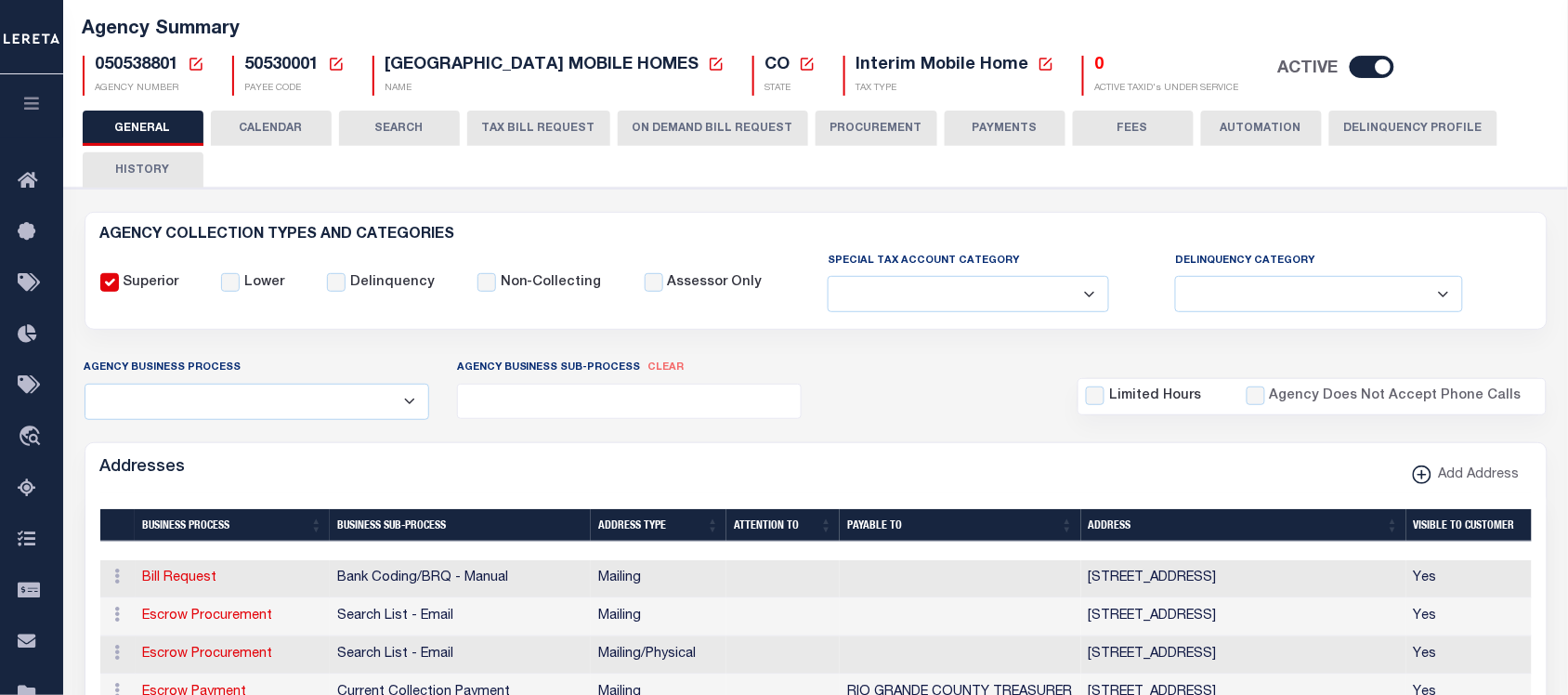
click at [680, 128] on button "ON DEMAND BILL REQUEST" at bounding box center [713, 128] width 190 height 36
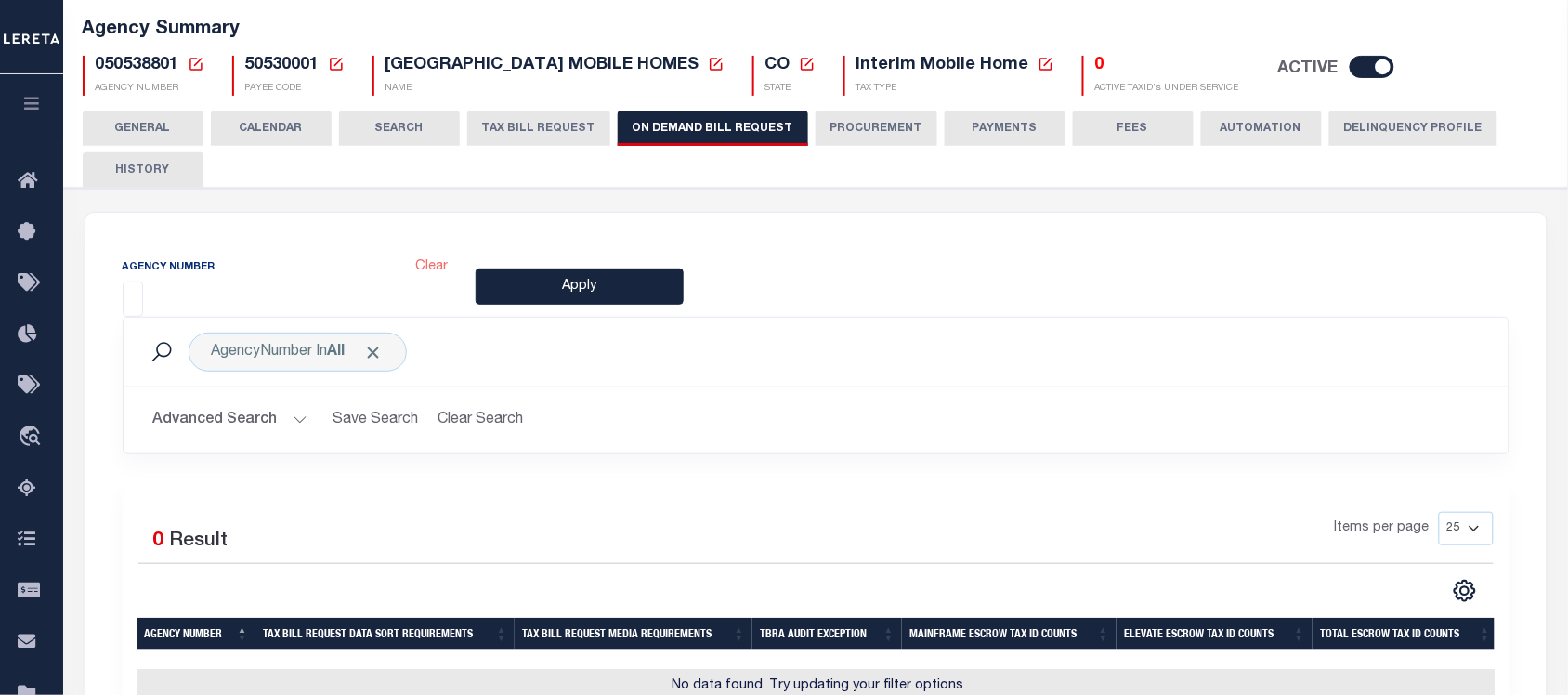
click at [136, 293] on input "search" at bounding box center [133, 297] width 11 height 20
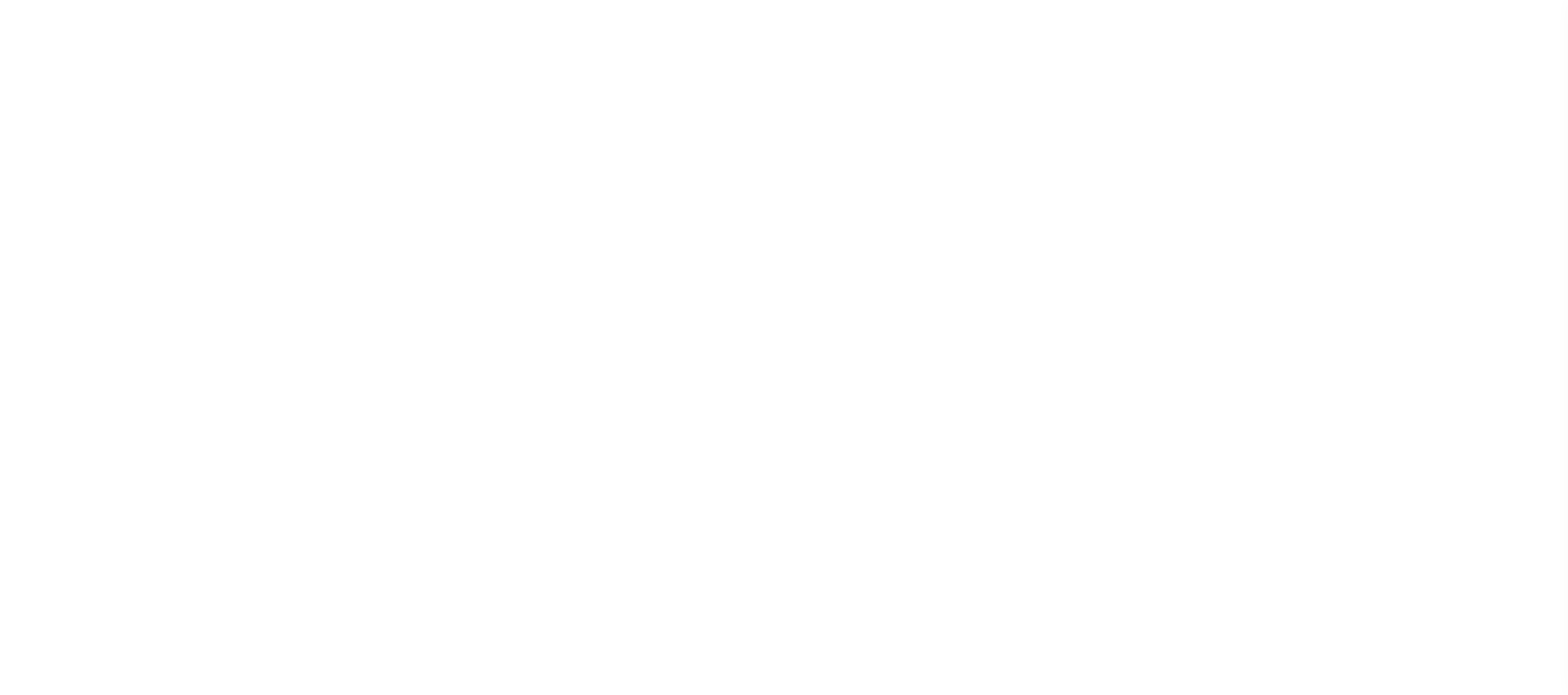
select select
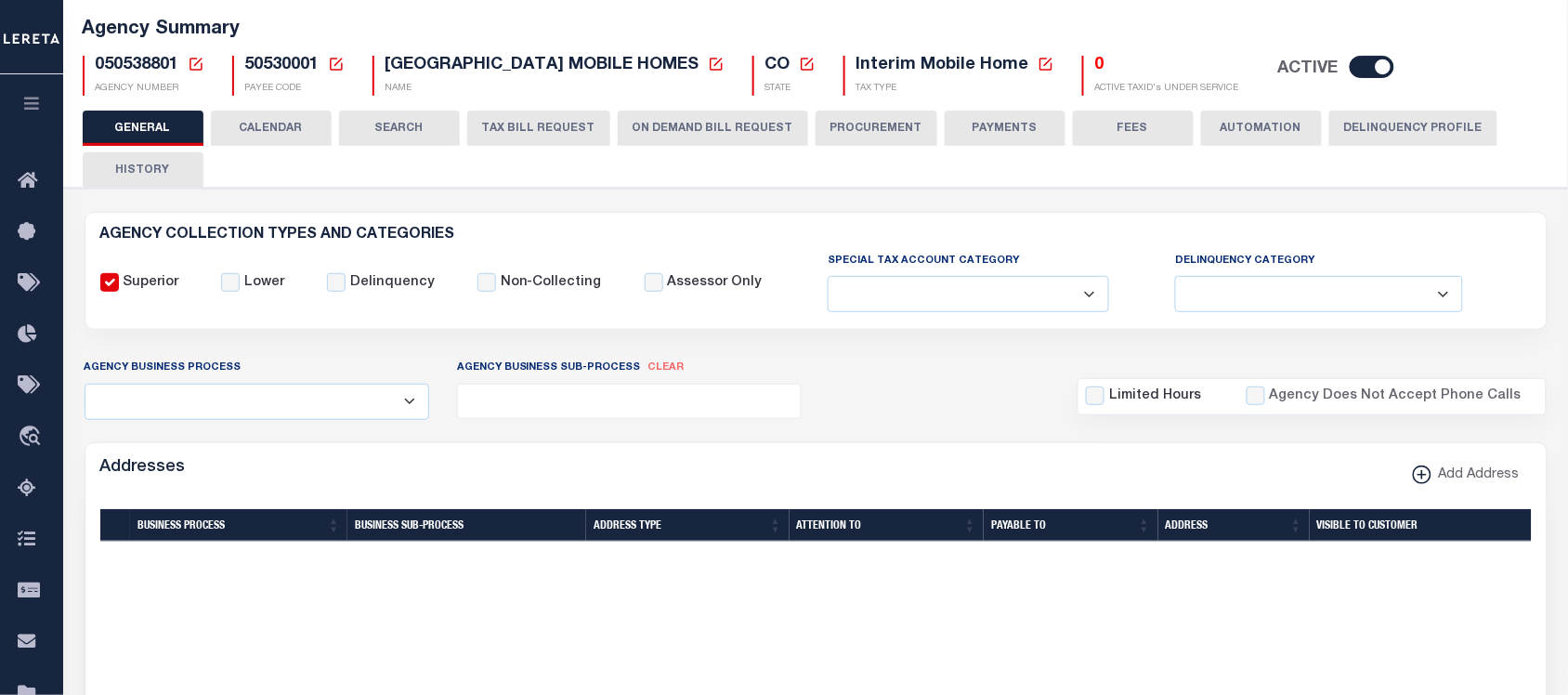
scroll to position [116, 0]
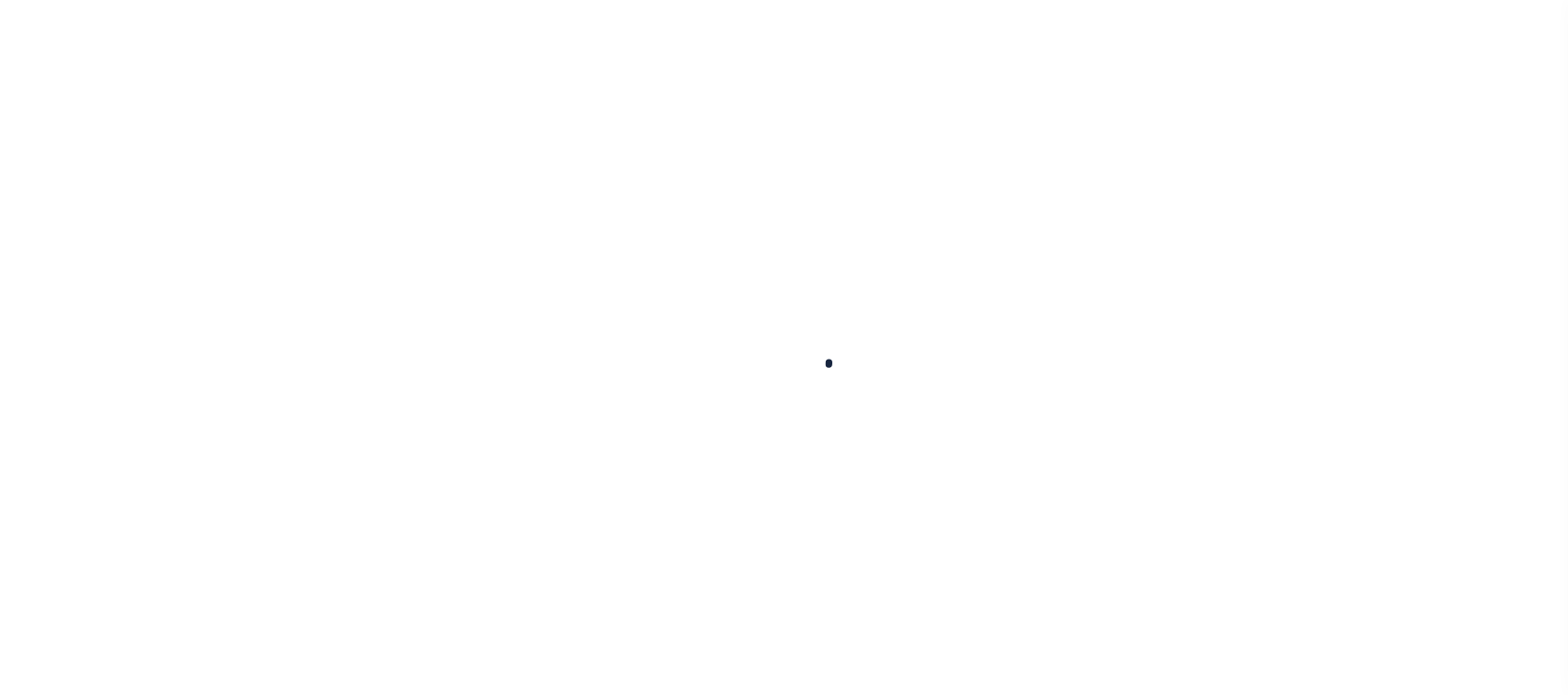
select select
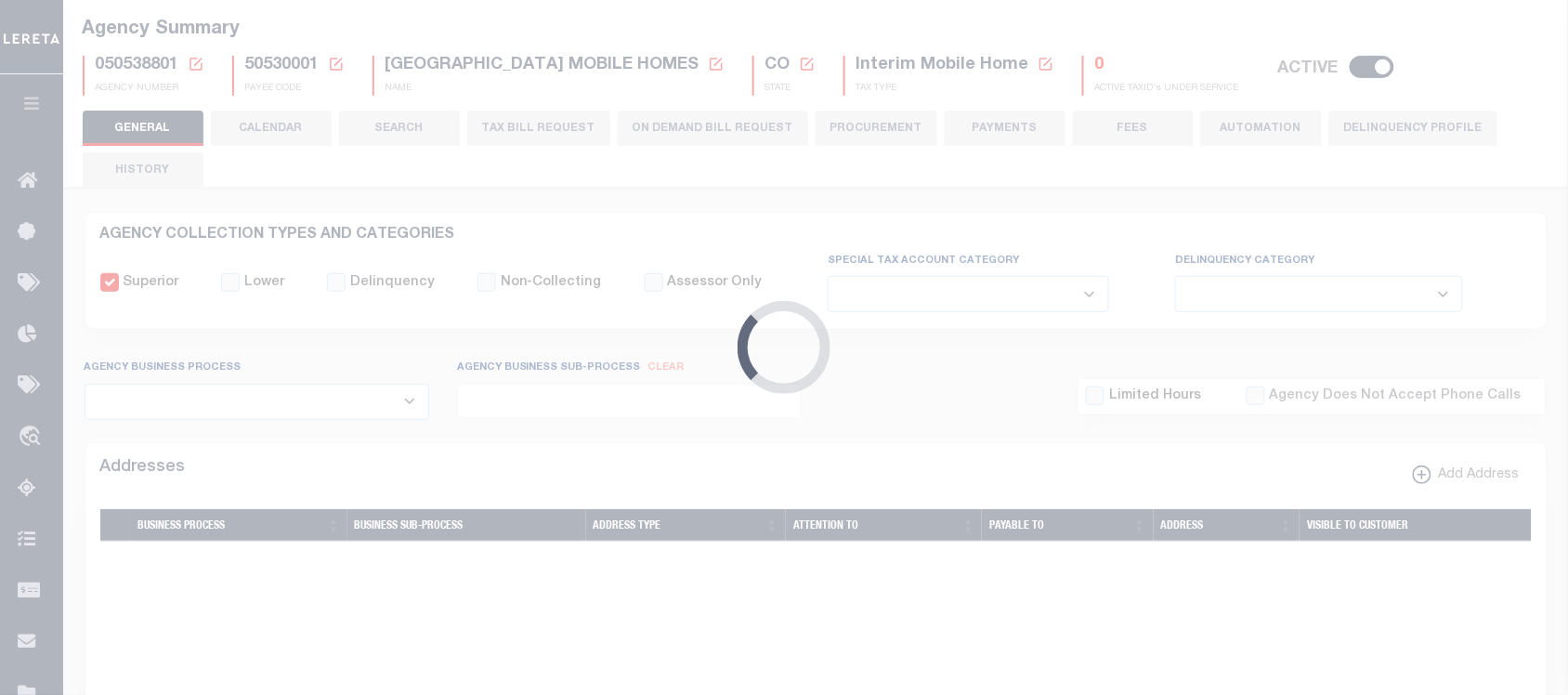
checkbox input "false"
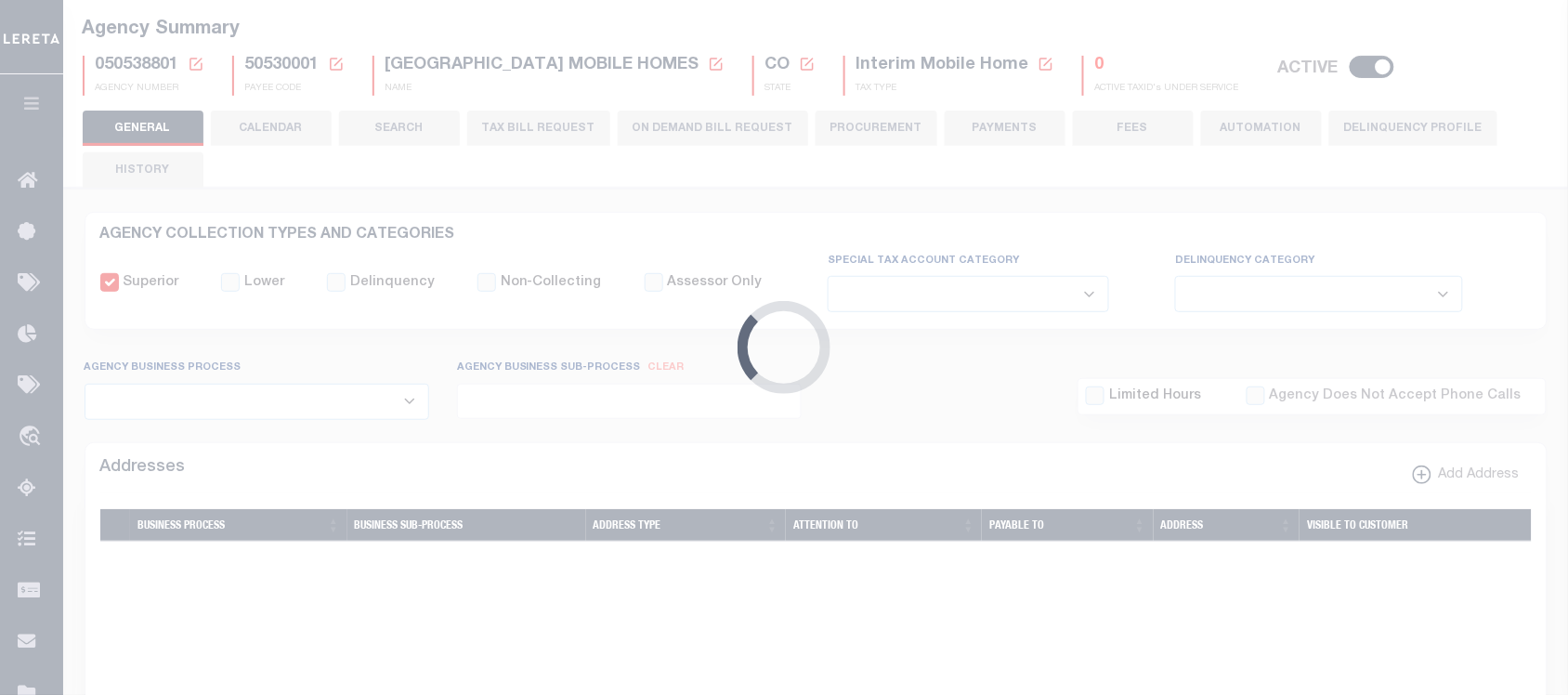
type input "810500000"
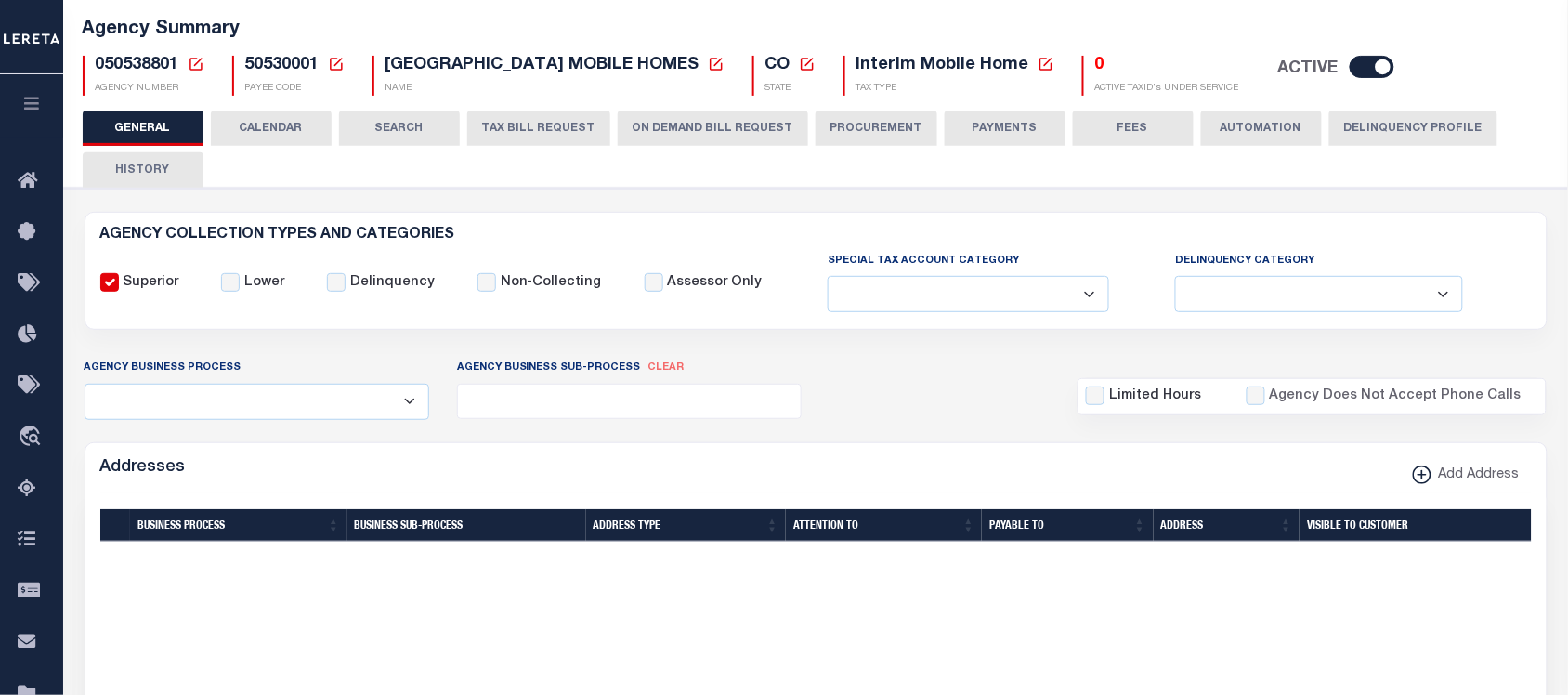
click at [674, 132] on button "ON DEMAND BILL REQUEST" at bounding box center [713, 128] width 190 height 36
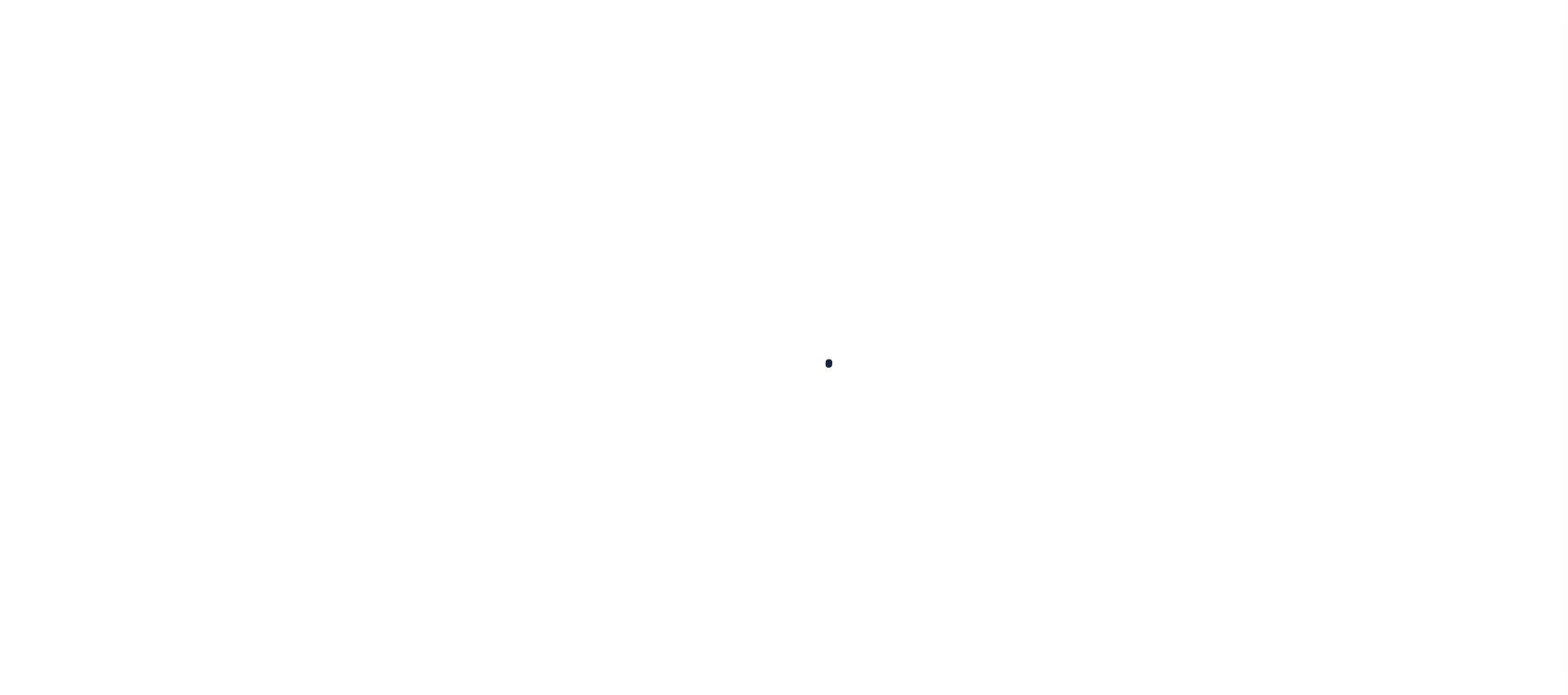
select select
checkbox input "false"
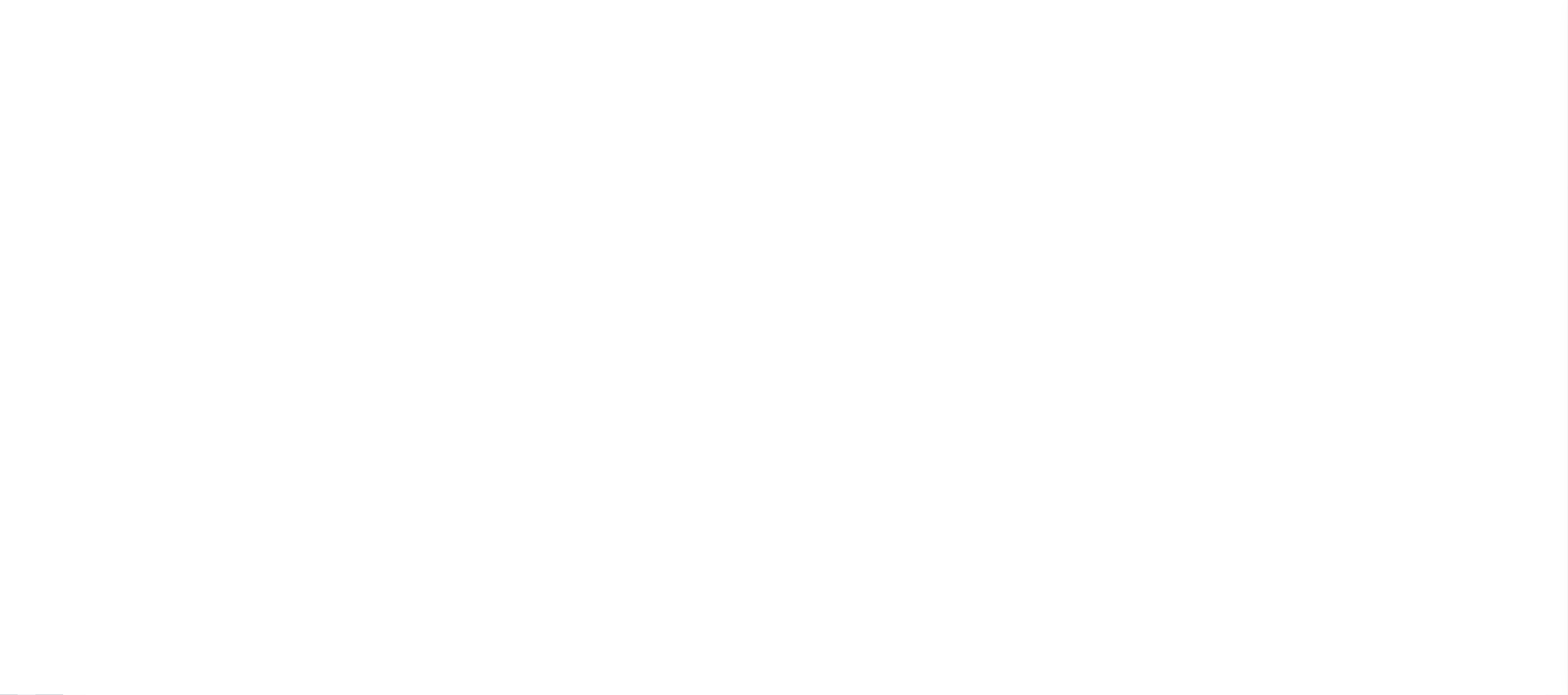
checkbox input "false"
type input "810500000"
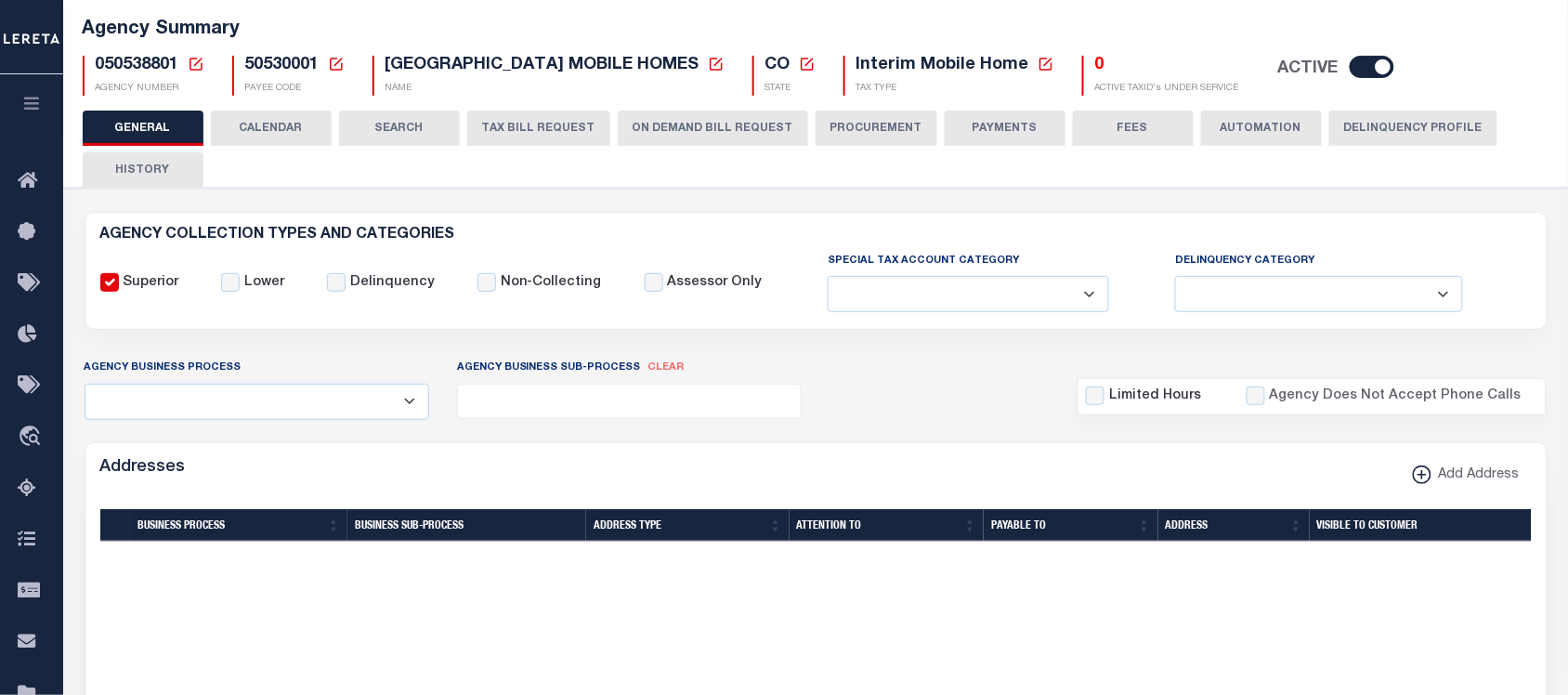
click at [702, 132] on button "ON DEMAND BILL REQUEST" at bounding box center [713, 128] width 190 height 36
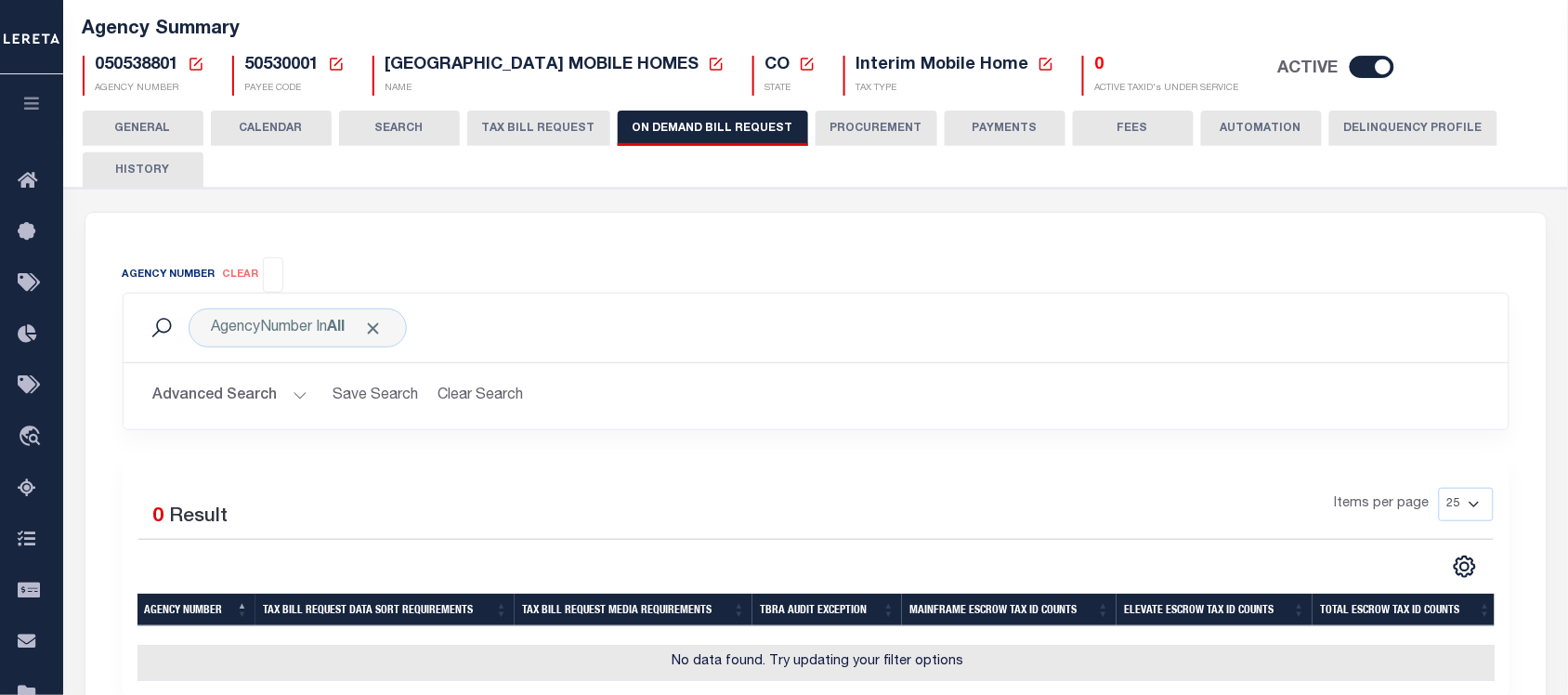
click at [276, 267] on input "search" at bounding box center [273, 273] width 11 height 20
click at [273, 322] on li "No results found" at bounding box center [273, 327] width 19 height 73
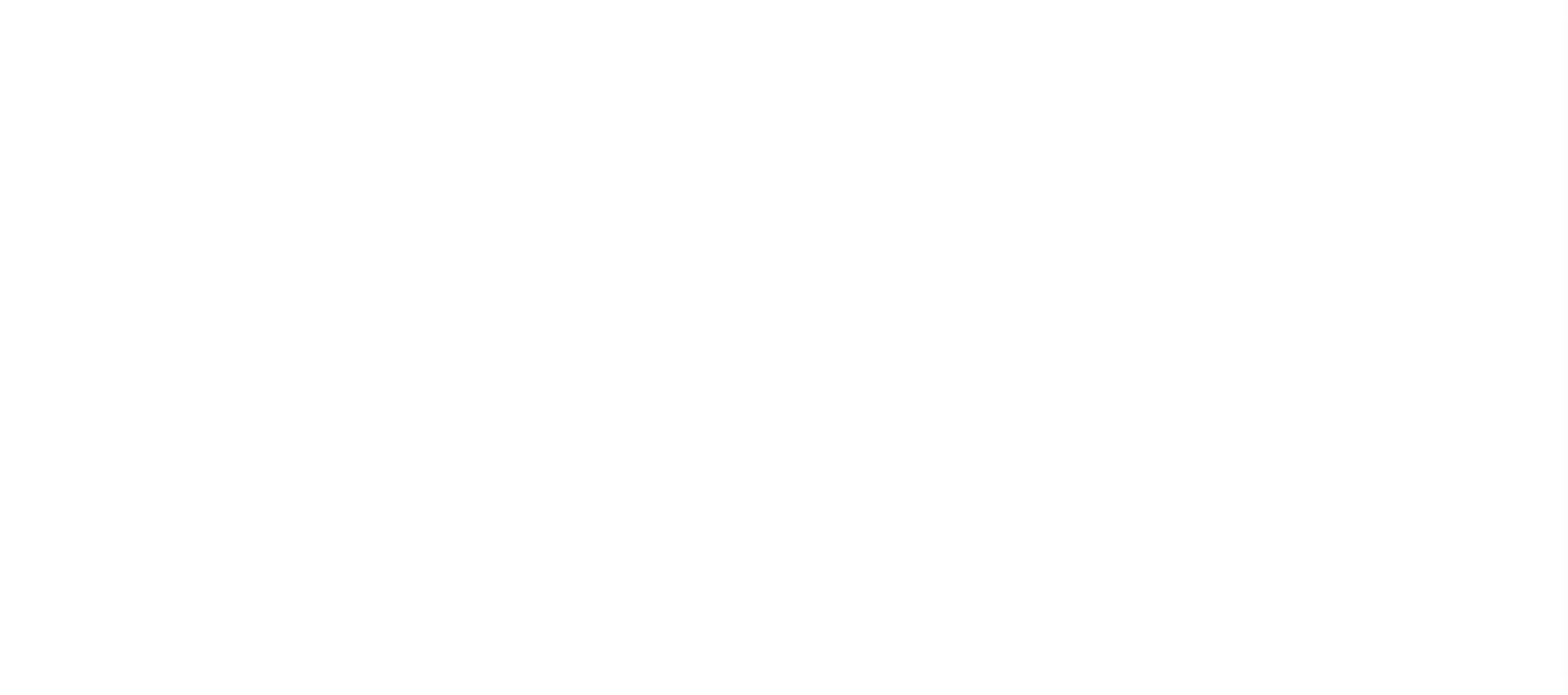
select select
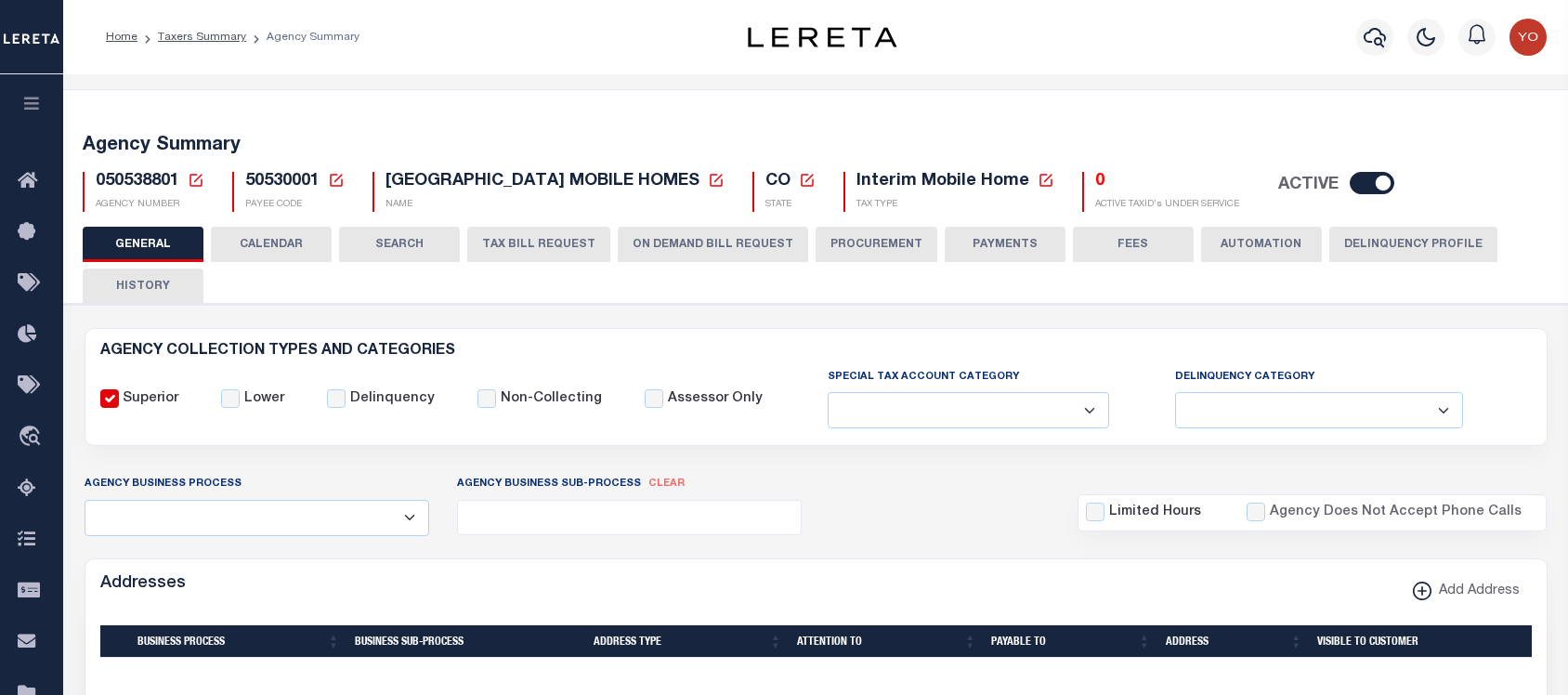
scroll to position [116, 0]
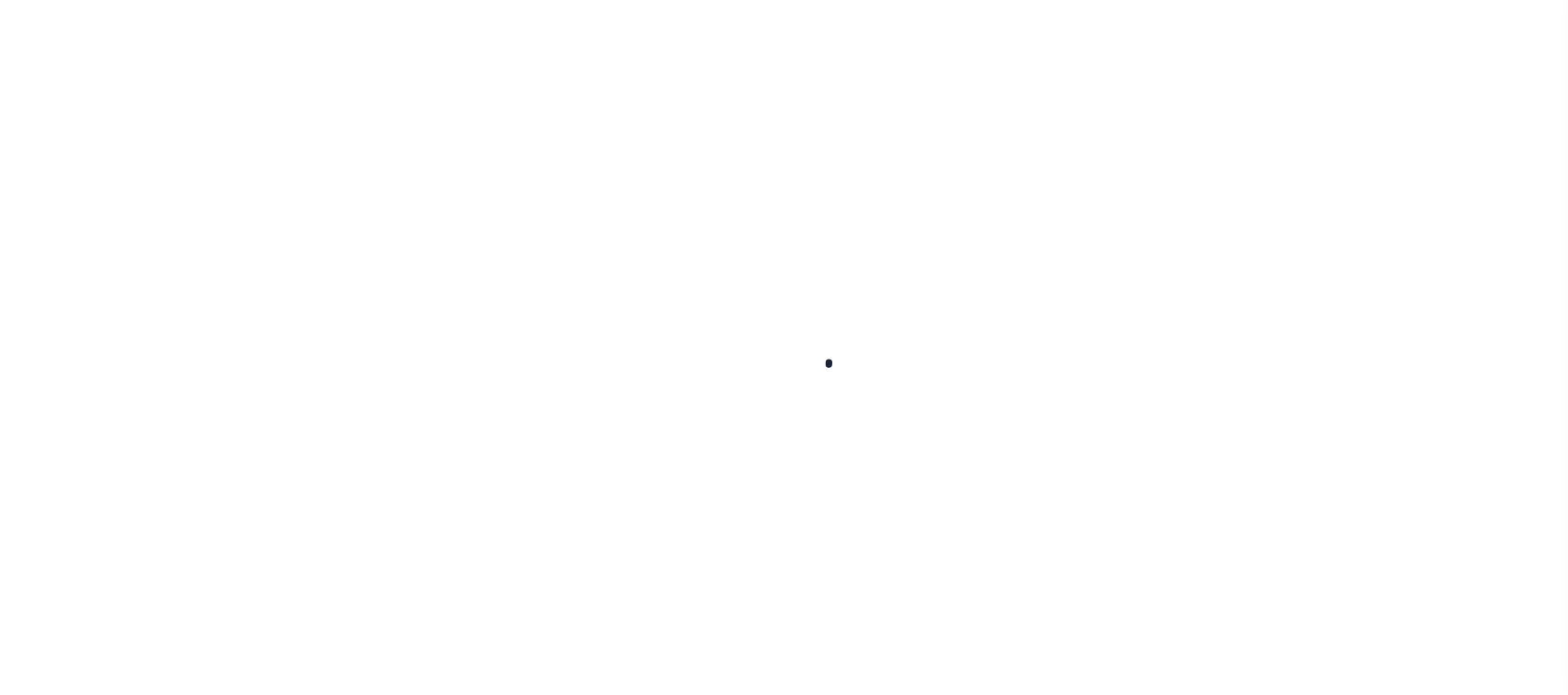
select select
checkbox input "false"
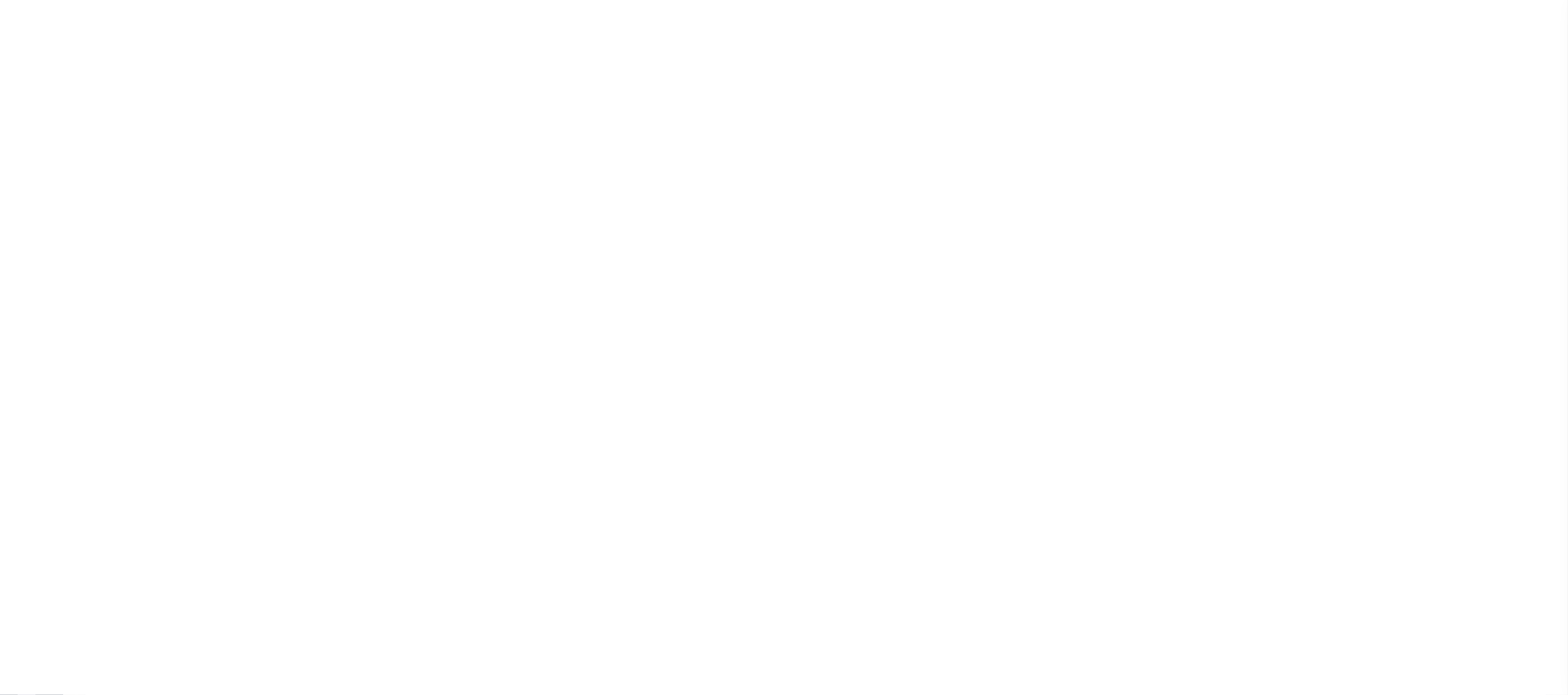
checkbox input "false"
type input "810500000"
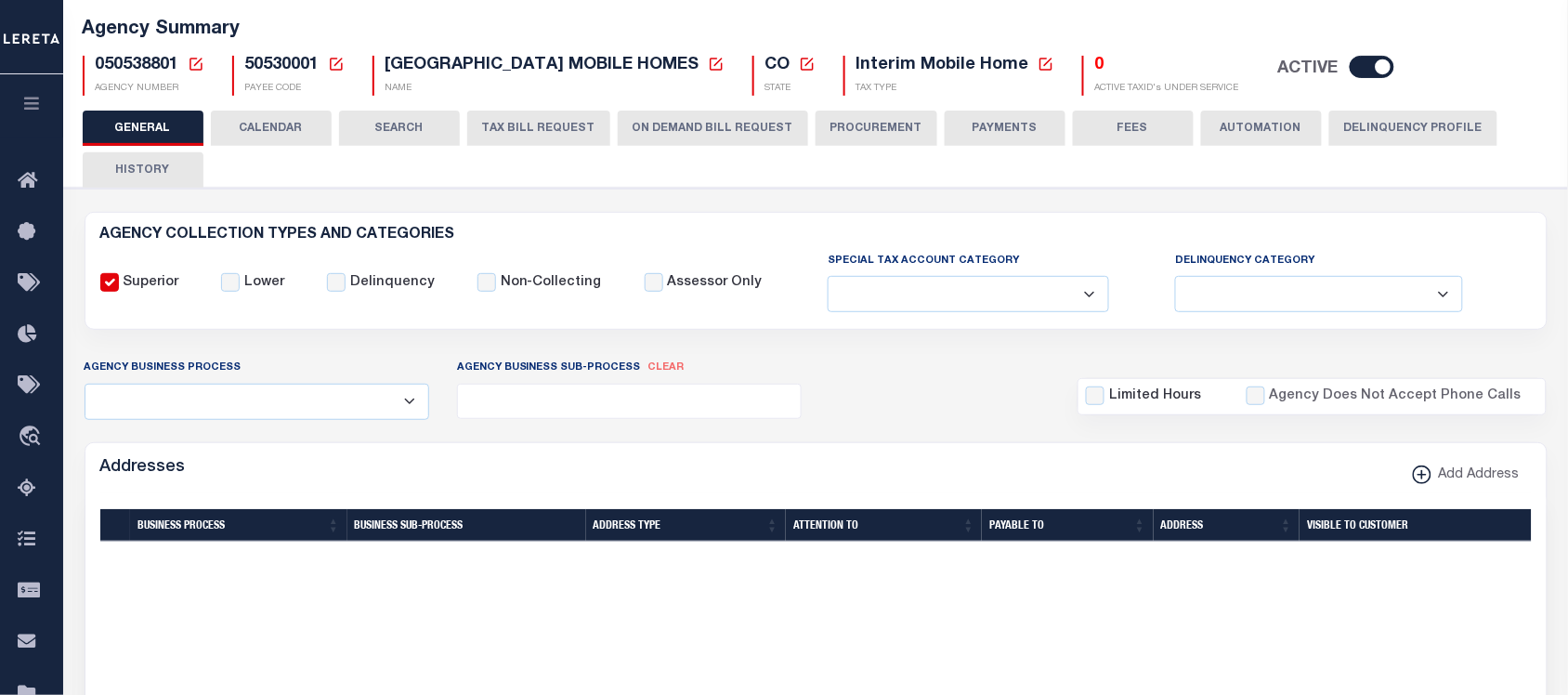
click at [752, 128] on button "ON DEMAND BILL REQUEST" at bounding box center [713, 128] width 190 height 36
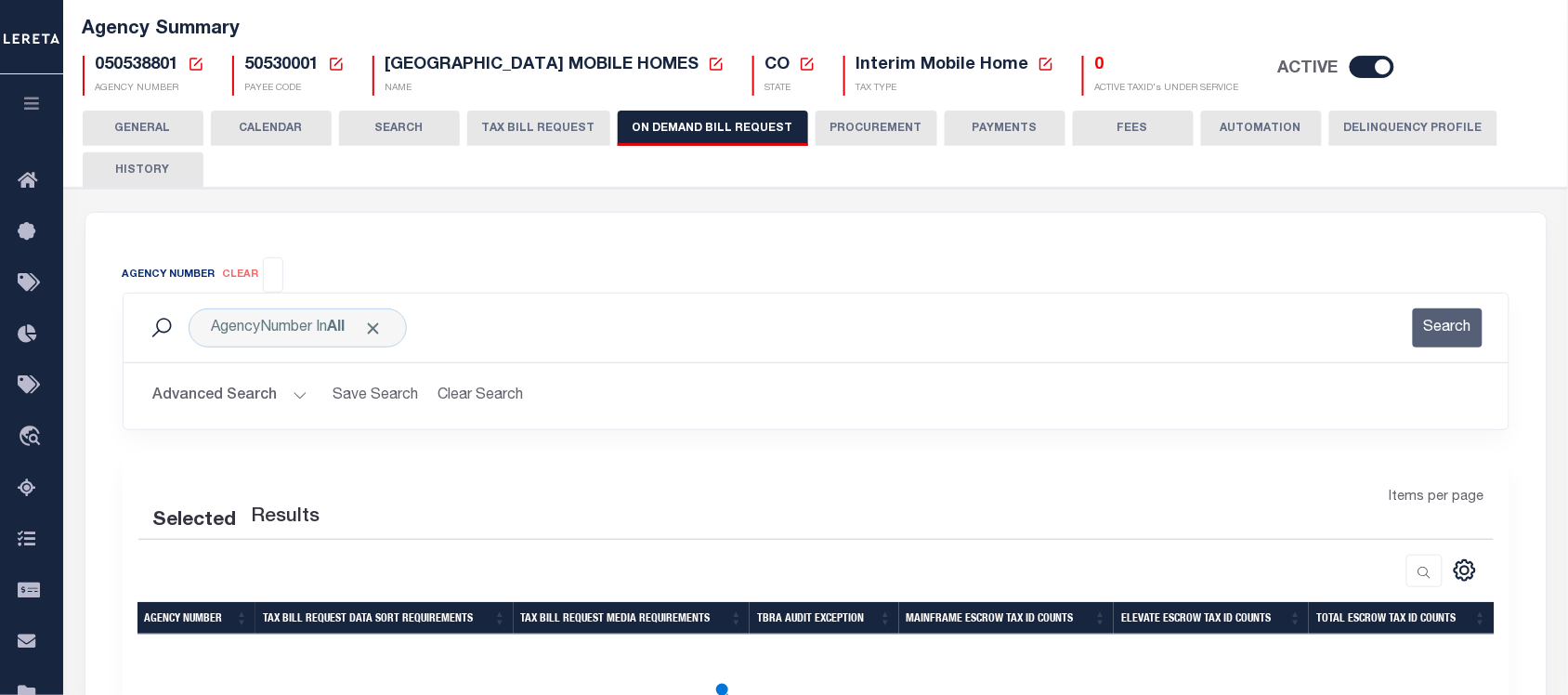
click at [276, 276] on input "search" at bounding box center [273, 273] width 11 height 20
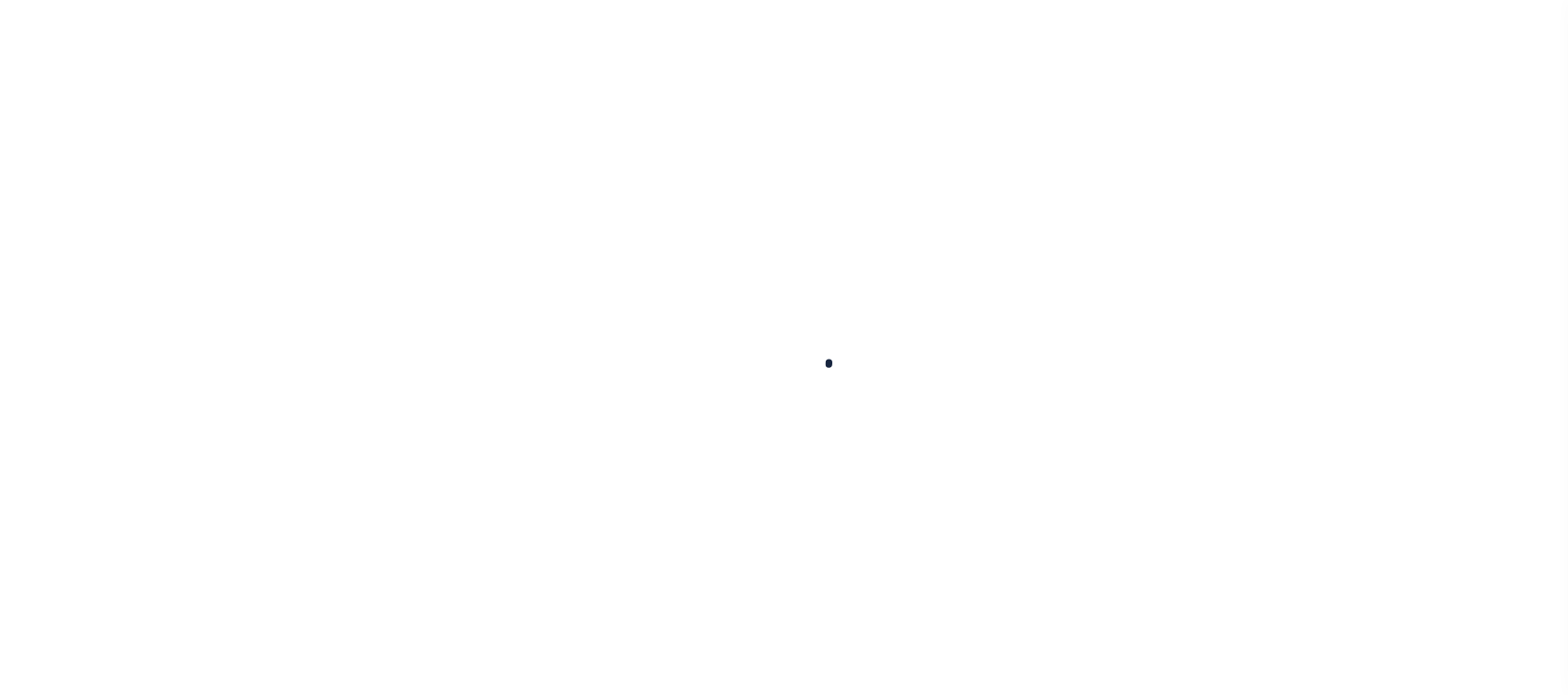
select select
checkbox input "false"
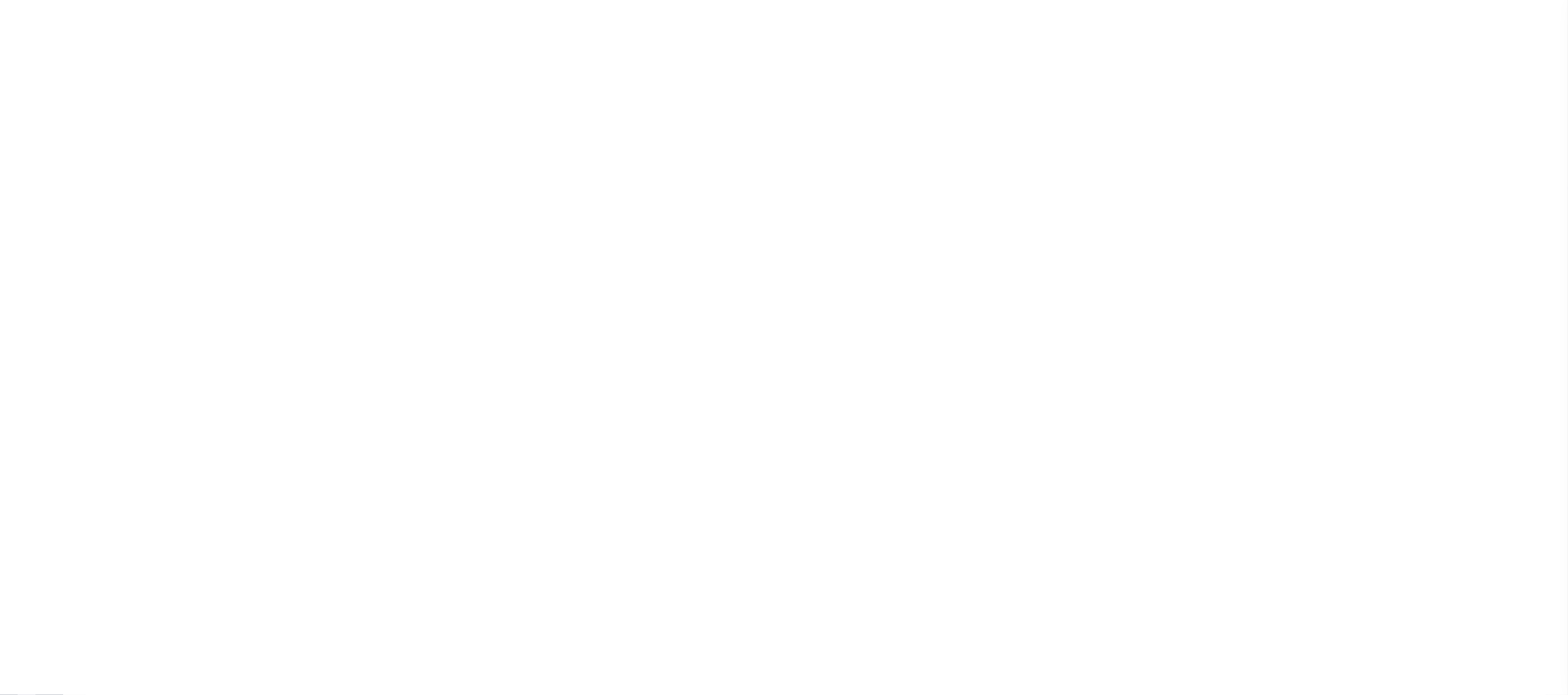
checkbox input "false"
type input "810500000"
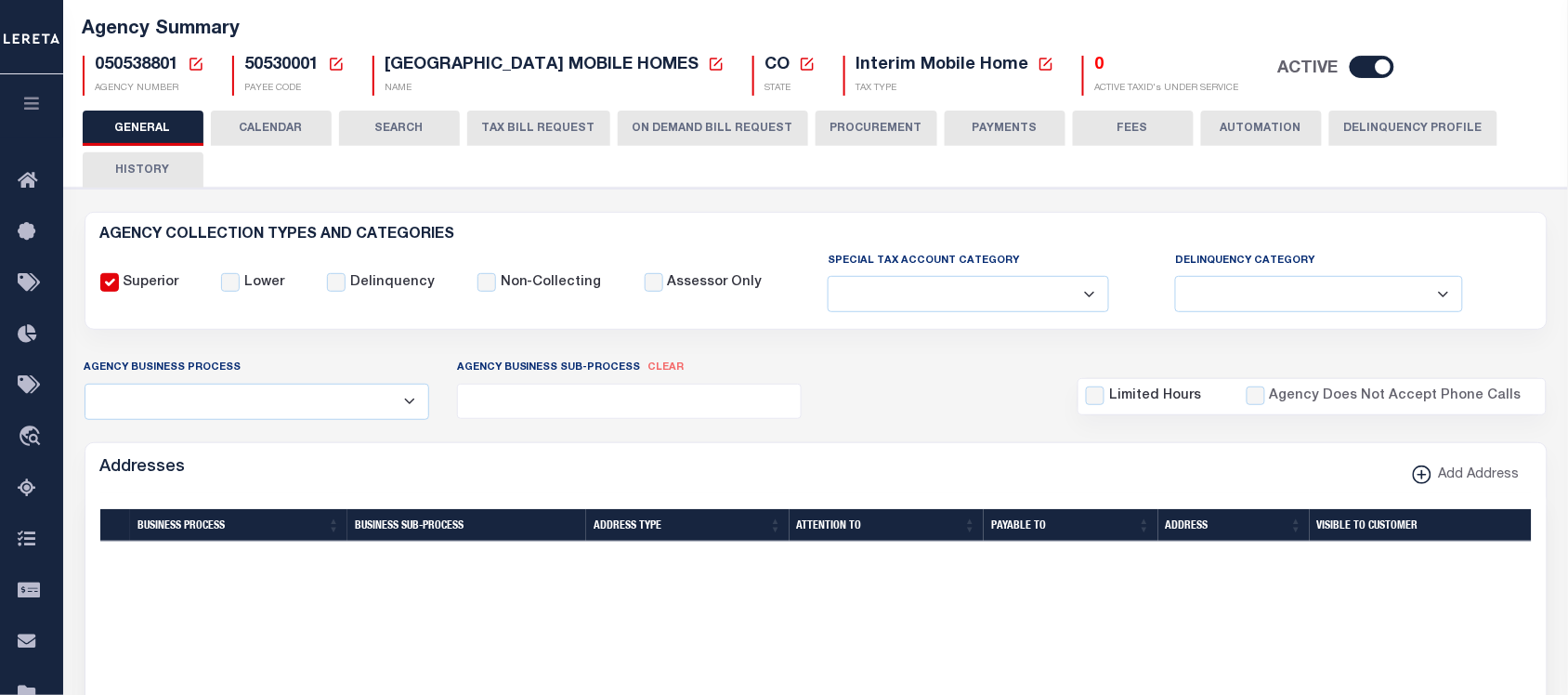
click at [669, 127] on button "ON DEMAND BILL REQUEST" at bounding box center [713, 128] width 190 height 36
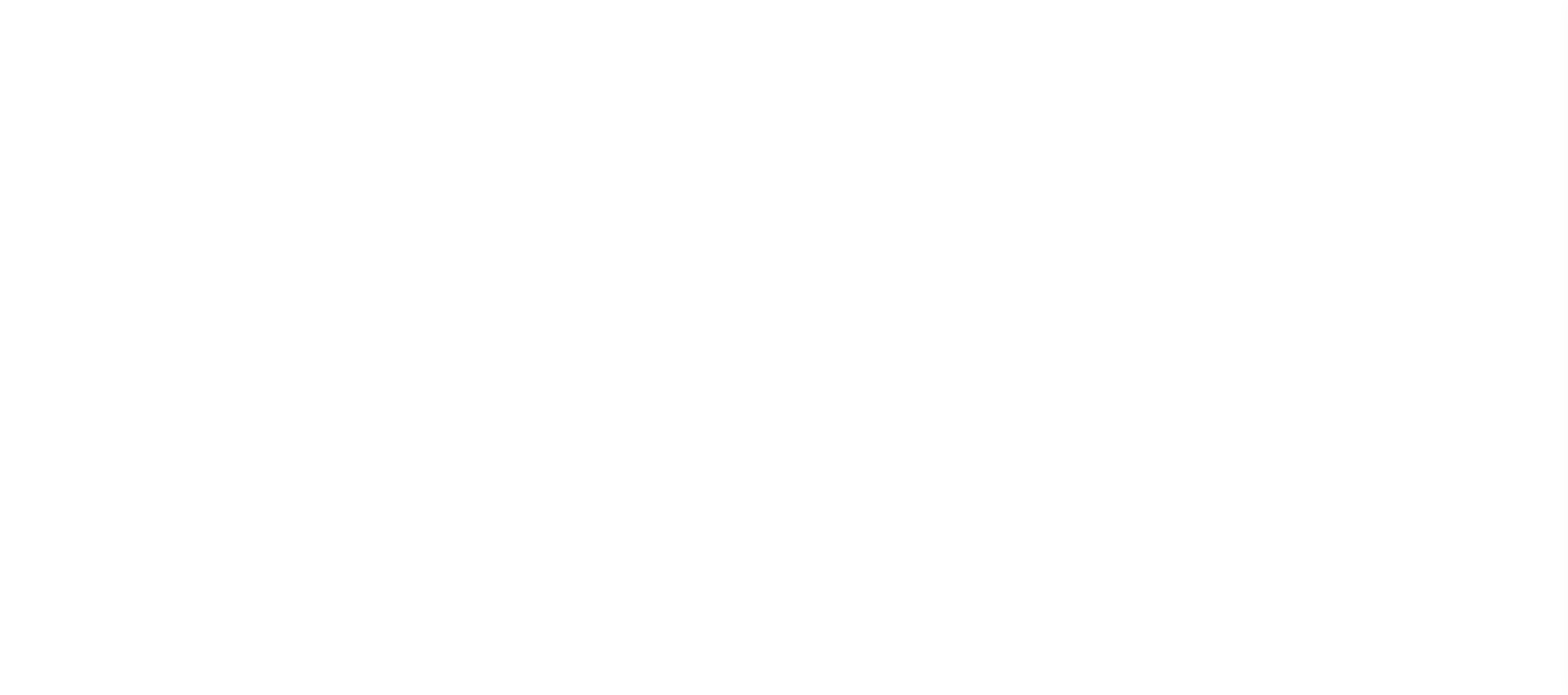
select select
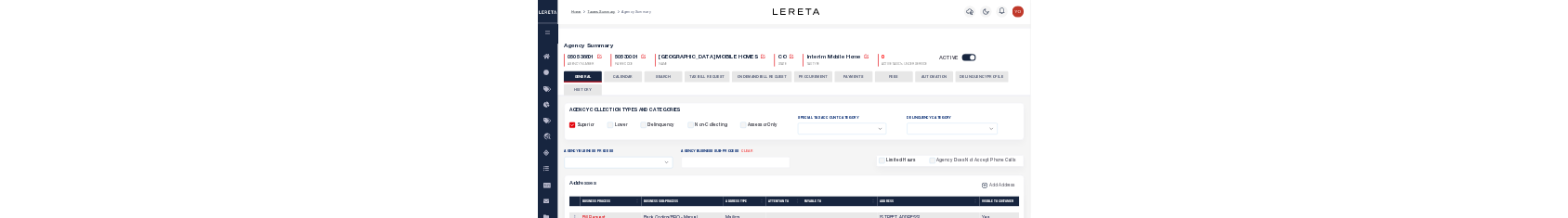
scroll to position [116, 0]
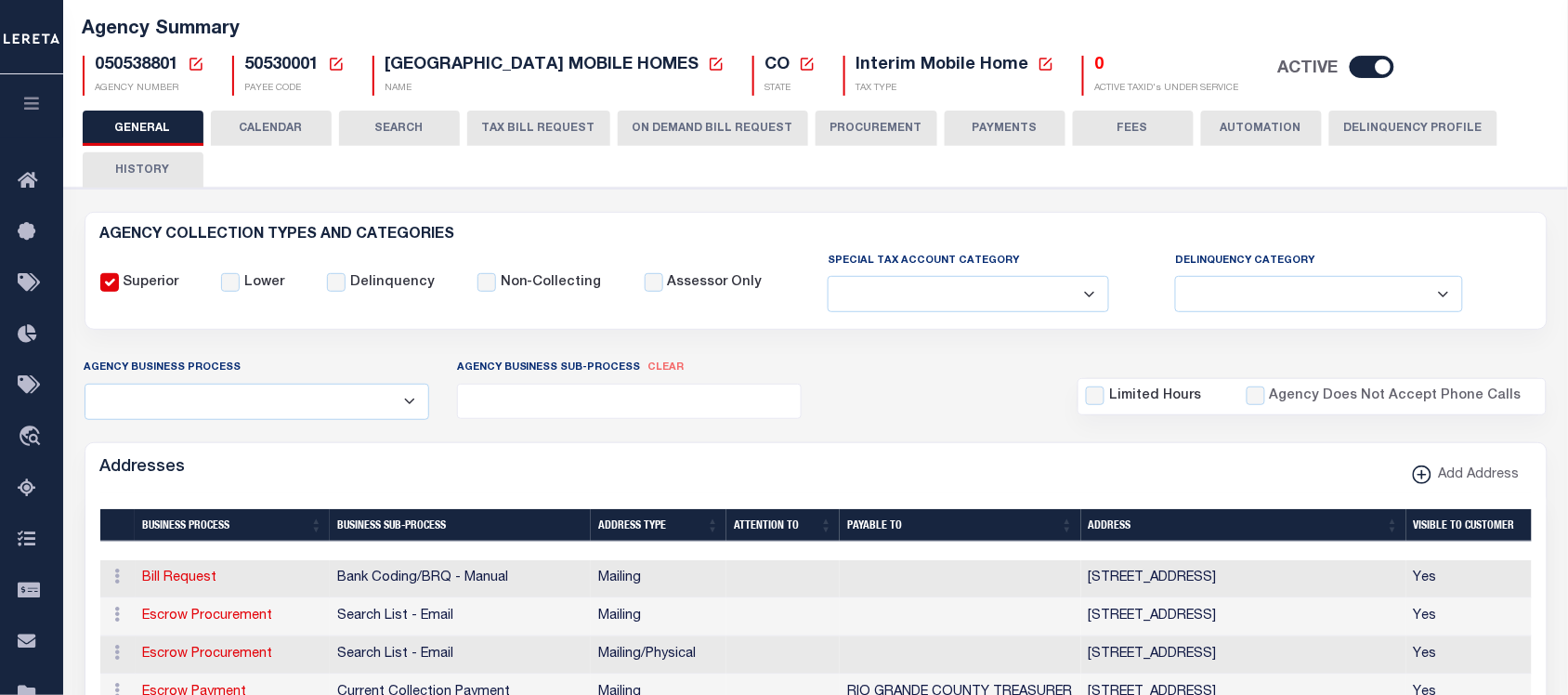
click at [707, 129] on button "ON DEMAND BILL REQUEST" at bounding box center [713, 128] width 190 height 36
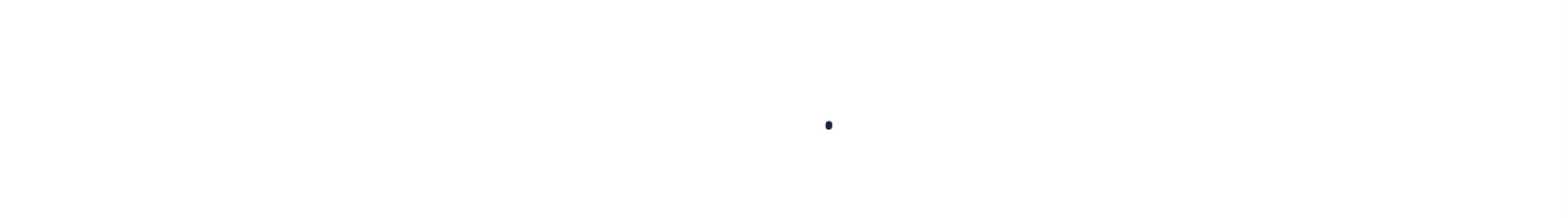
select select
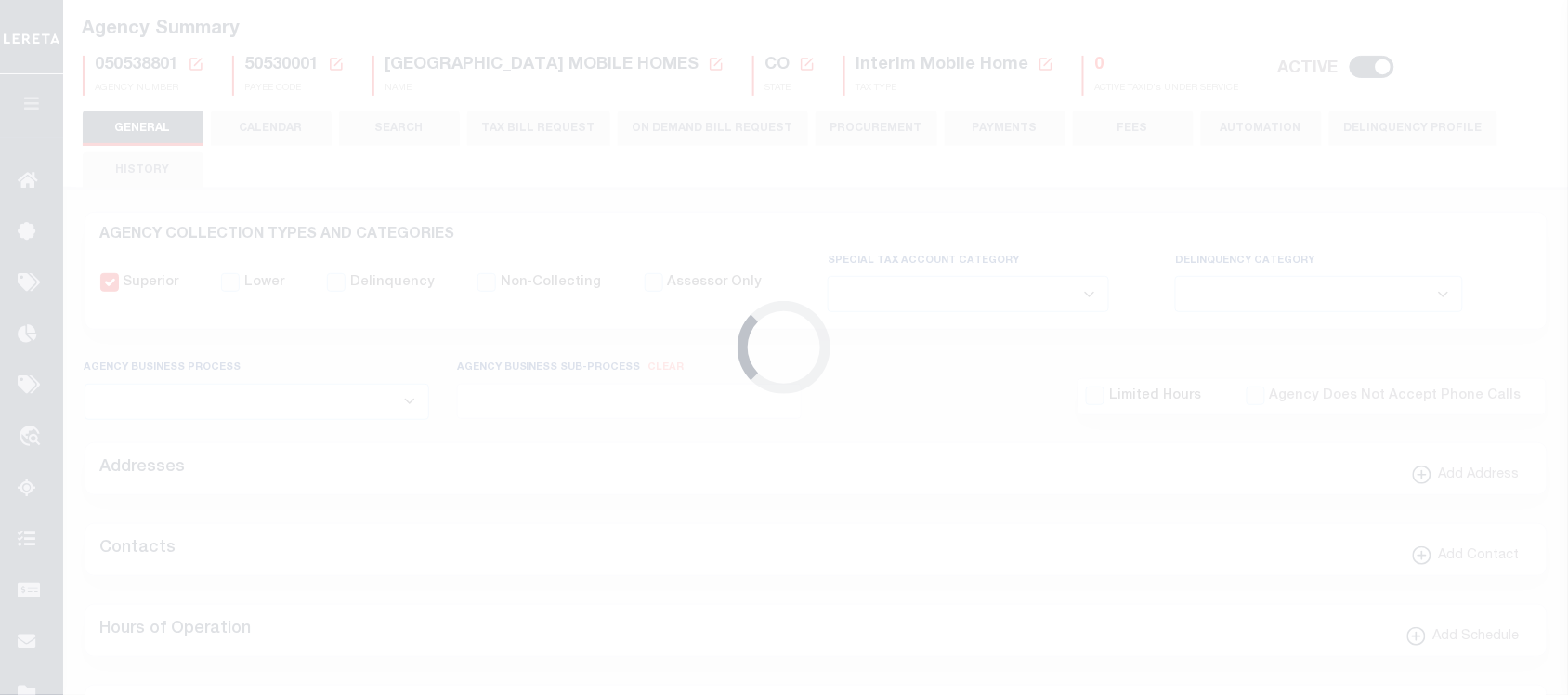
checkbox input "false"
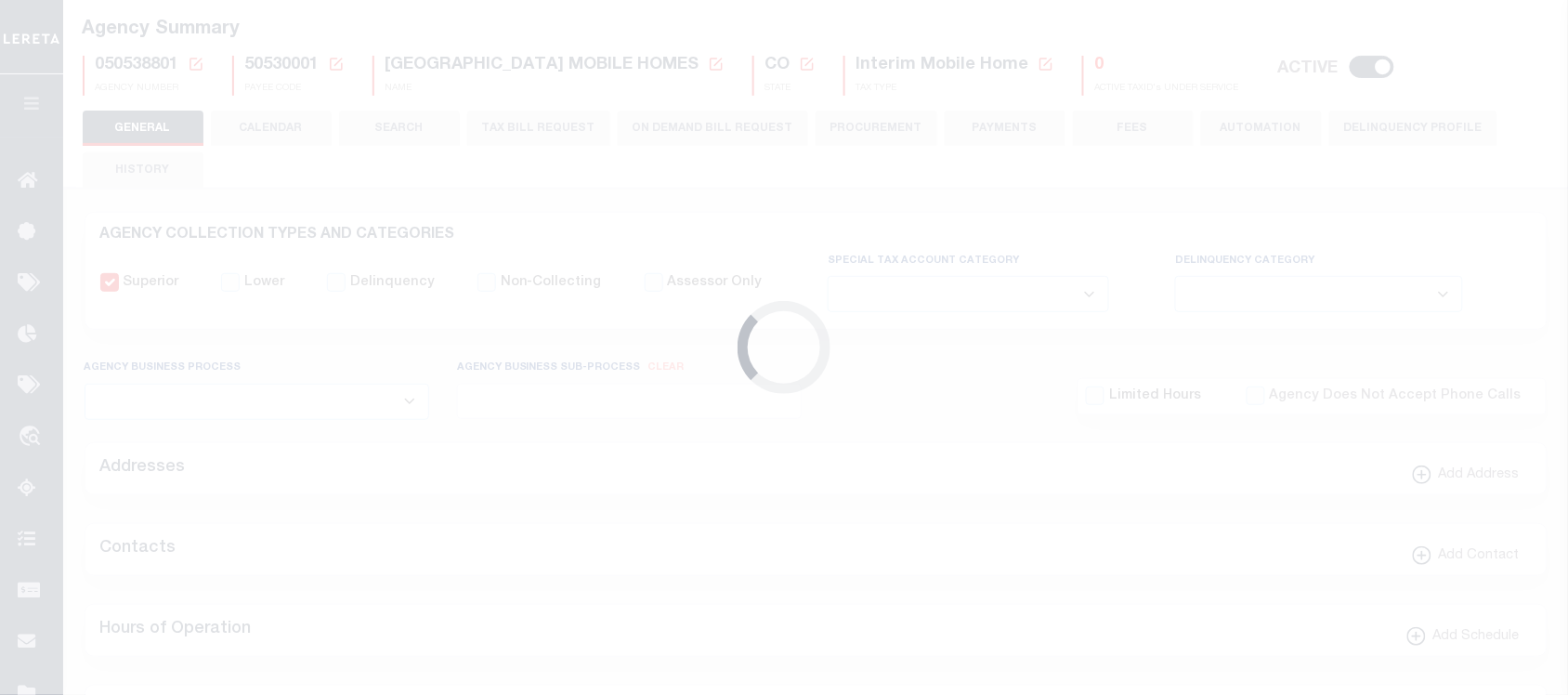
type input "810500000"
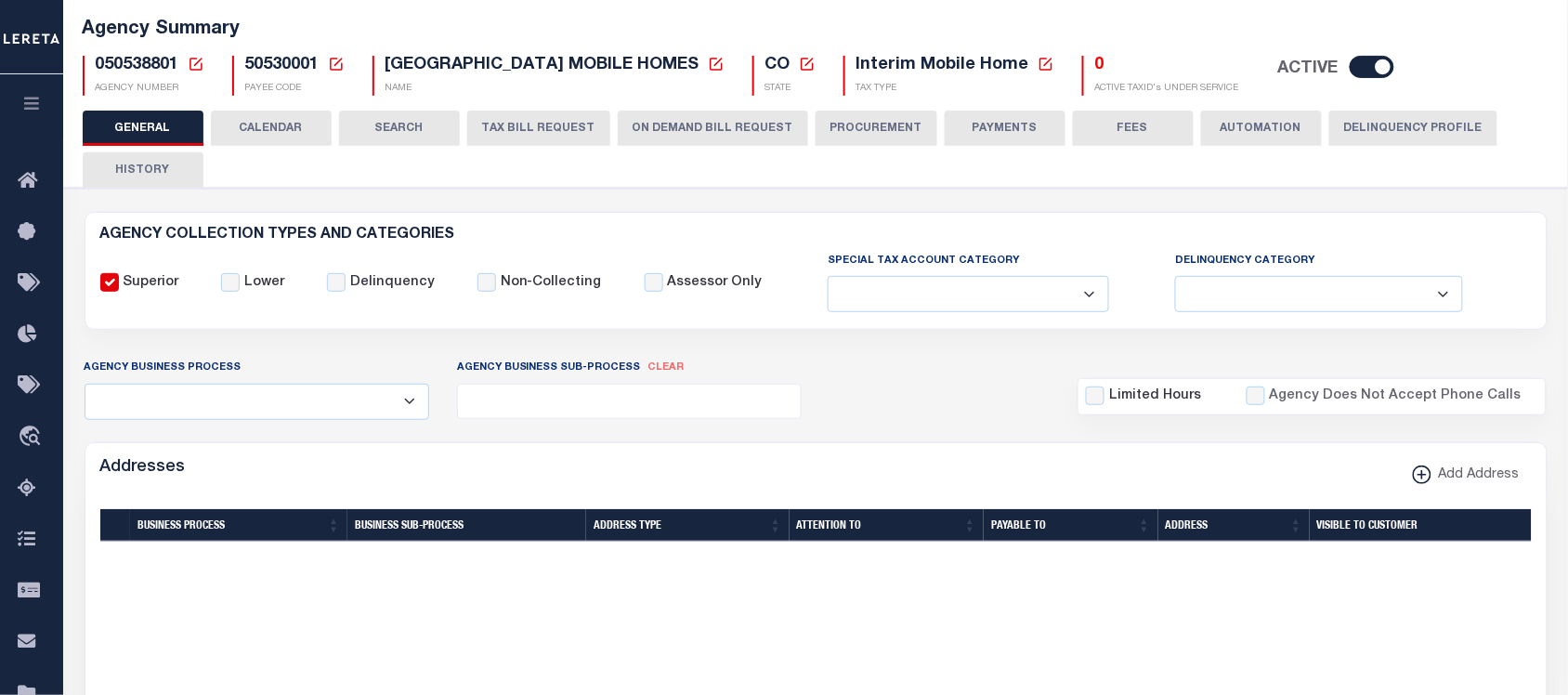
click at [769, 128] on button "ON DEMAND BILL REQUEST" at bounding box center [713, 128] width 190 height 36
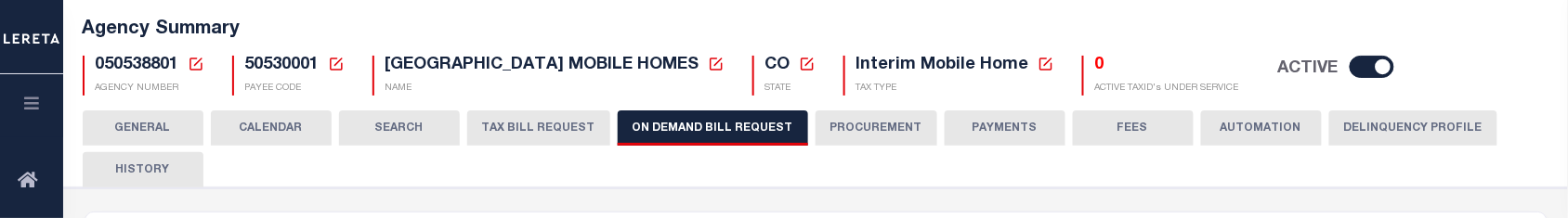
scroll to position [232, 0]
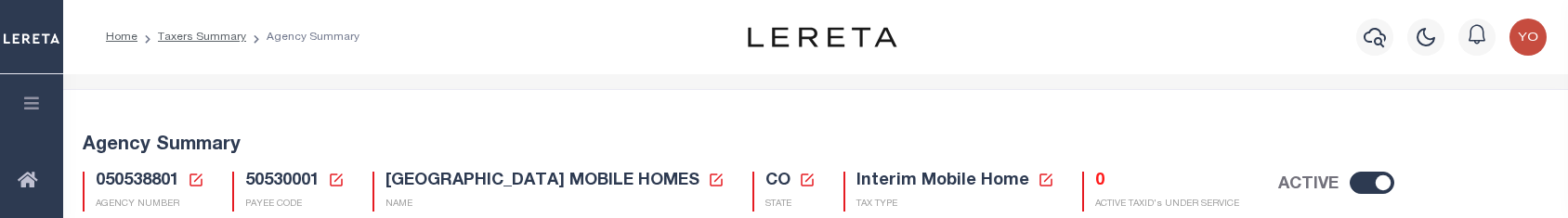
select select
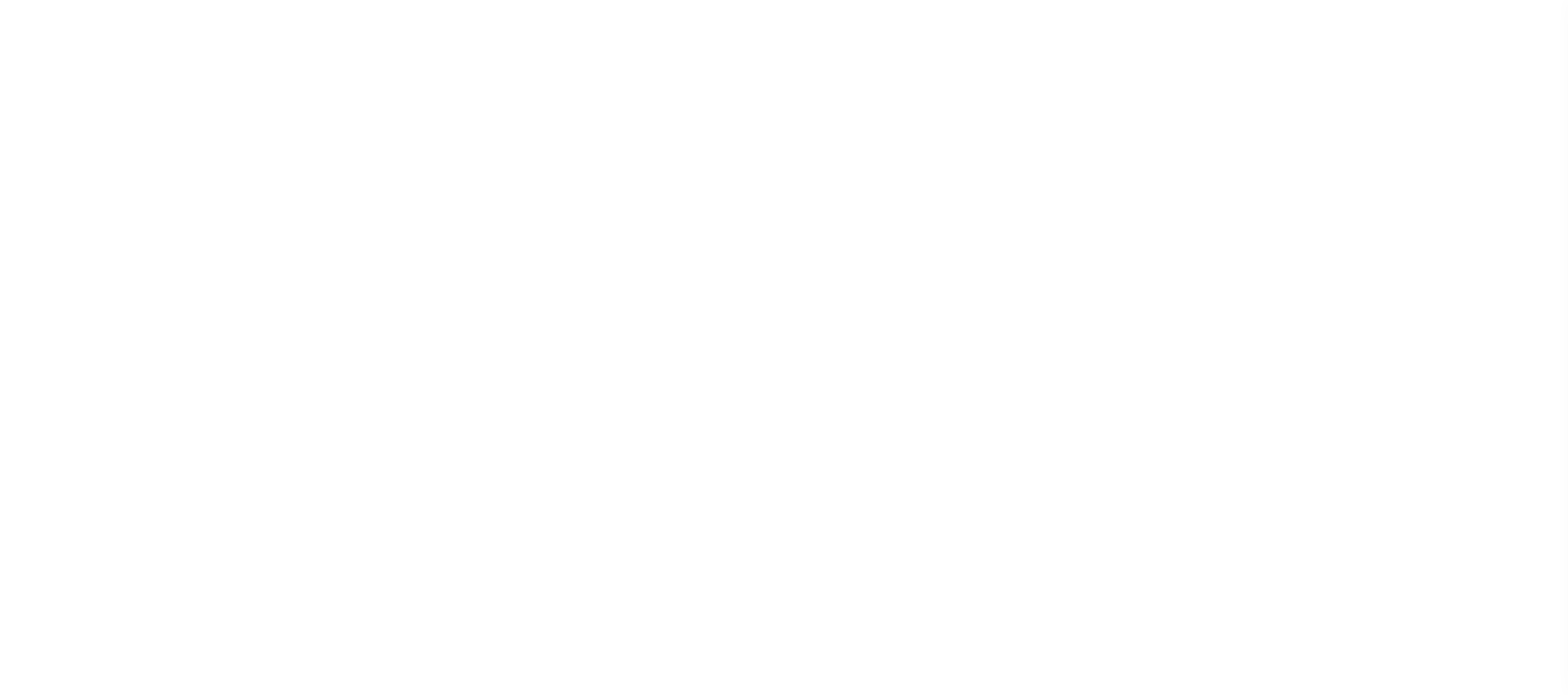
select select
checkbox input "false"
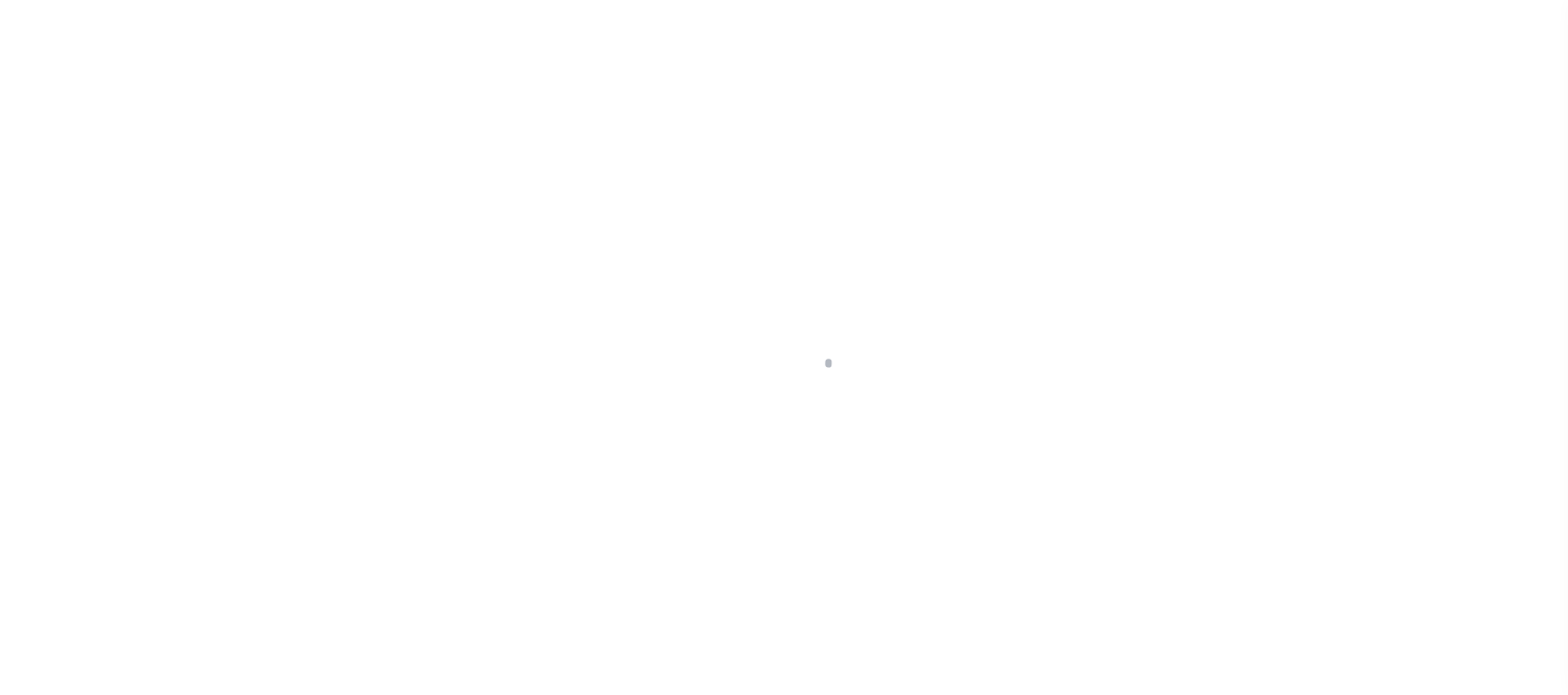
checkbox input "false"
type input "810500000"
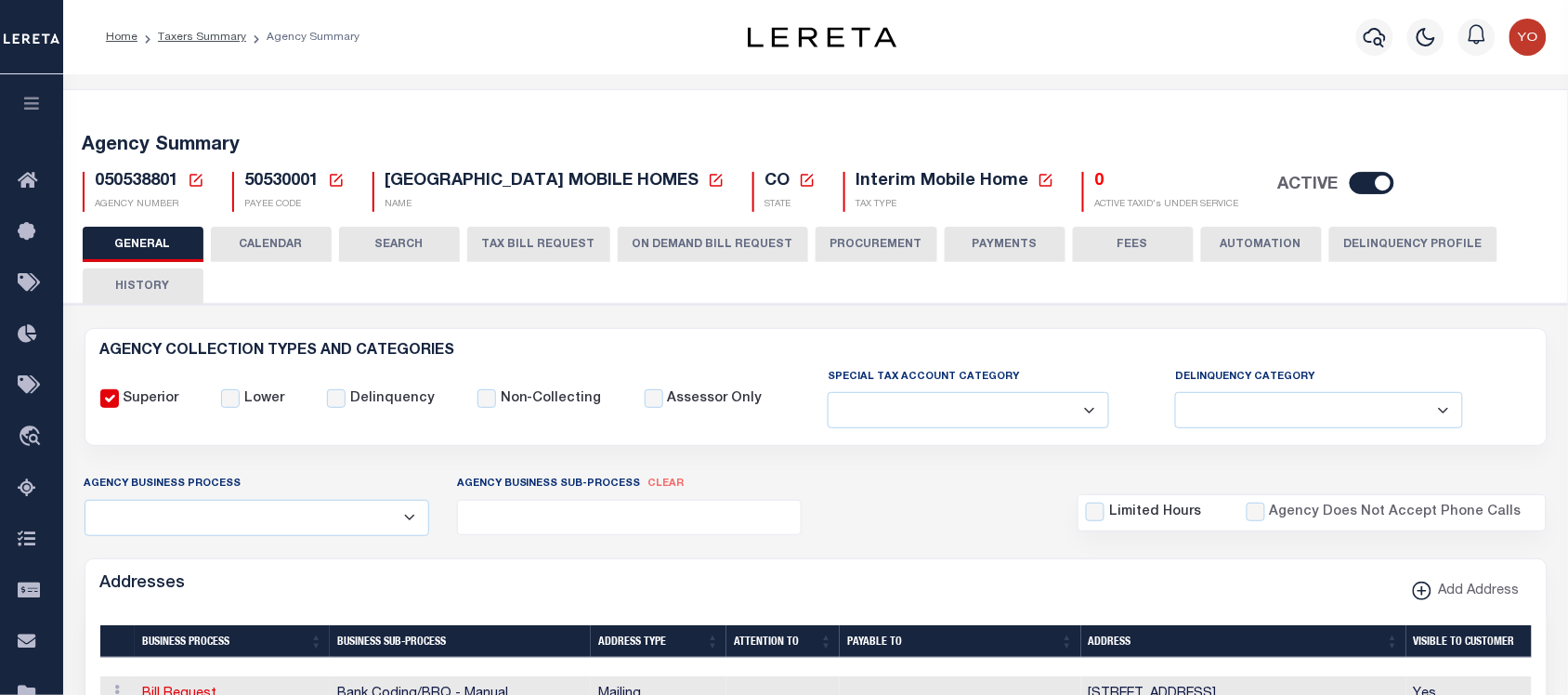
click at [660, 256] on button "ON DEMAND BILL REQUEST" at bounding box center [713, 244] width 190 height 36
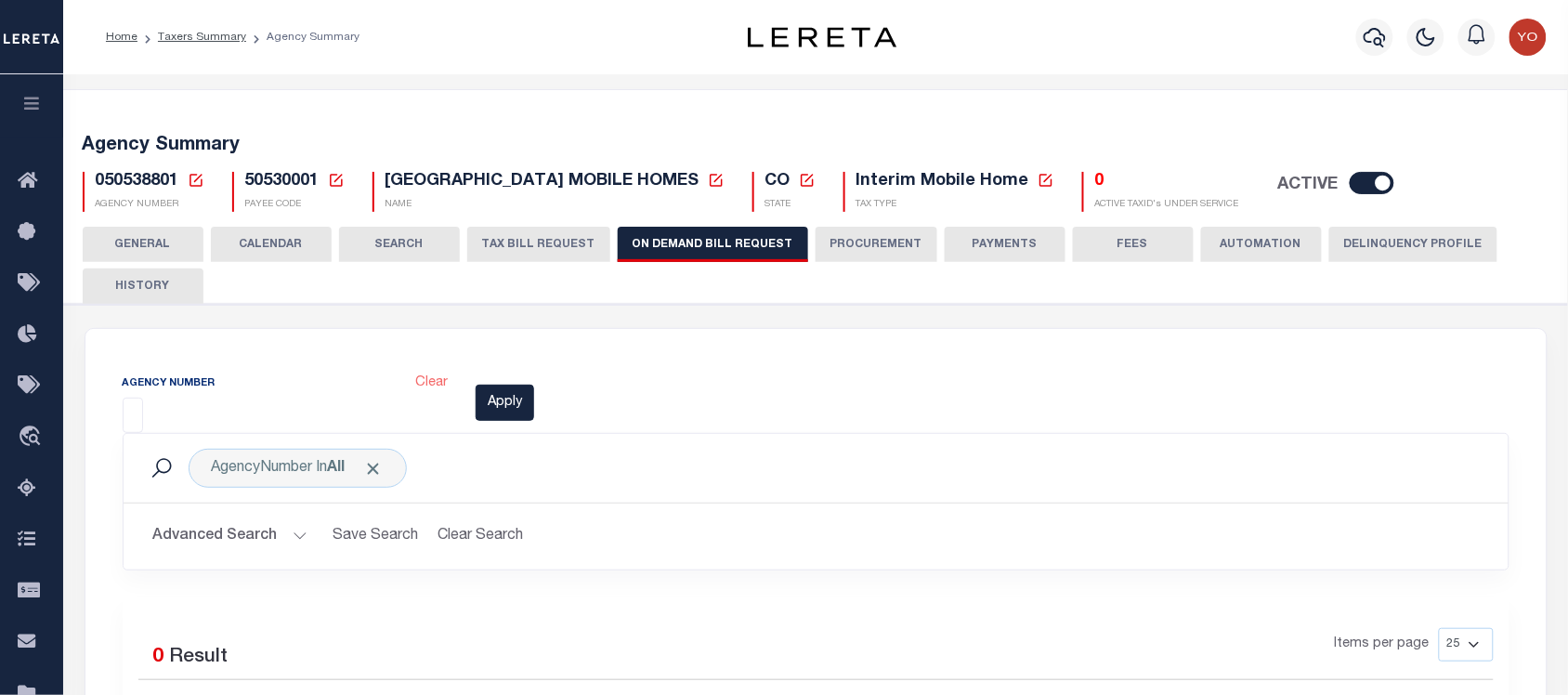
click at [132, 409] on input "search" at bounding box center [133, 413] width 11 height 20
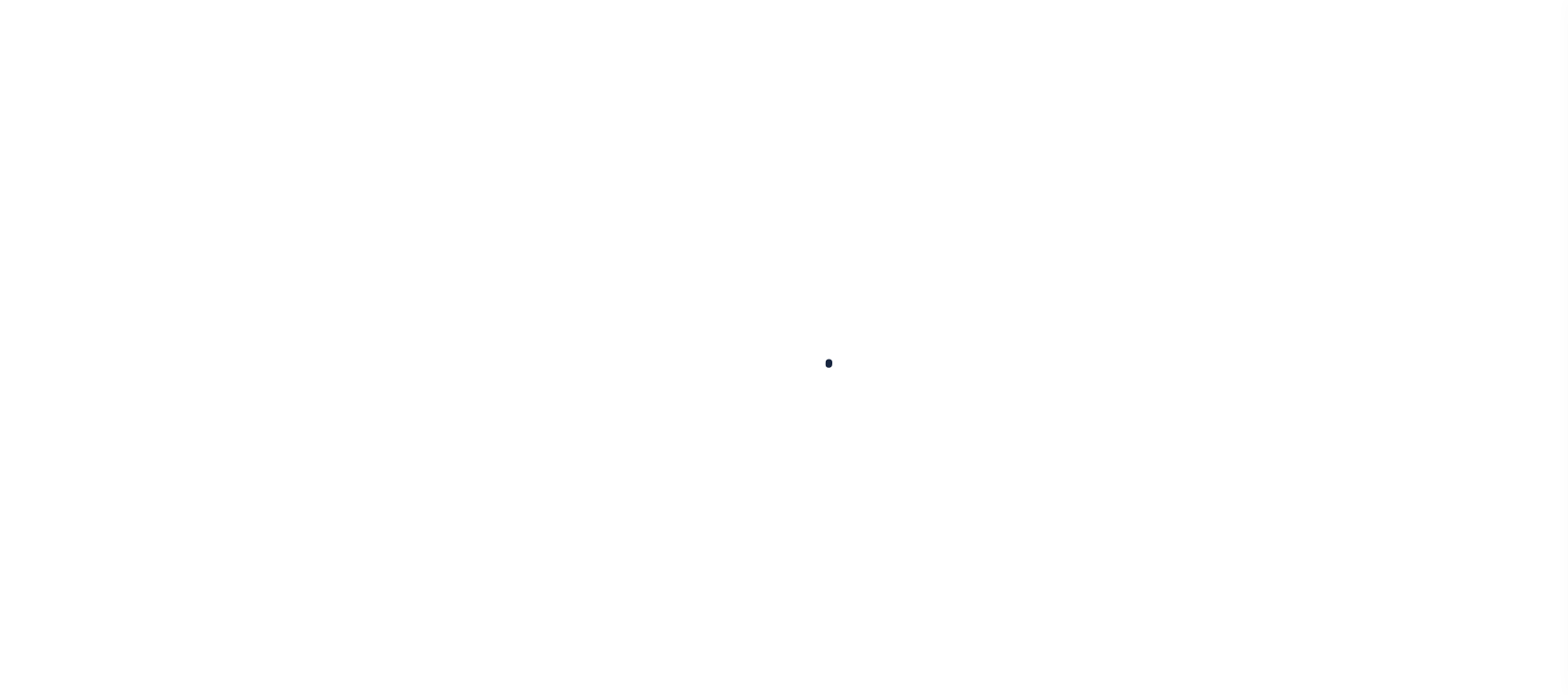
select select
checkbox input "false"
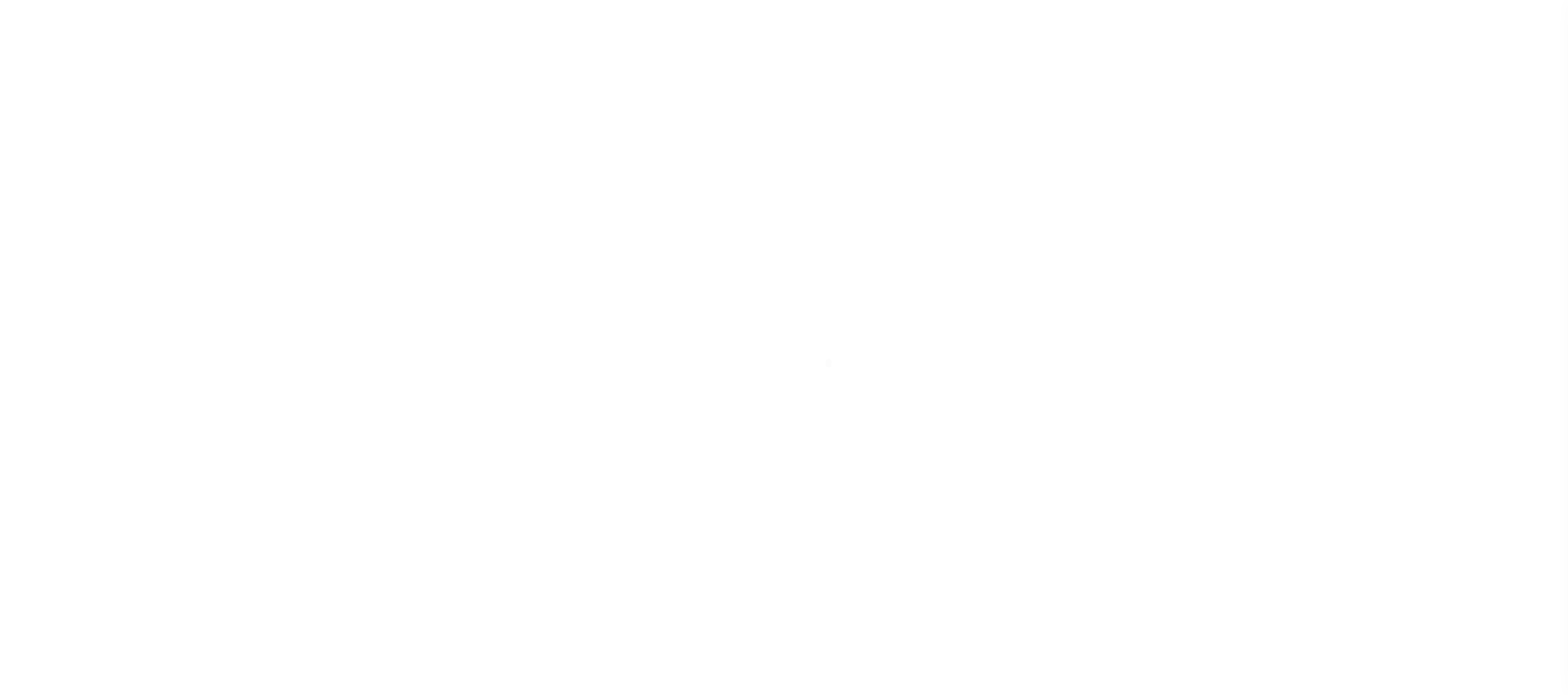
checkbox input "false"
type input "810500000"
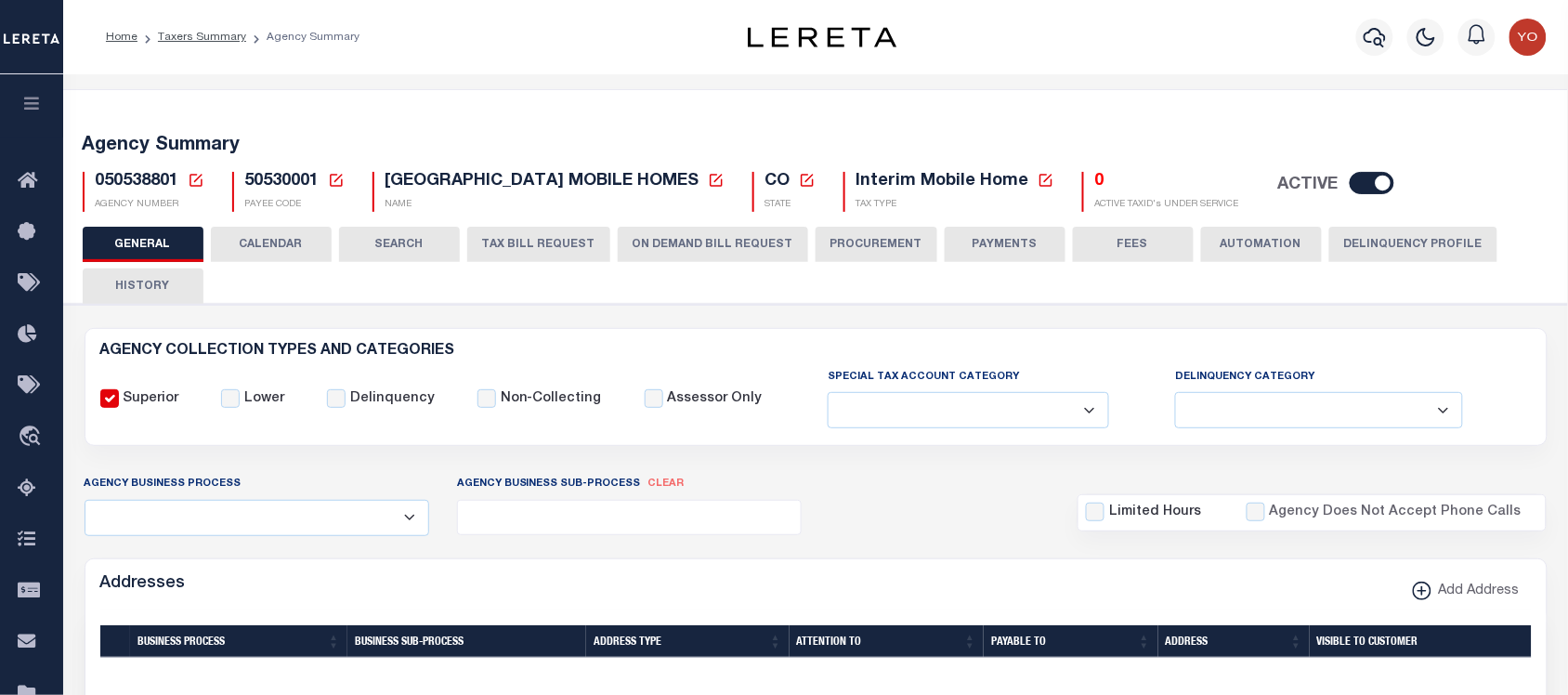
click at [677, 239] on button "ON DEMAND BILL REQUEST" at bounding box center [713, 244] width 190 height 36
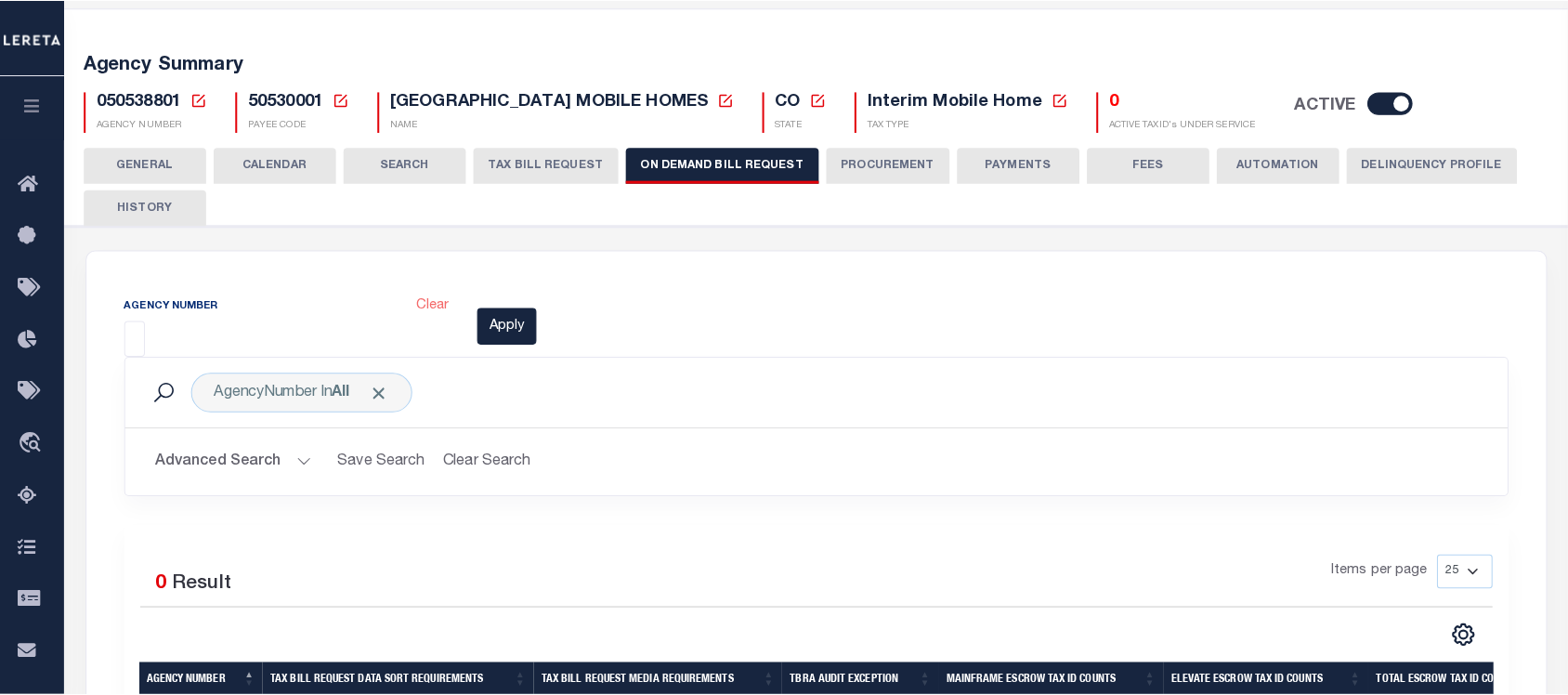
scroll to position [198, 0]
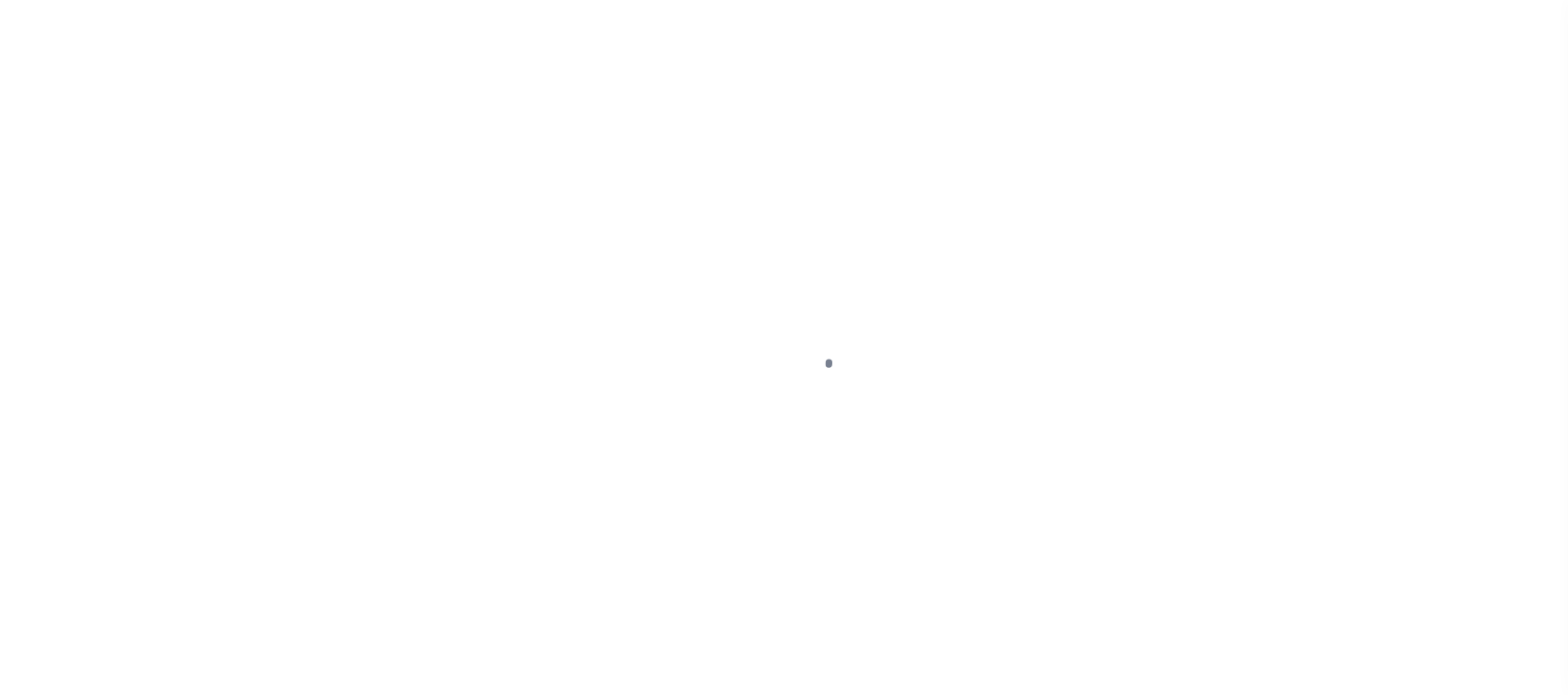
select select
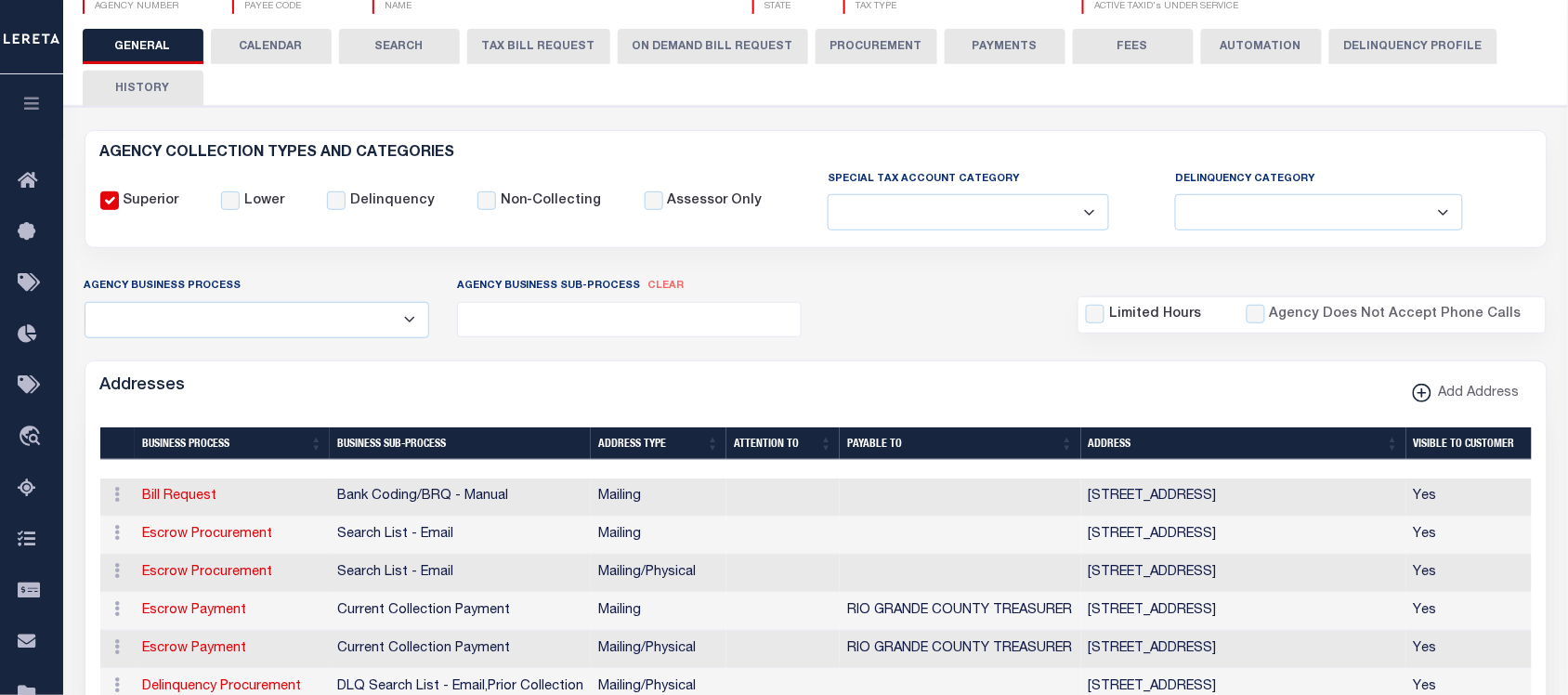
scroll to position [198, 0]
